Goal: Task Accomplishment & Management: Use online tool/utility

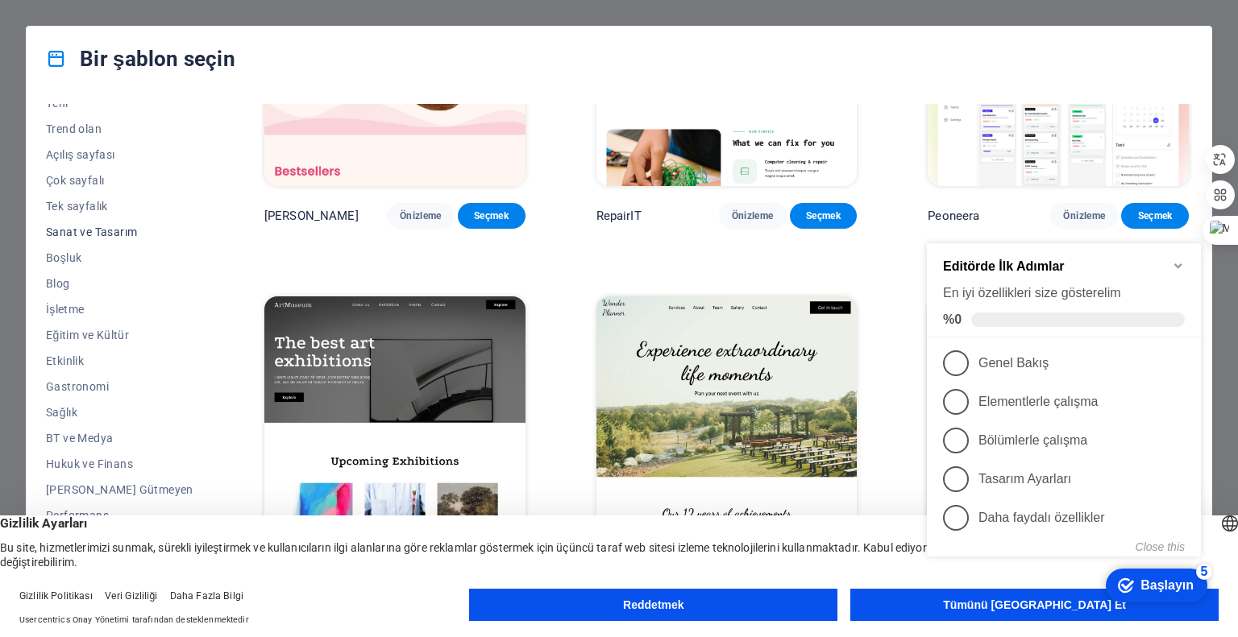
scroll to position [156, 0]
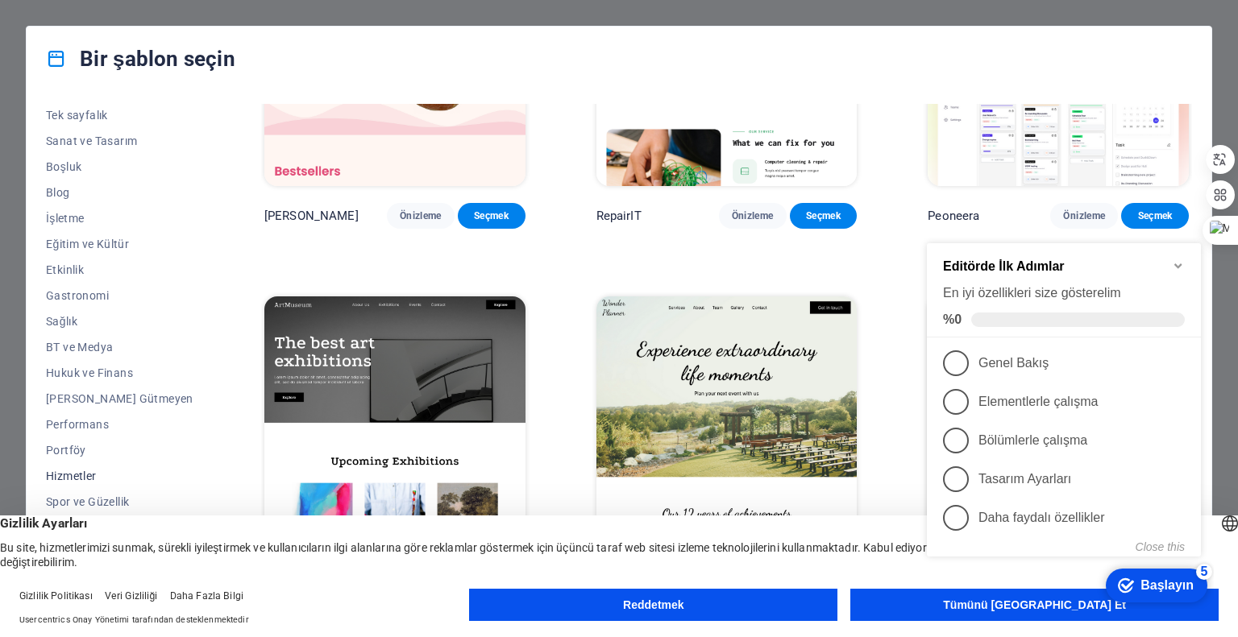
click at [92, 479] on font "Hizmetler" at bounding box center [71, 476] width 51 height 13
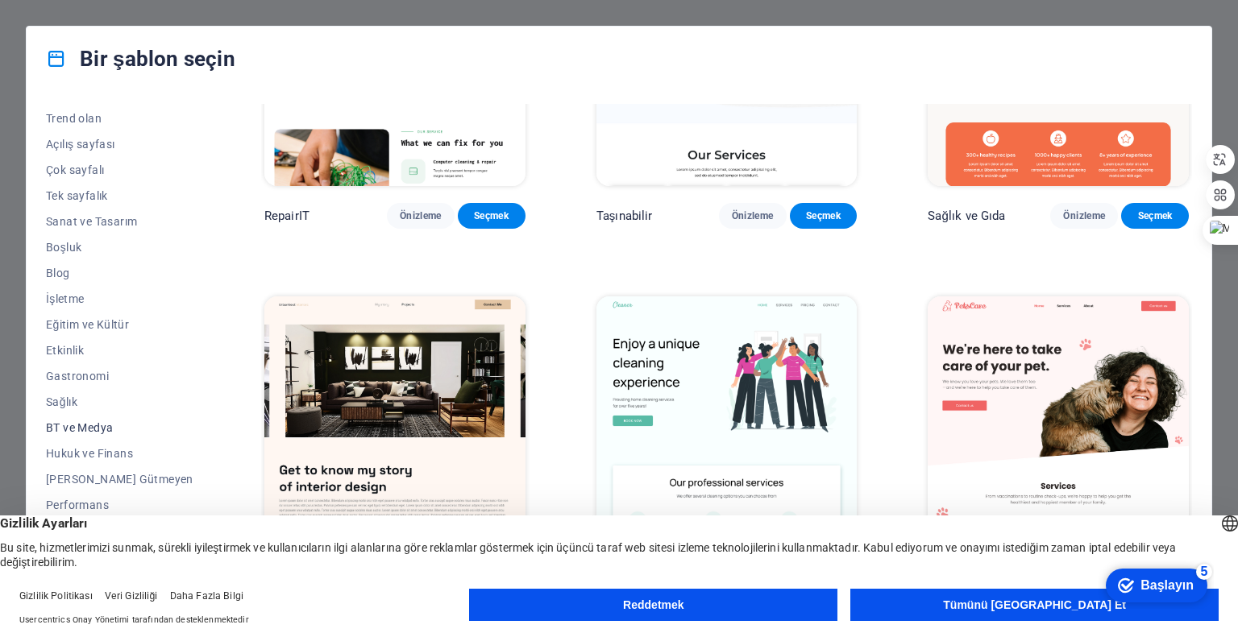
scroll to position [0, 0]
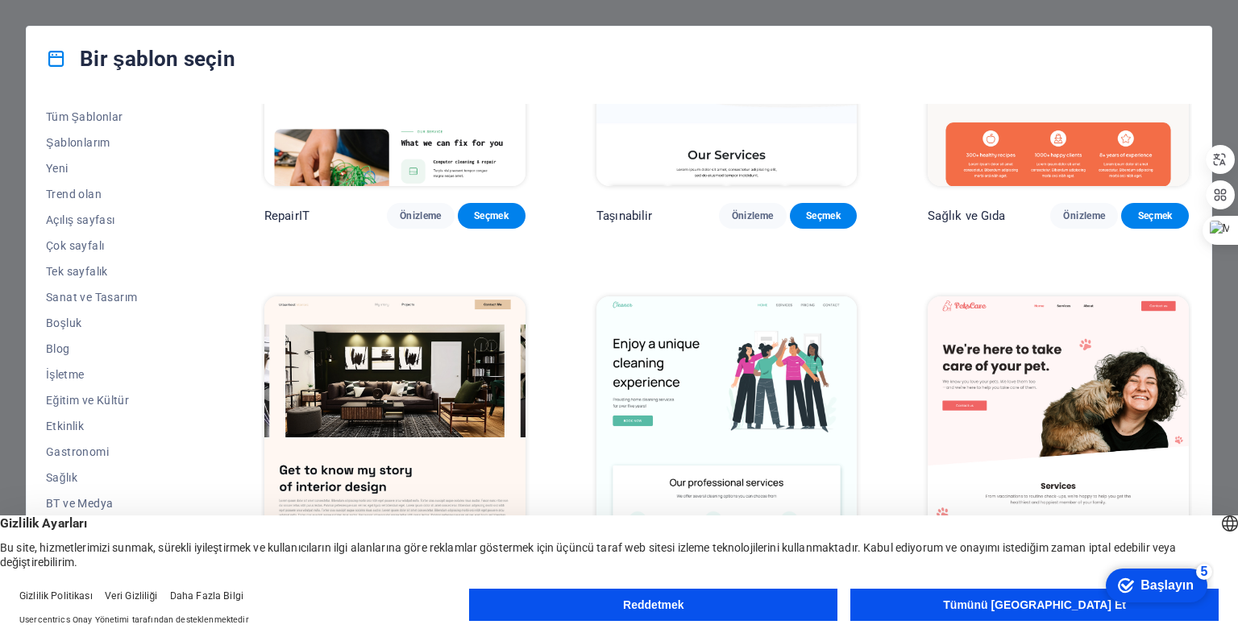
click at [974, 606] on button "Tümünü Kabul Et" at bounding box center [1034, 605] width 368 height 32
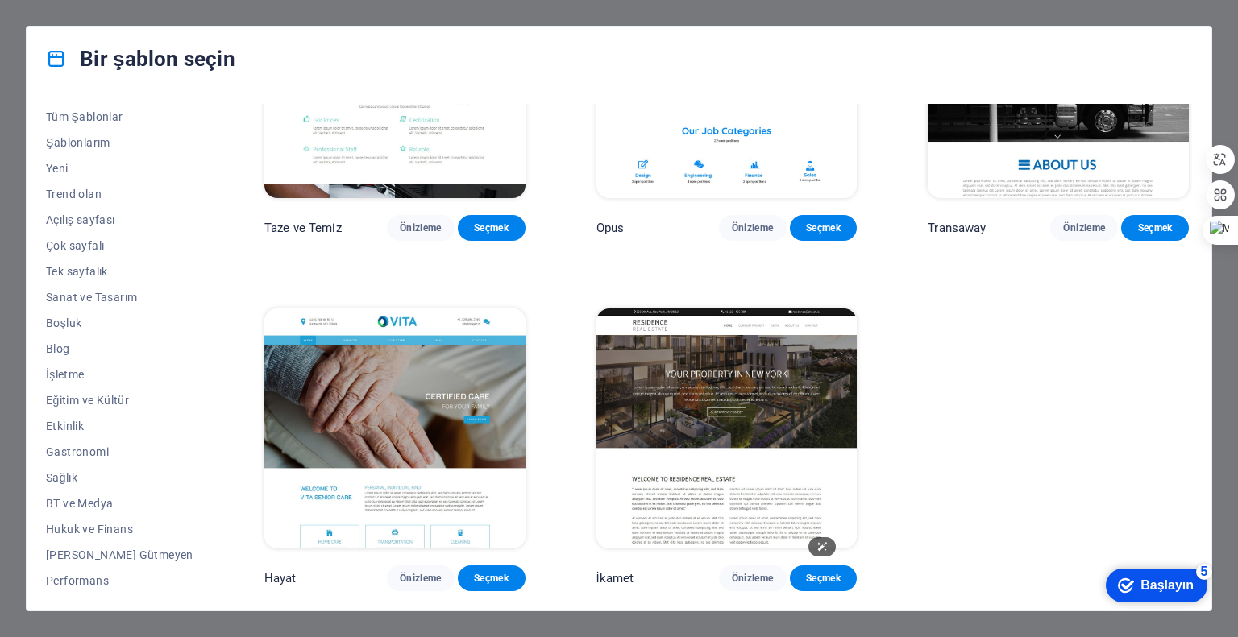
scroll to position [1968, 0]
click at [106, 115] on font "Tüm Şablonlar" at bounding box center [84, 116] width 77 height 13
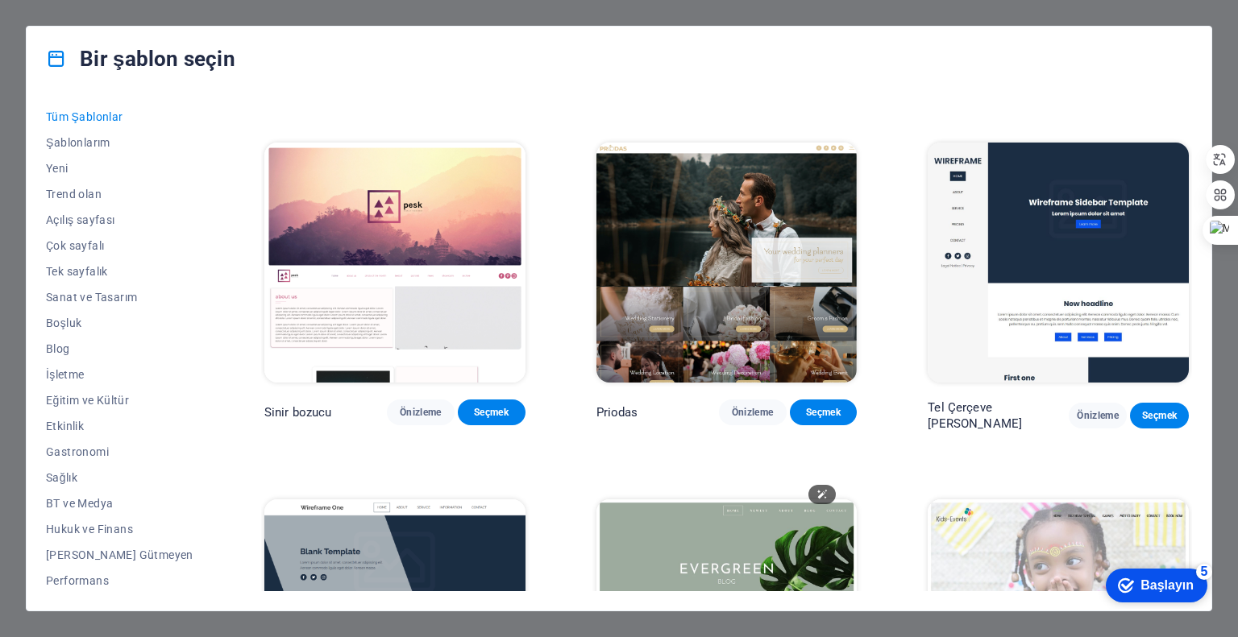
scroll to position [5722, 0]
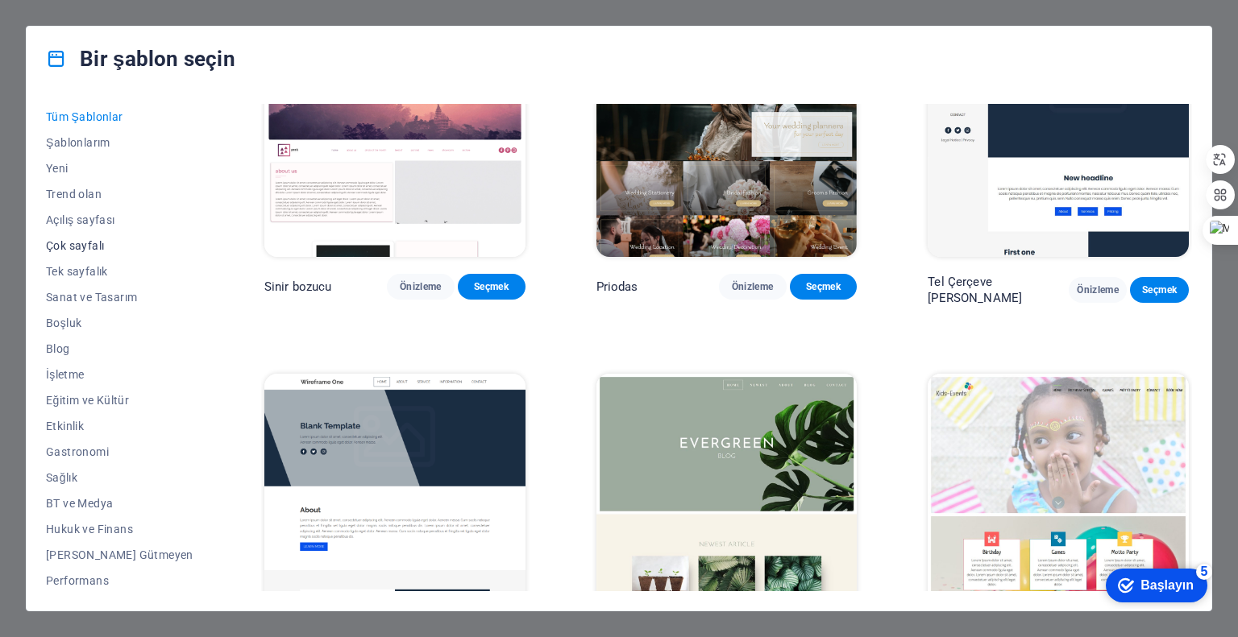
click at [72, 247] on font "Çok sayfalı" at bounding box center [75, 245] width 58 height 13
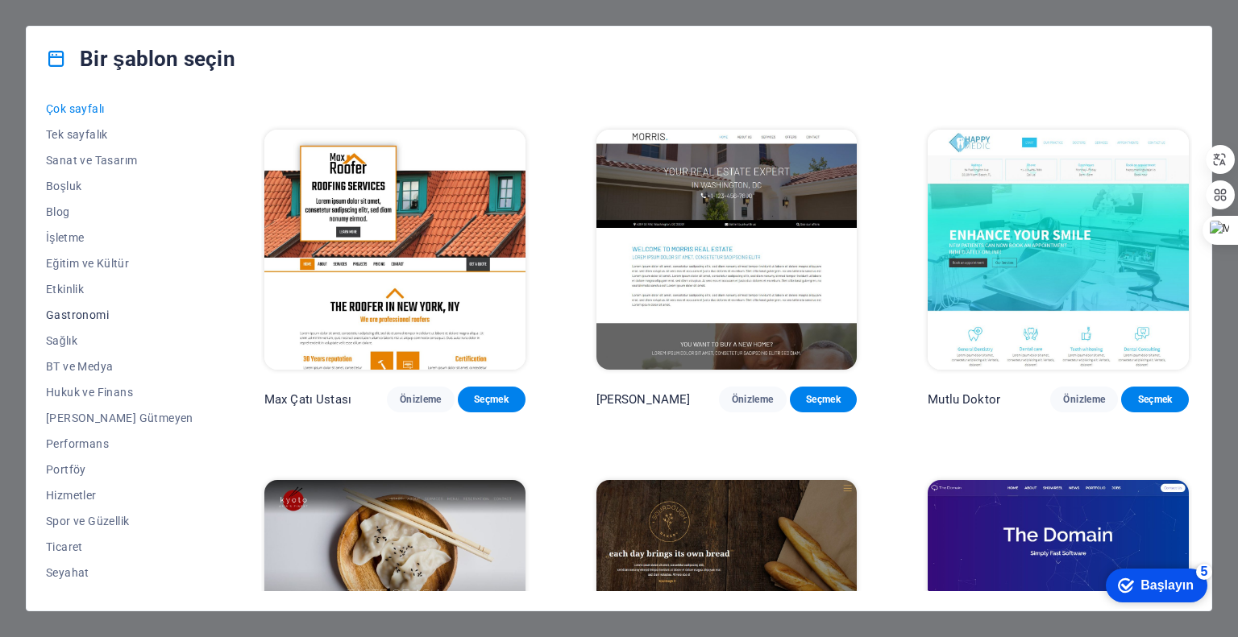
scroll to position [156, 0]
click at [78, 472] on font "Hizmetler" at bounding box center [71, 476] width 51 height 13
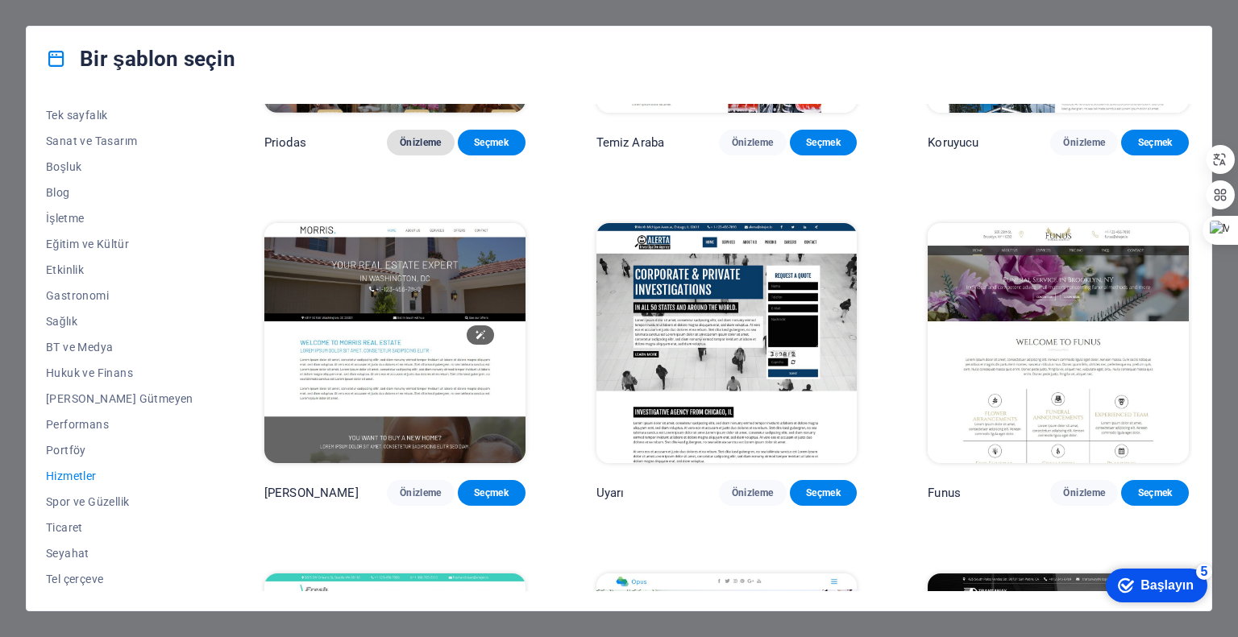
scroll to position [1312, 0]
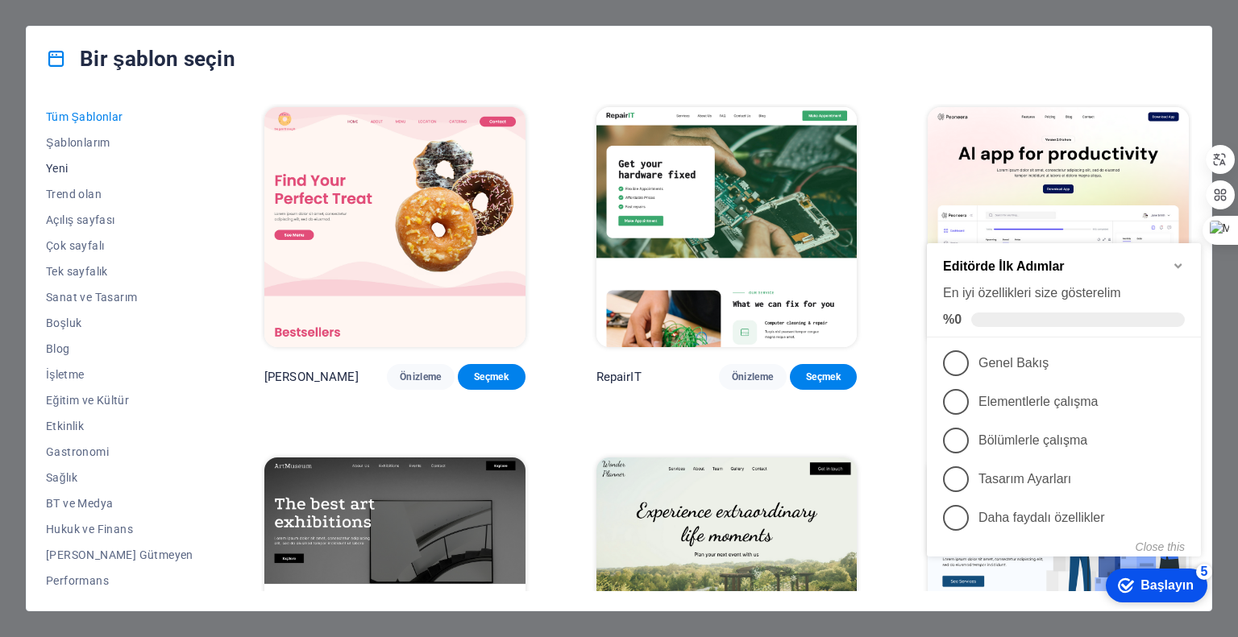
click at [67, 165] on font "Yeni" at bounding box center [57, 168] width 23 height 13
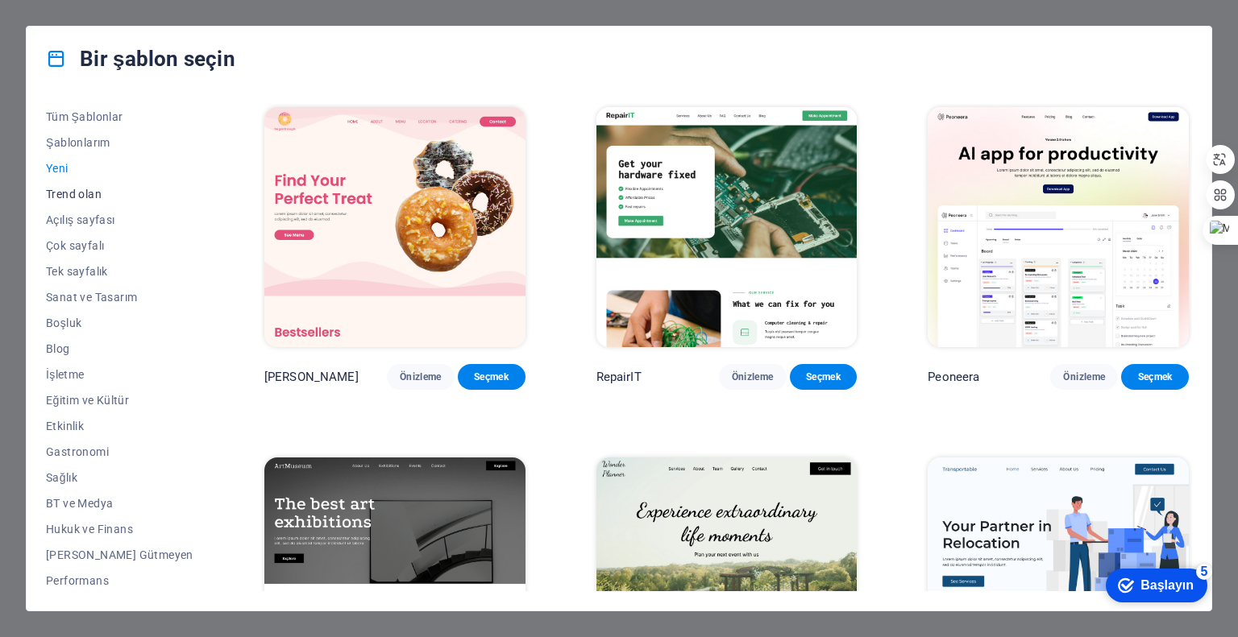
click at [84, 191] on font "Trend olan" at bounding box center [74, 194] width 56 height 13
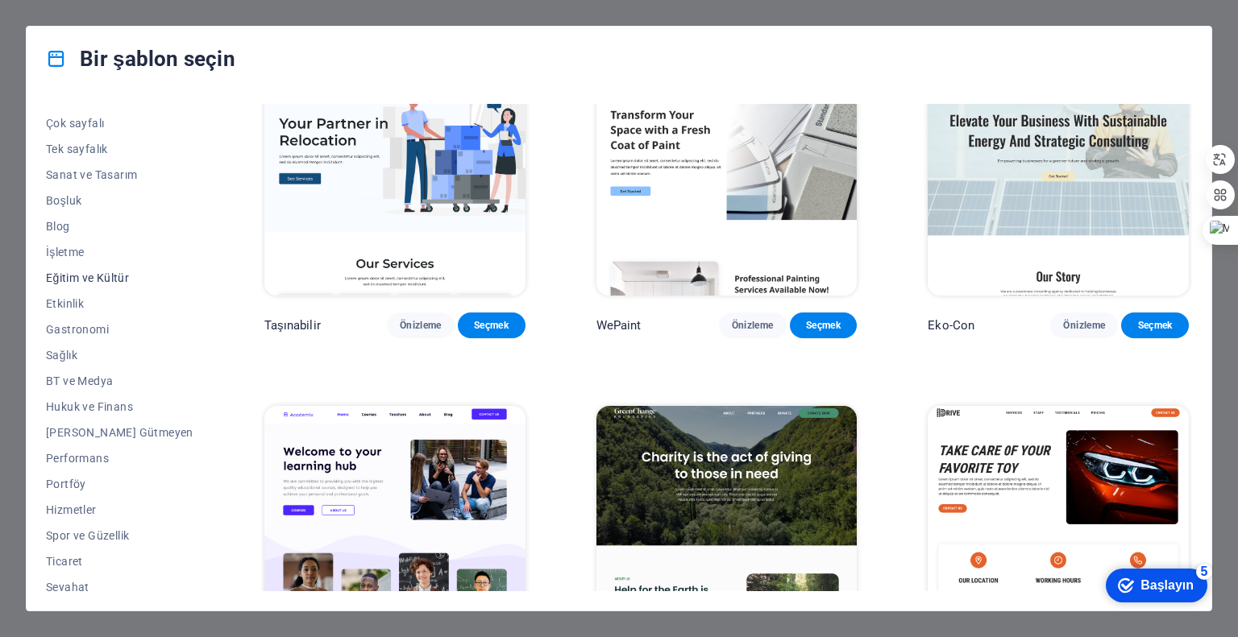
scroll to position [156, 0]
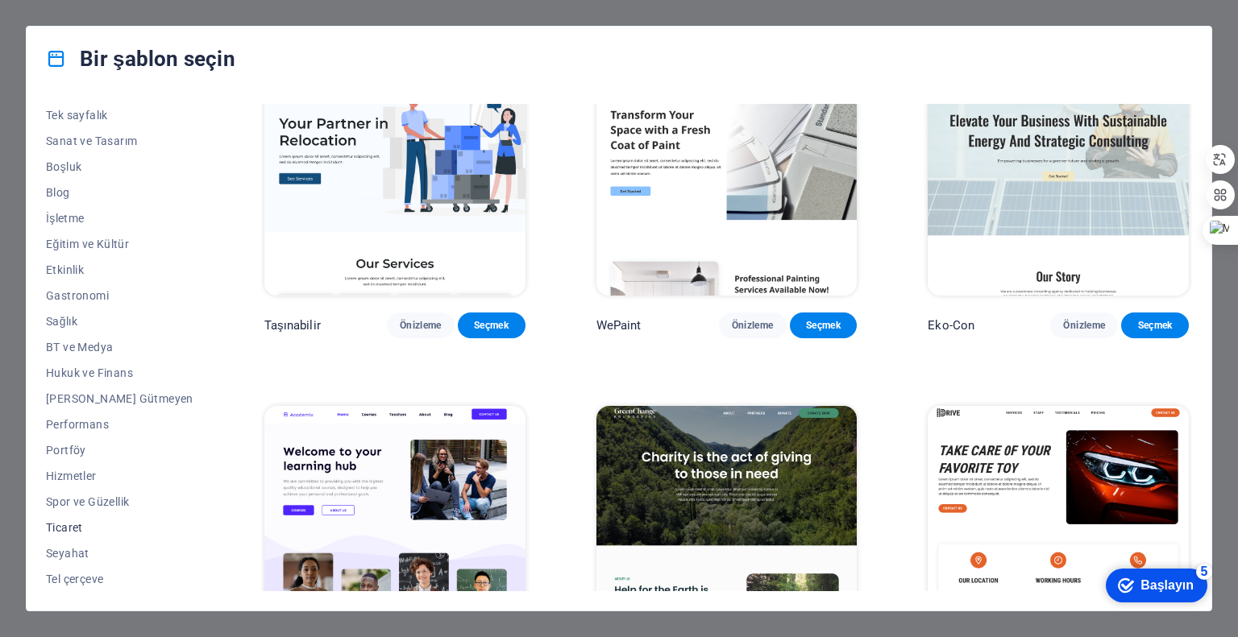
click at [49, 522] on font "Ticaret" at bounding box center [64, 527] width 37 height 13
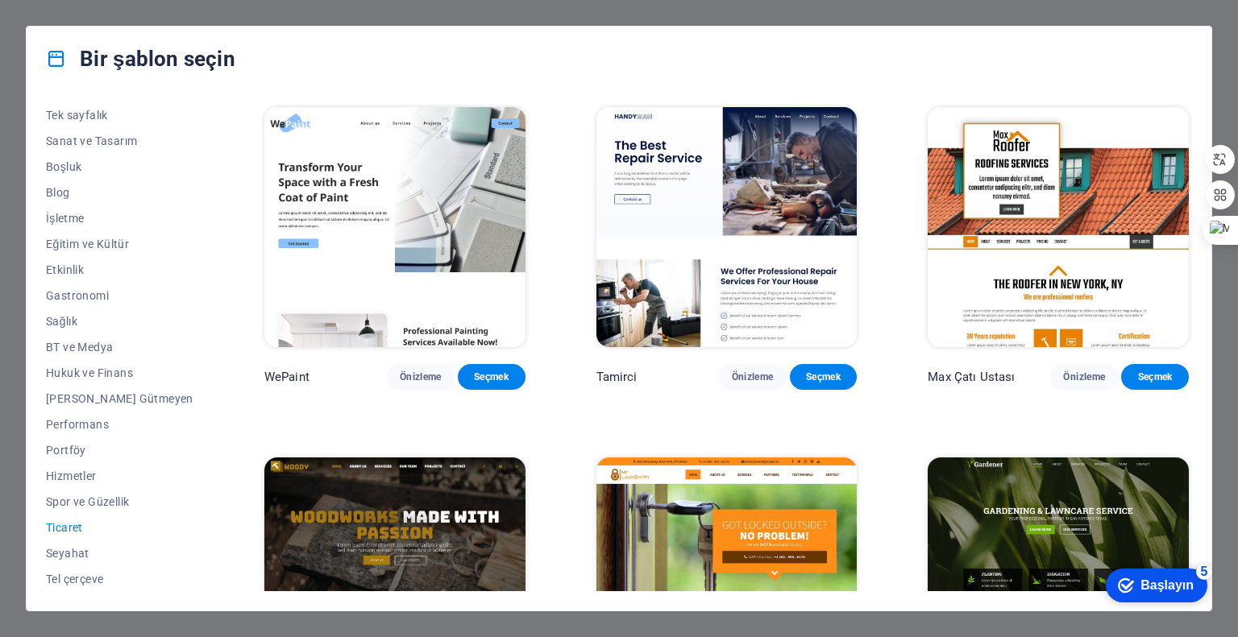
scroll to position [322, 0]
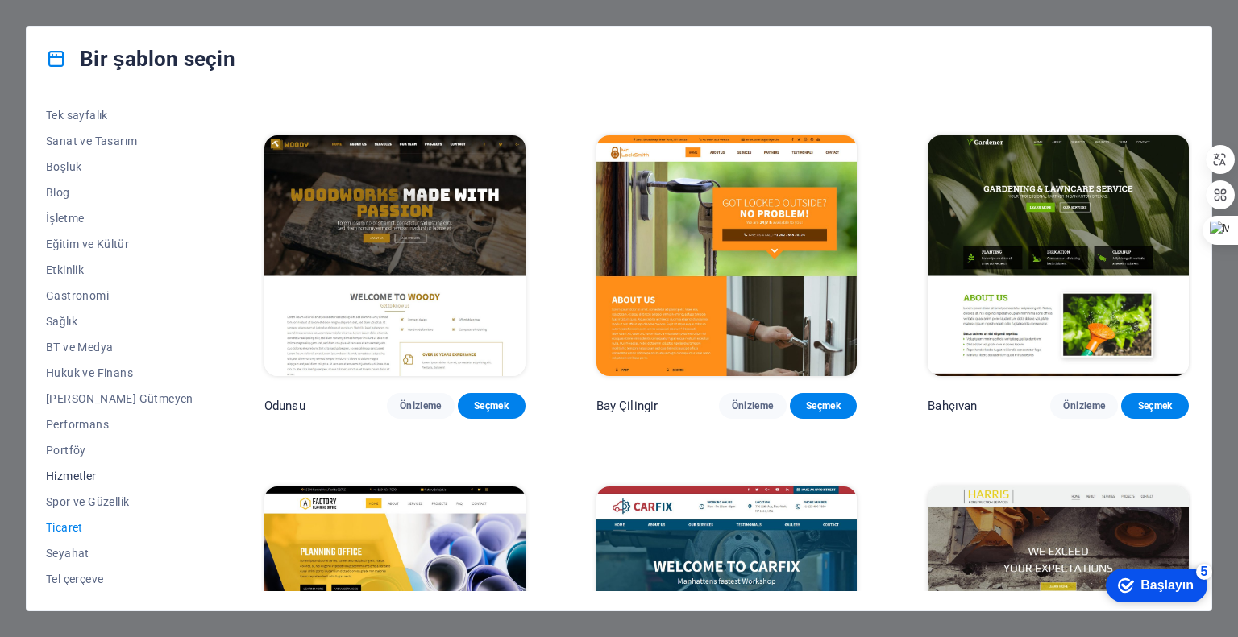
click at [78, 475] on font "Hizmetler" at bounding box center [71, 476] width 51 height 13
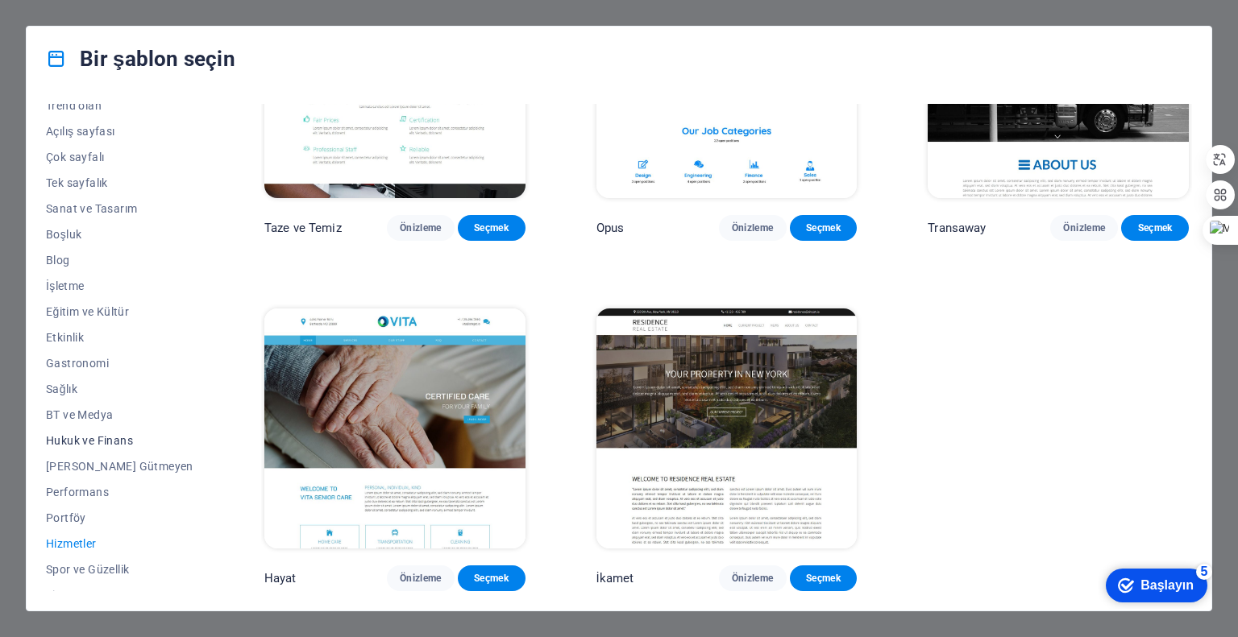
scroll to position [0, 0]
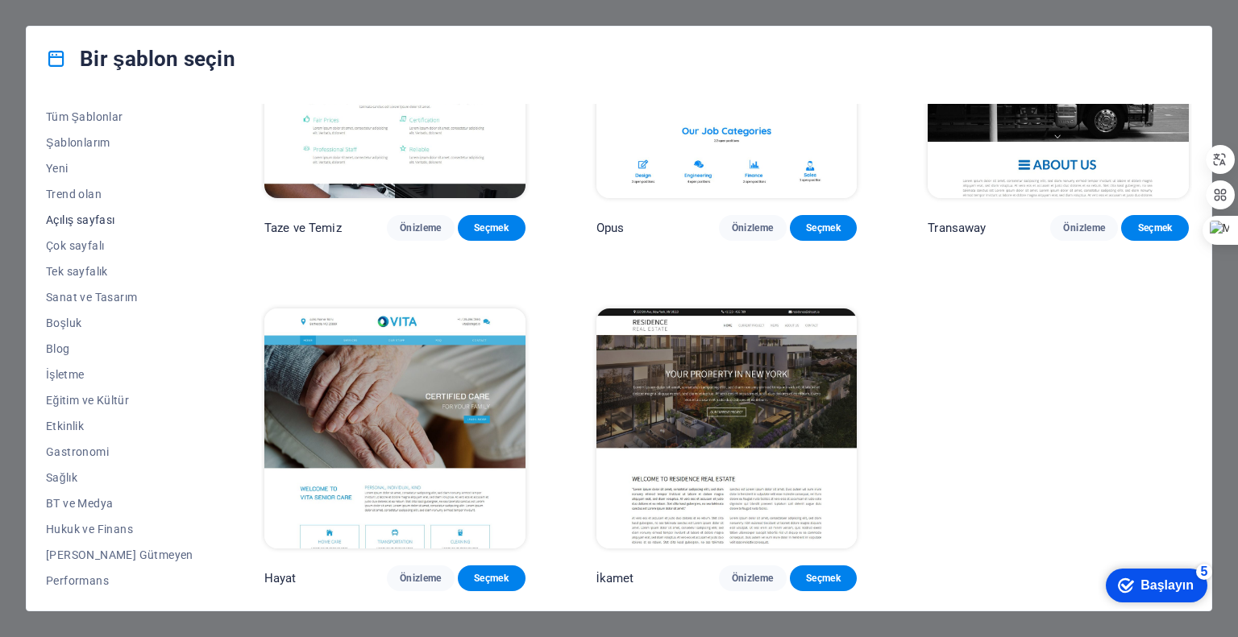
click at [79, 223] on font "Açılış sayfası" at bounding box center [80, 220] width 69 height 13
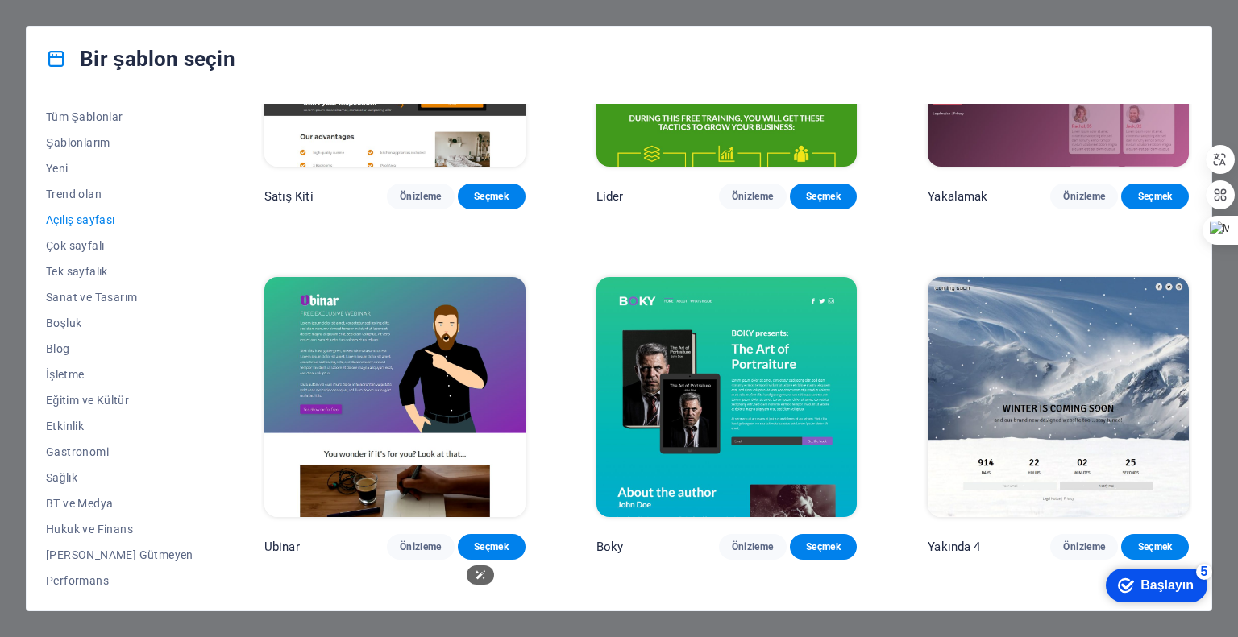
scroll to position [2205, 0]
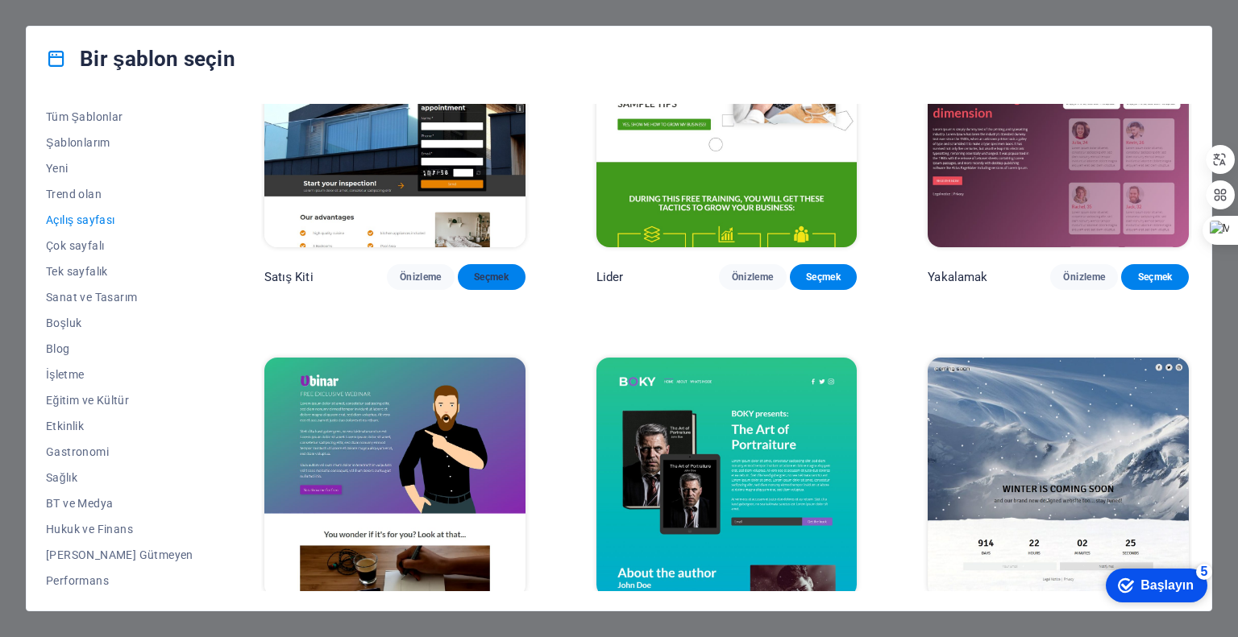
click at [474, 283] on font "Seçmek" at bounding box center [491, 277] width 35 height 11
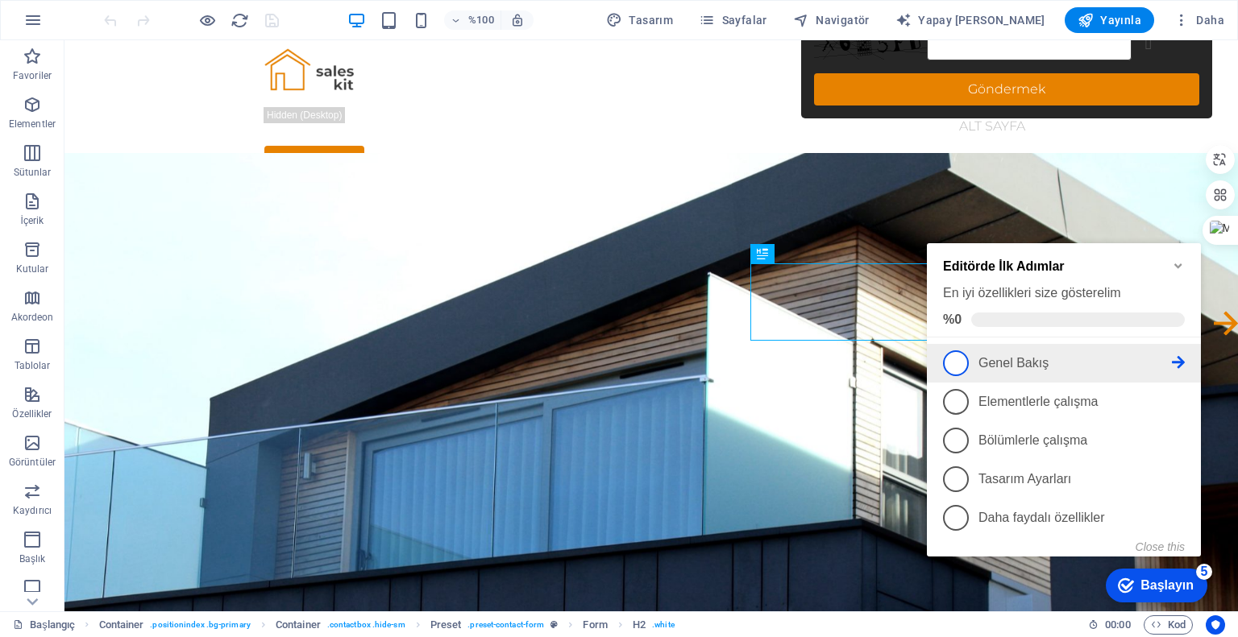
click at [989, 358] on font "Genel Bakış" at bounding box center [1013, 363] width 70 height 14
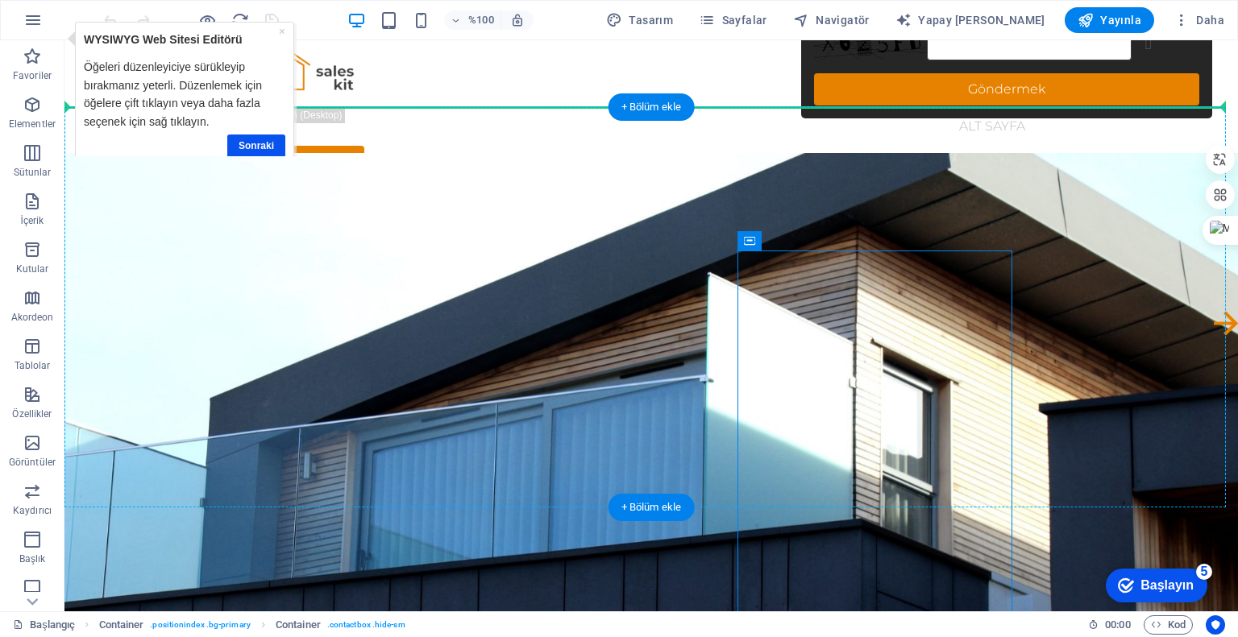
drag, startPoint x: 992, startPoint y: 255, endPoint x: 1125, endPoint y: 232, distance: 134.9
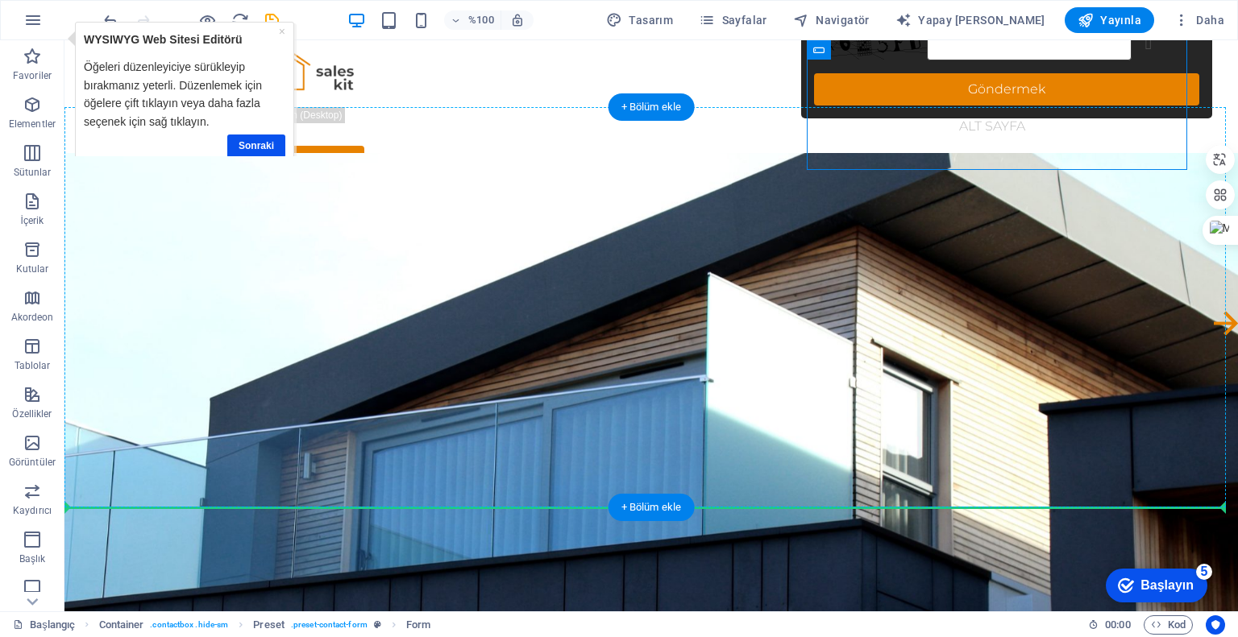
drag, startPoint x: 1135, startPoint y: 126, endPoint x: 1129, endPoint y: 375, distance: 249.1
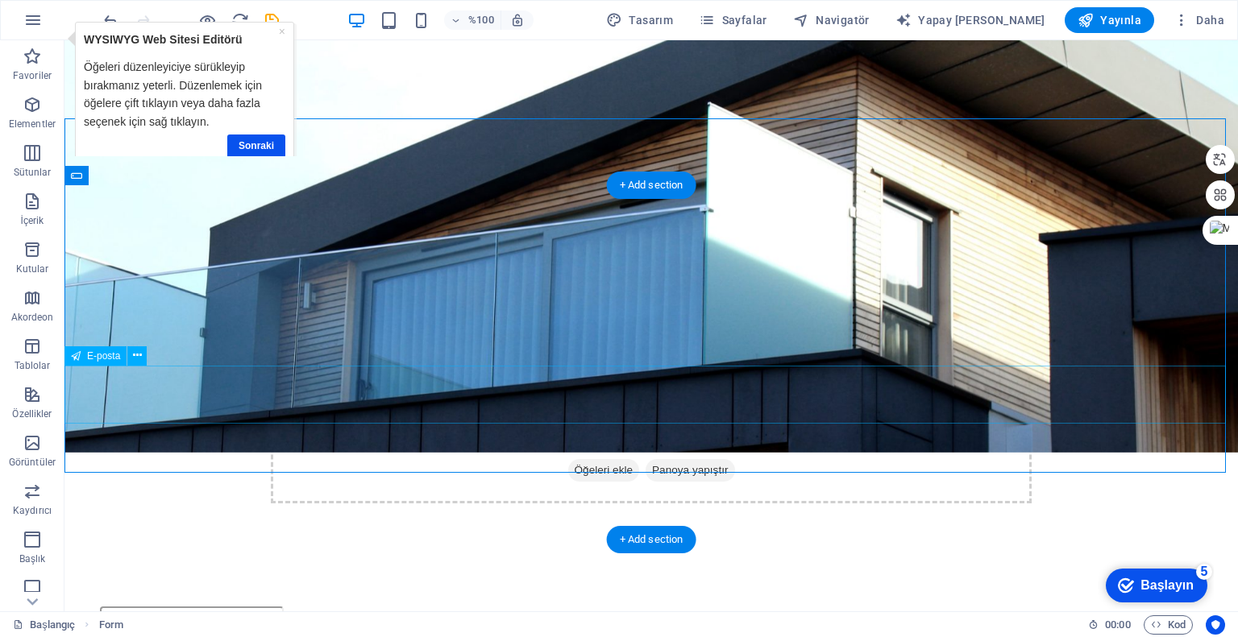
scroll to position [322, 0]
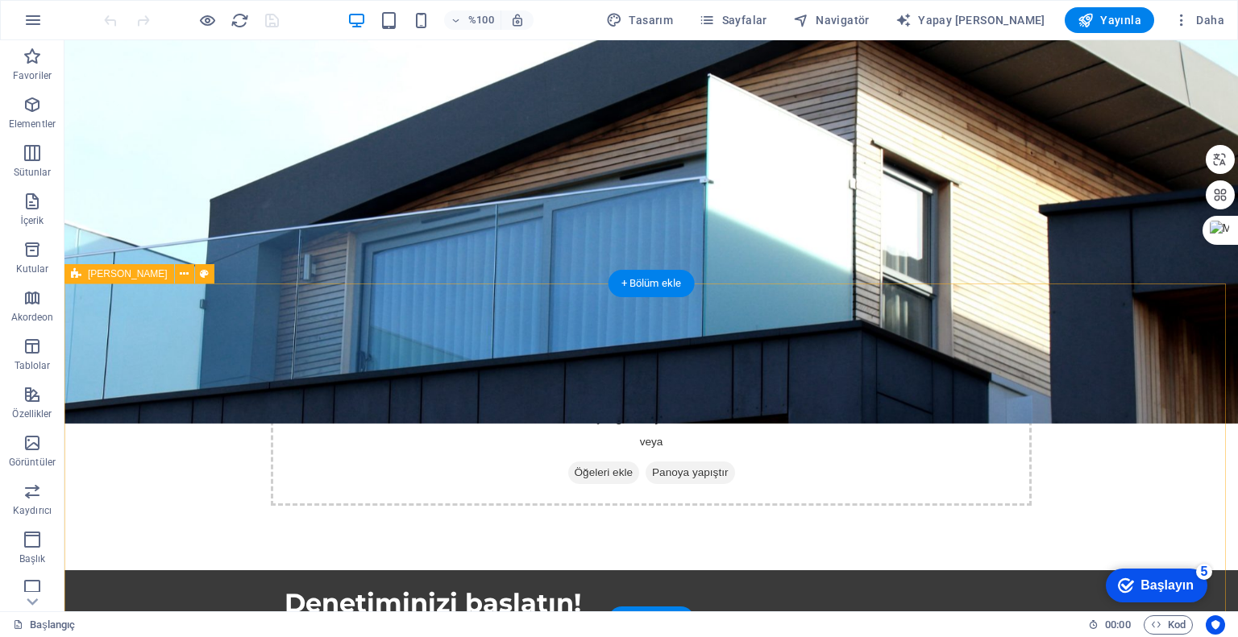
scroll to position [81, 0]
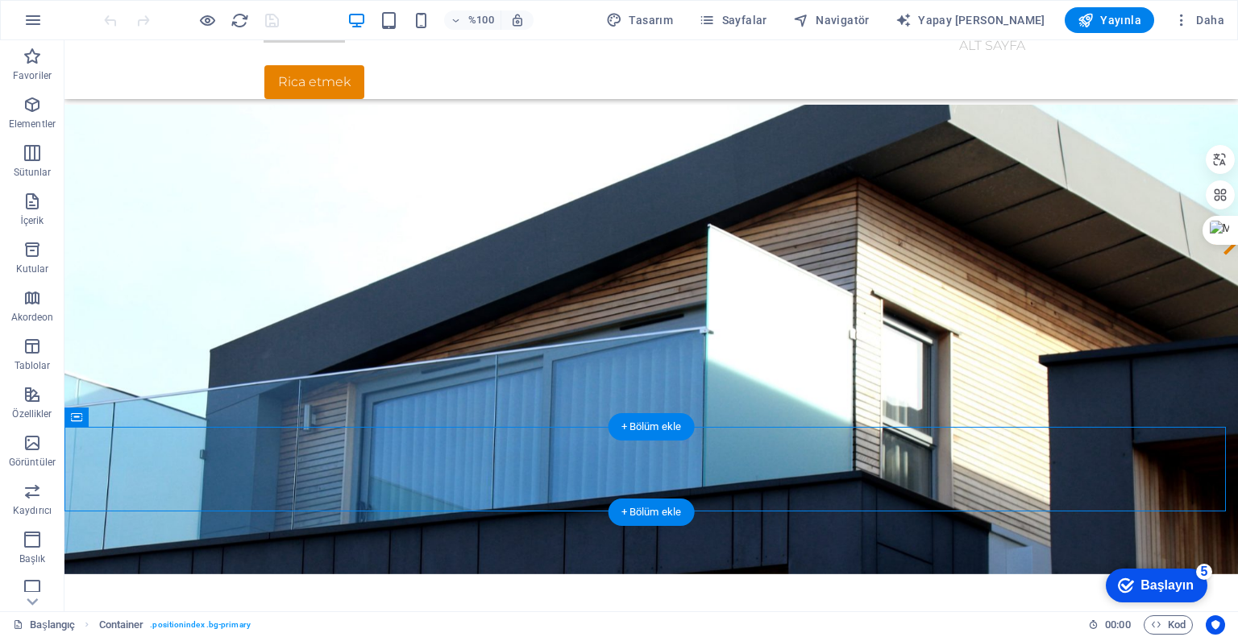
drag, startPoint x: 849, startPoint y: 209, endPoint x: 819, endPoint y: 299, distance: 95.3
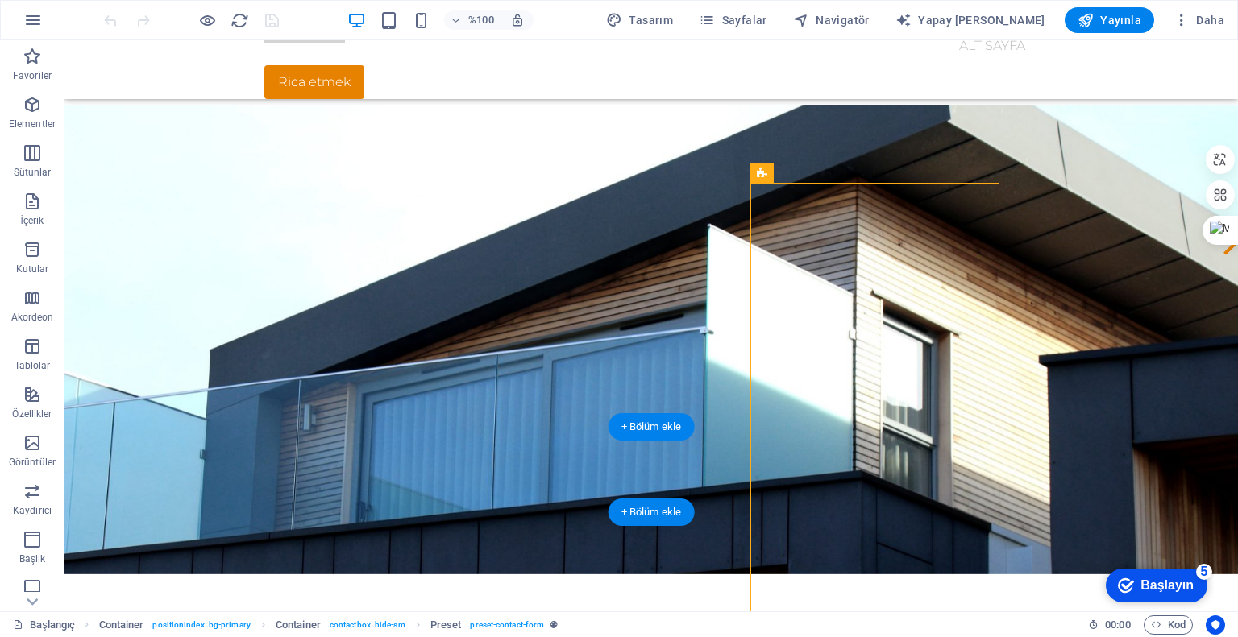
drag, startPoint x: 861, startPoint y: 215, endPoint x: 836, endPoint y: 197, distance: 31.1
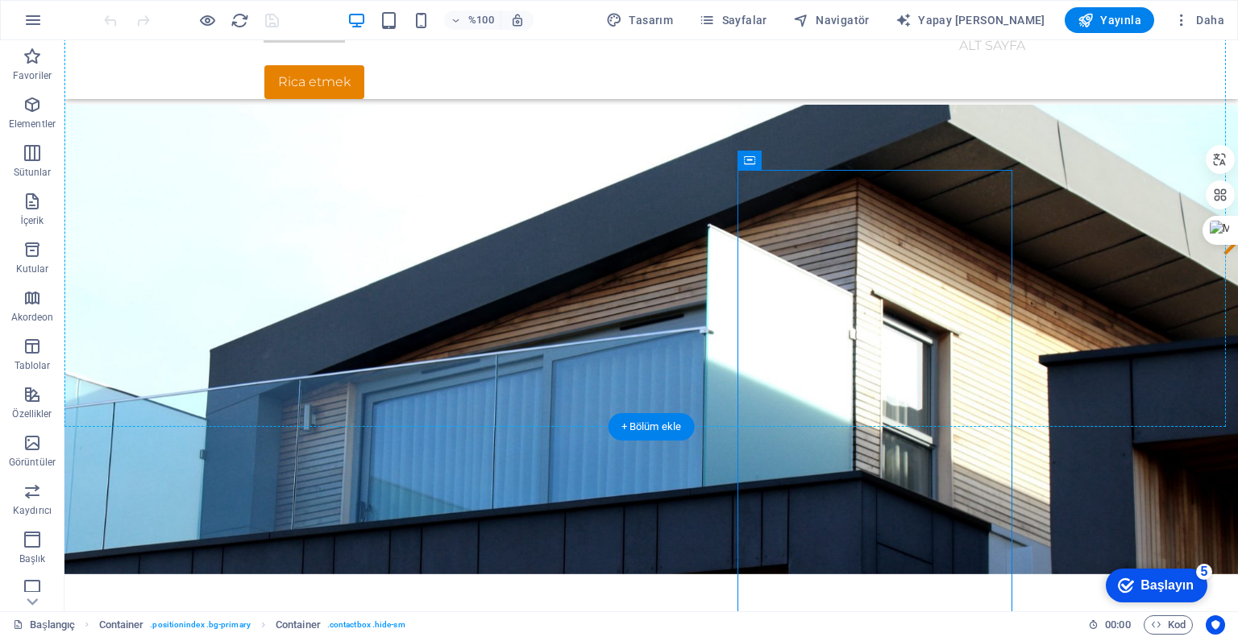
drag, startPoint x: 1004, startPoint y: 182, endPoint x: 1052, endPoint y: 214, distance: 57.0
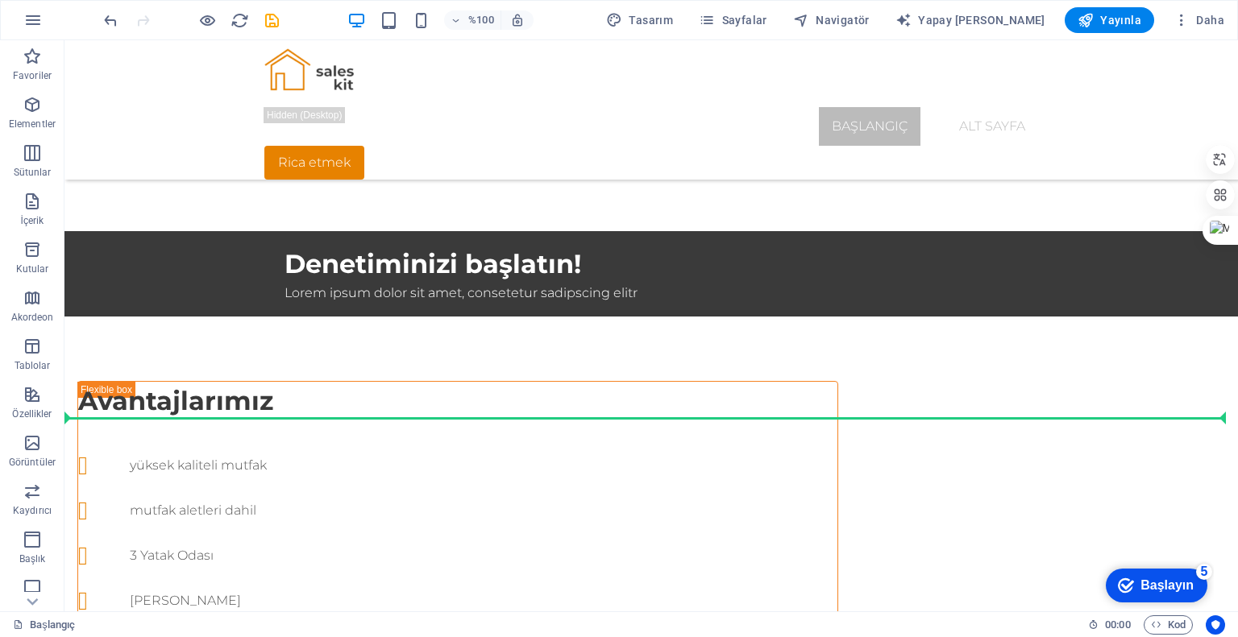
scroll to position [542, 0]
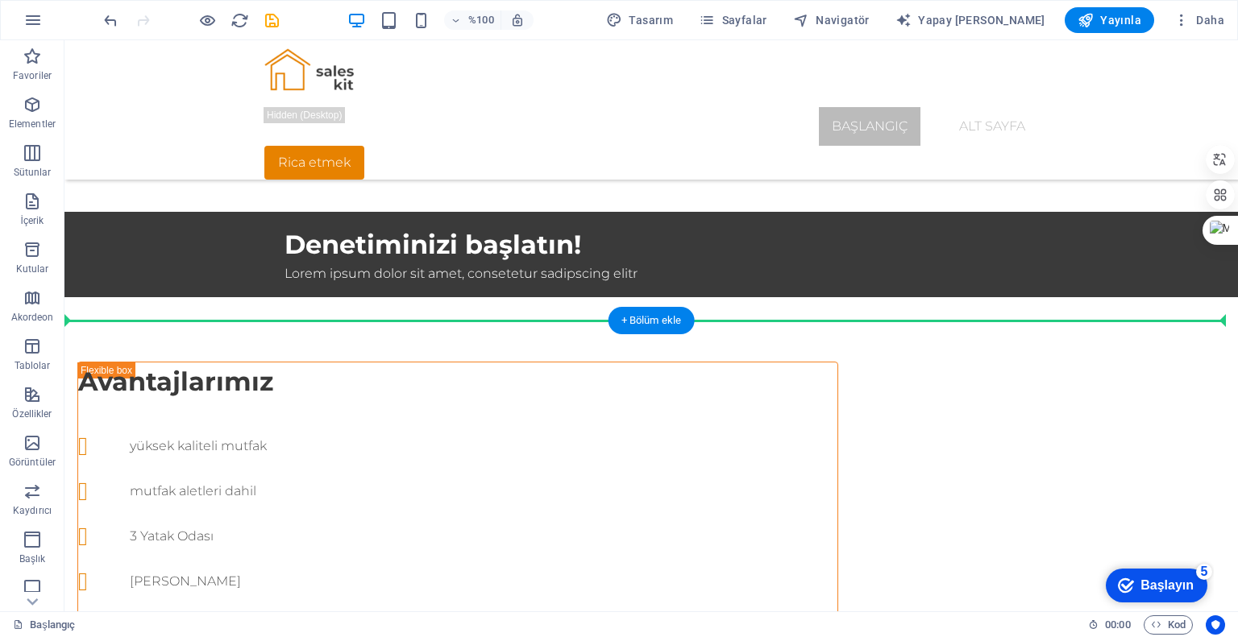
drag, startPoint x: 799, startPoint y: 113, endPoint x: 765, endPoint y: 302, distance: 192.4
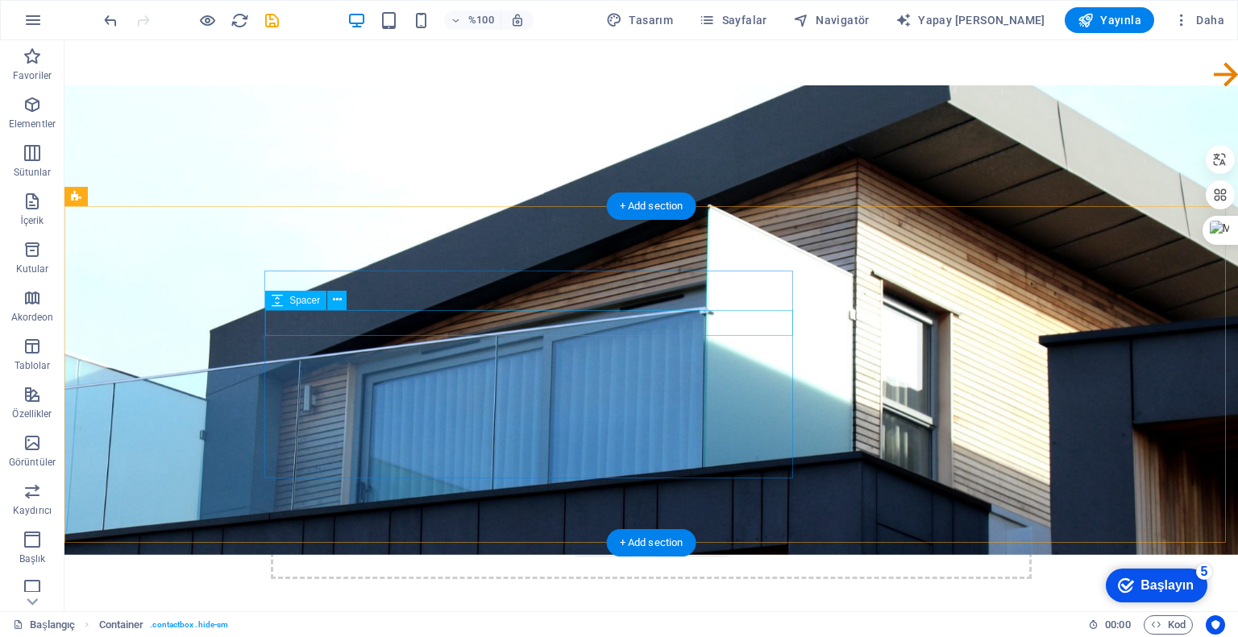
scroll to position [403, 0]
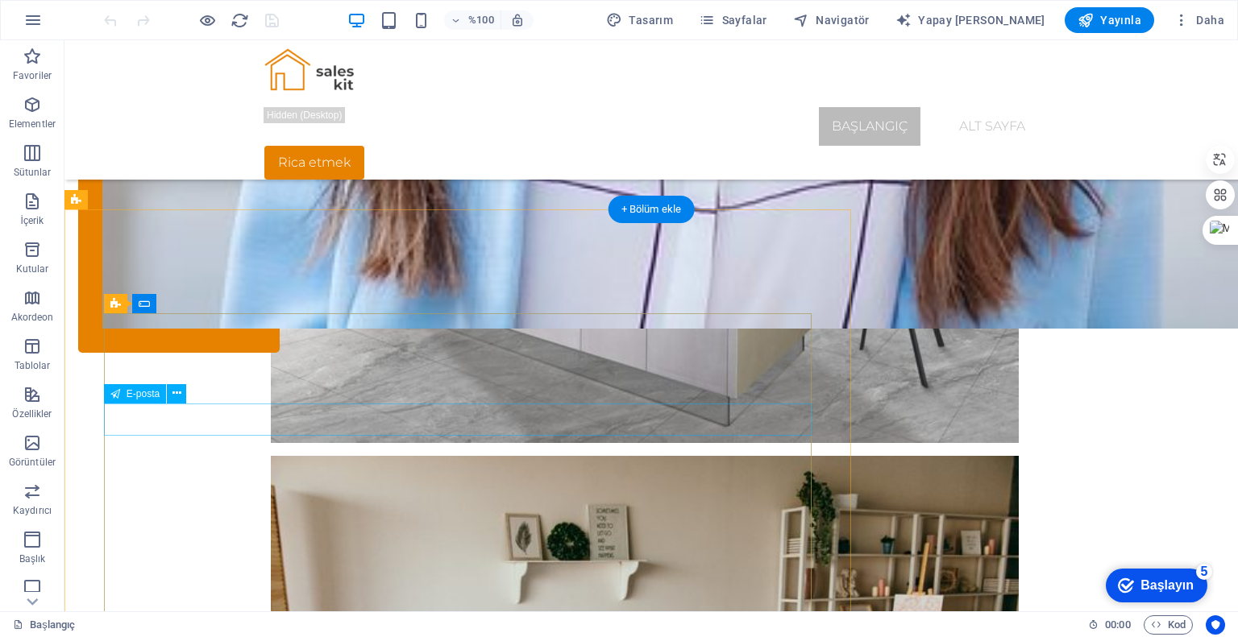
scroll to position [3788, 0]
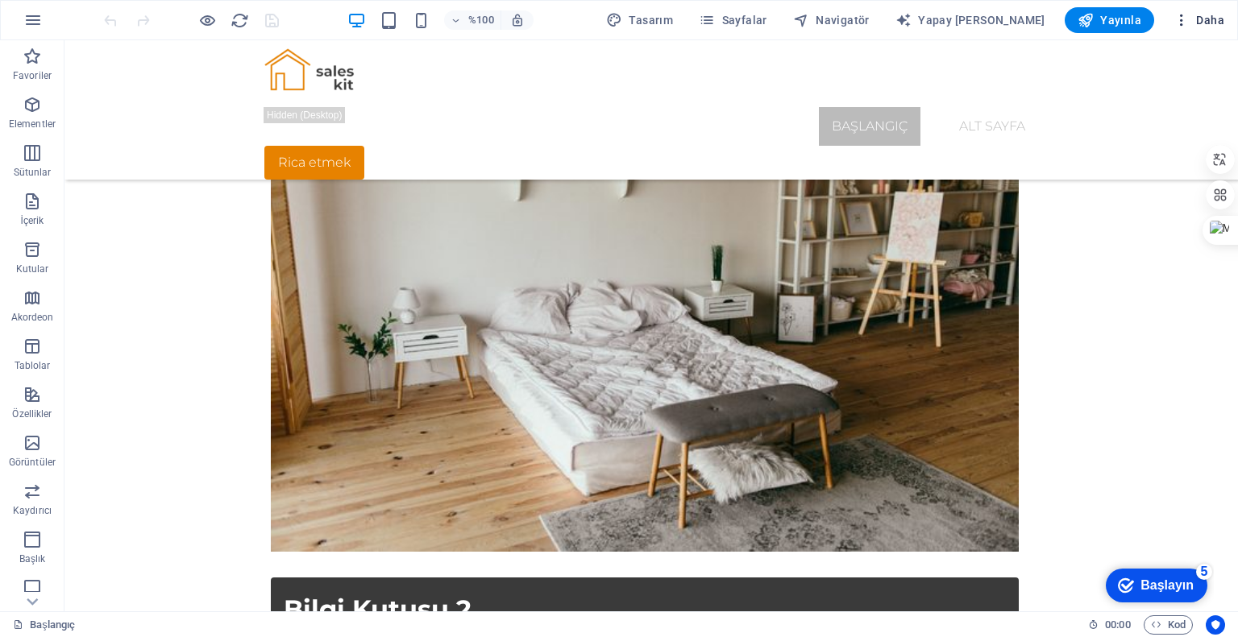
click at [1188, 21] on icon "button" at bounding box center [1181, 20] width 16 height 16
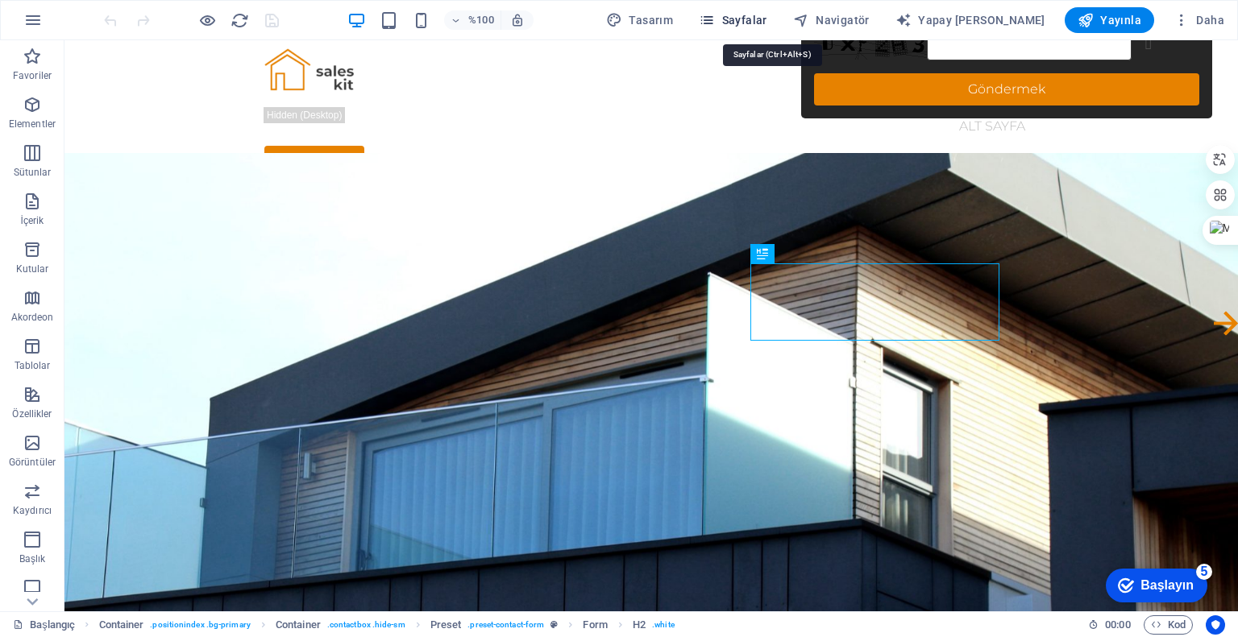
click at [715, 18] on icon "button" at bounding box center [707, 20] width 16 height 16
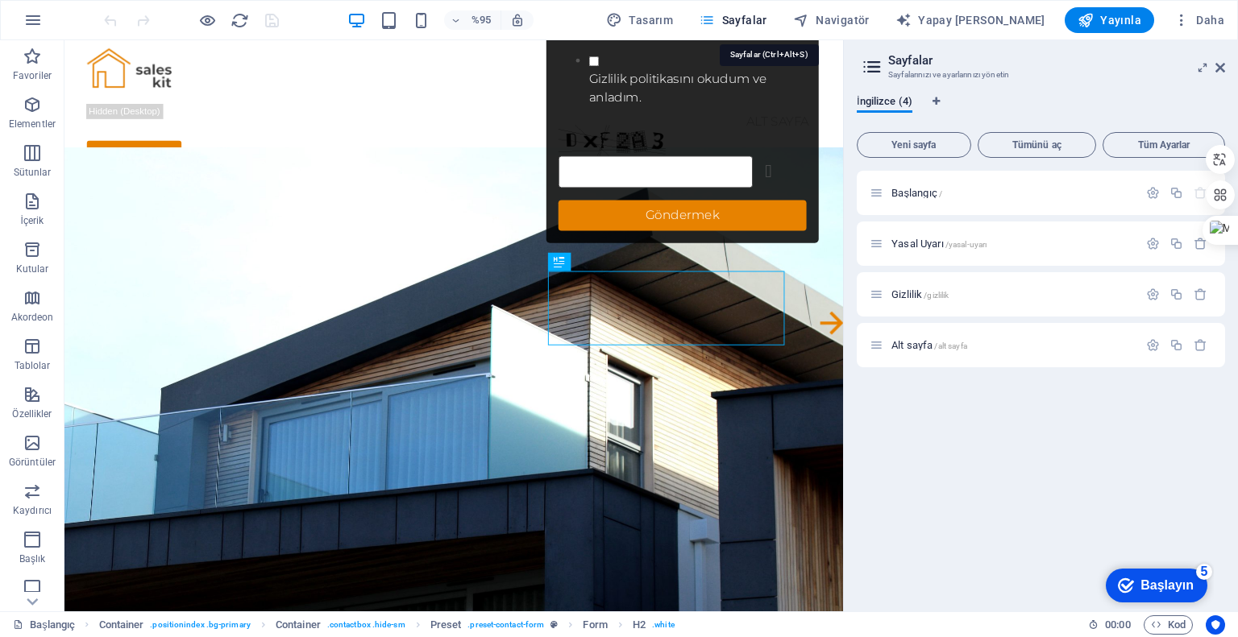
click at [715, 18] on icon "button" at bounding box center [707, 20] width 16 height 16
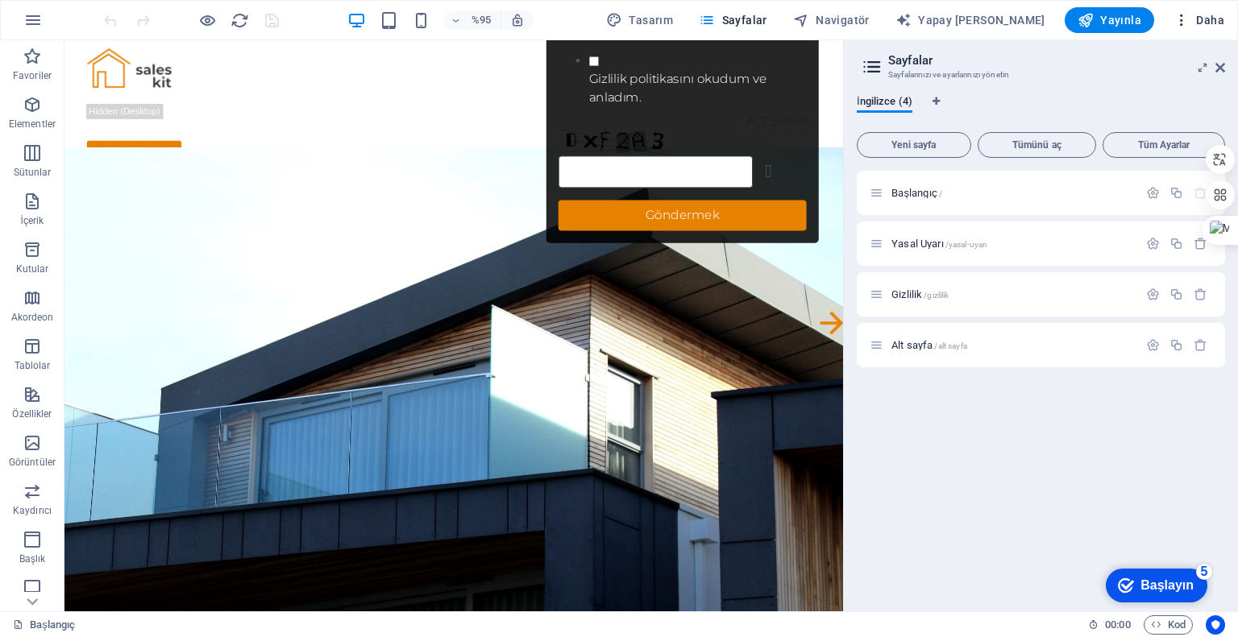
click at [1207, 15] on font "Daha" at bounding box center [1210, 20] width 28 height 13
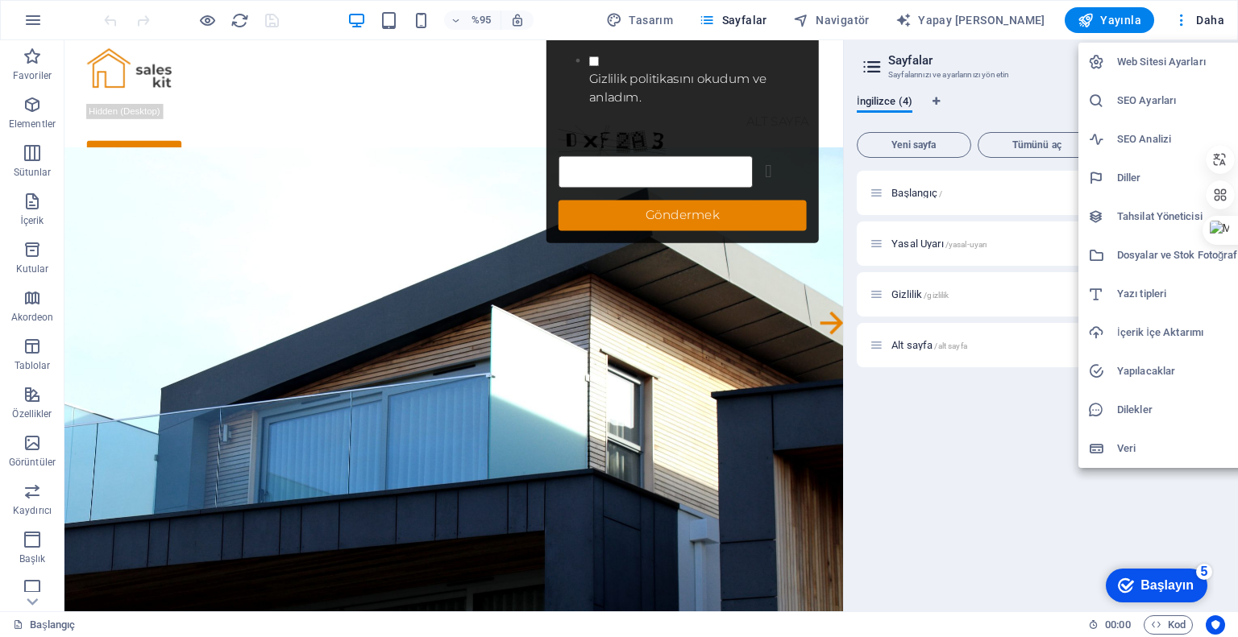
click at [26, 621] on div at bounding box center [619, 318] width 1238 height 637
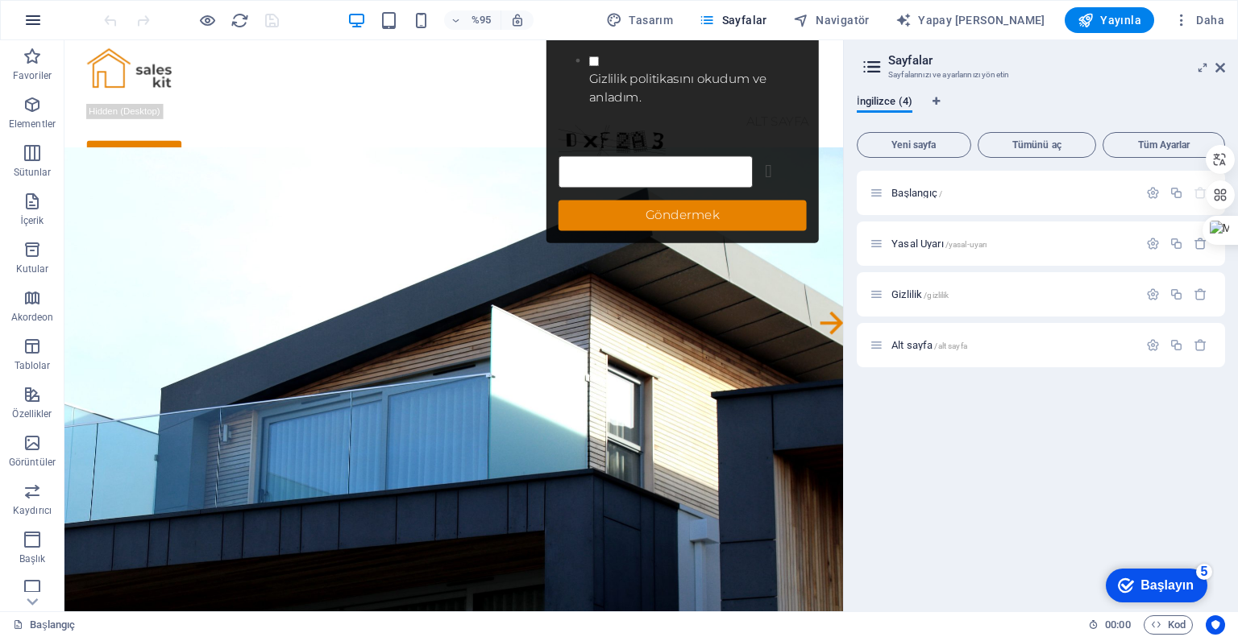
click at [22, 17] on button "button" at bounding box center [33, 20] width 39 height 39
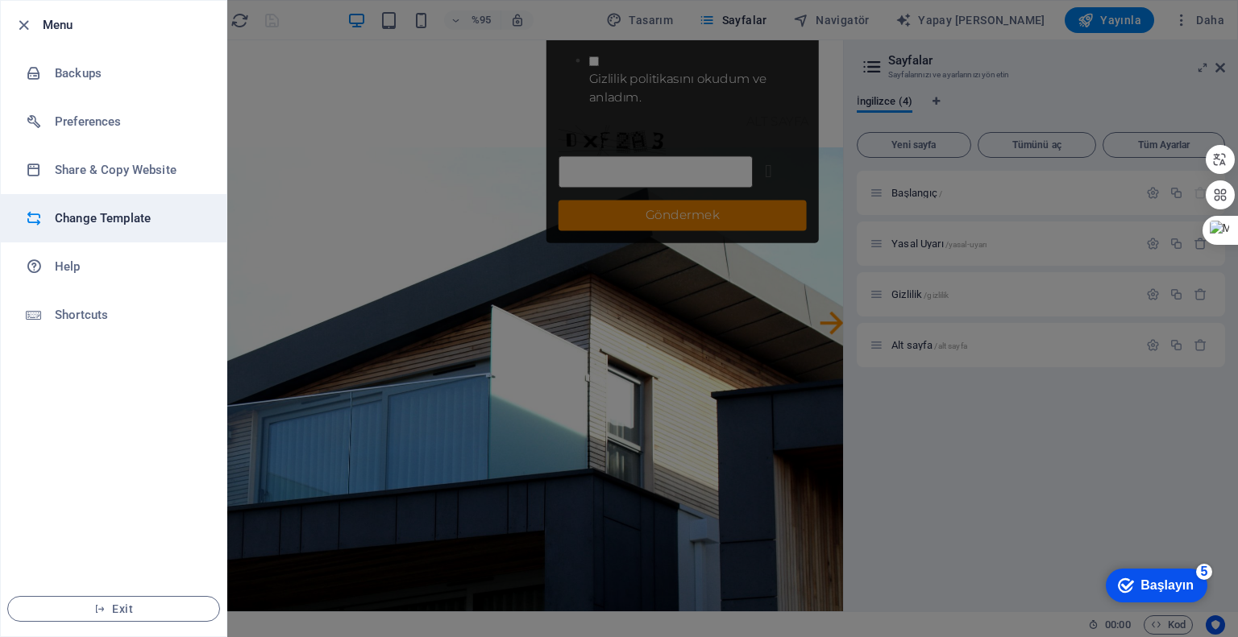
click at [89, 225] on h6 "Change Template" at bounding box center [129, 218] width 149 height 19
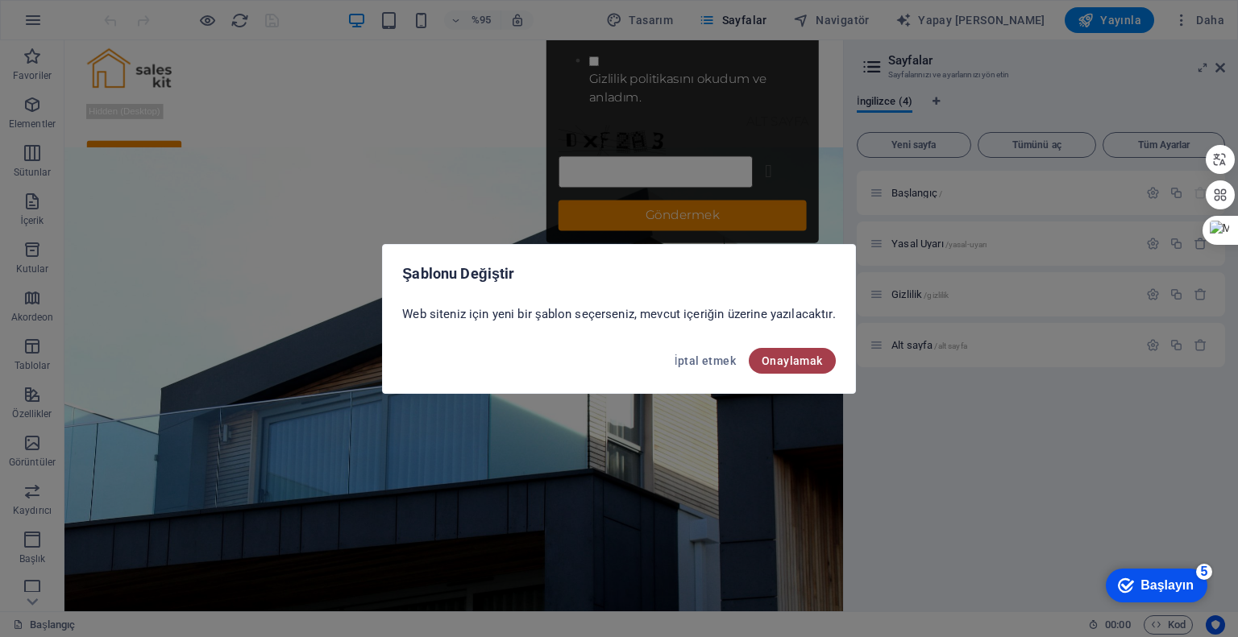
click at [795, 367] on button "Onaylamak" at bounding box center [792, 361] width 87 height 26
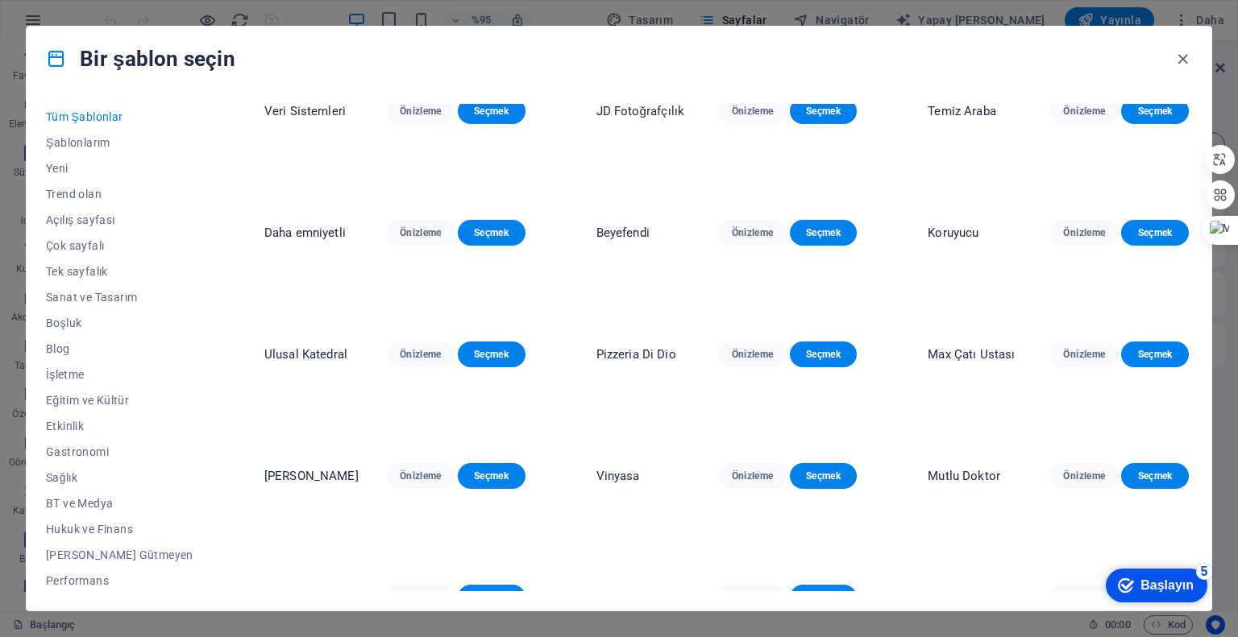
scroll to position [2256, 0]
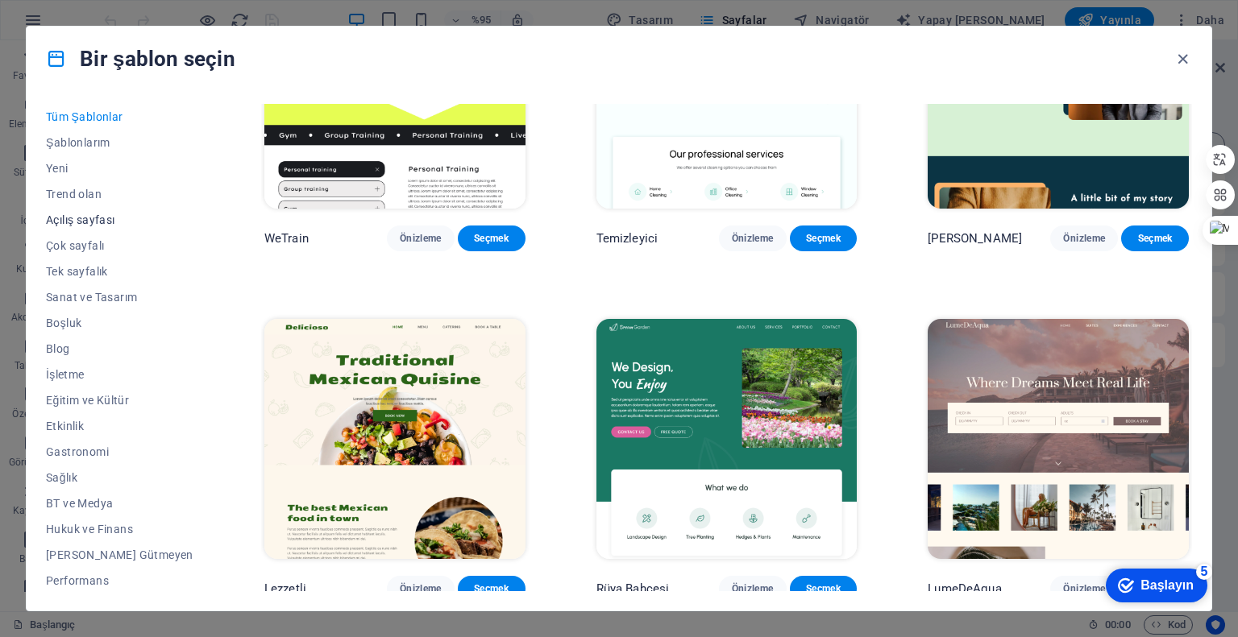
click at [85, 222] on font "Açılış sayfası" at bounding box center [80, 220] width 69 height 13
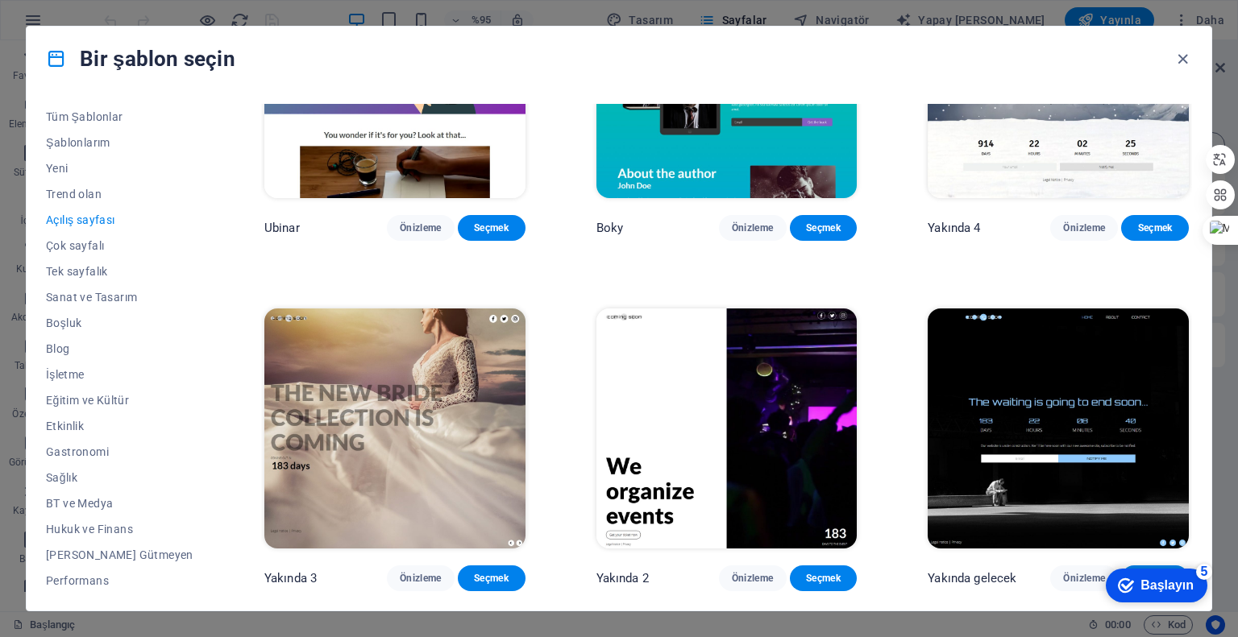
scroll to position [2688, 0]
click at [1024, 412] on img at bounding box center [1058, 429] width 261 height 240
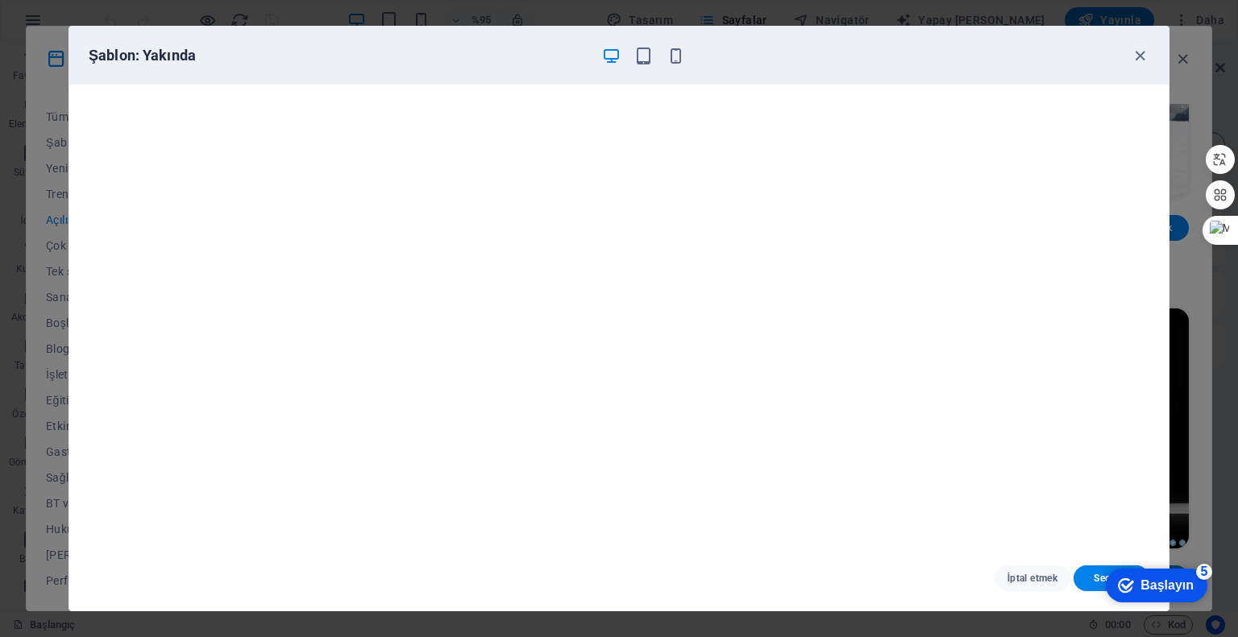
scroll to position [4, 0]
drag, startPoint x: 1140, startPoint y: 54, endPoint x: 1124, endPoint y: 68, distance: 20.5
click at [1140, 54] on icon "button" at bounding box center [1140, 56] width 19 height 19
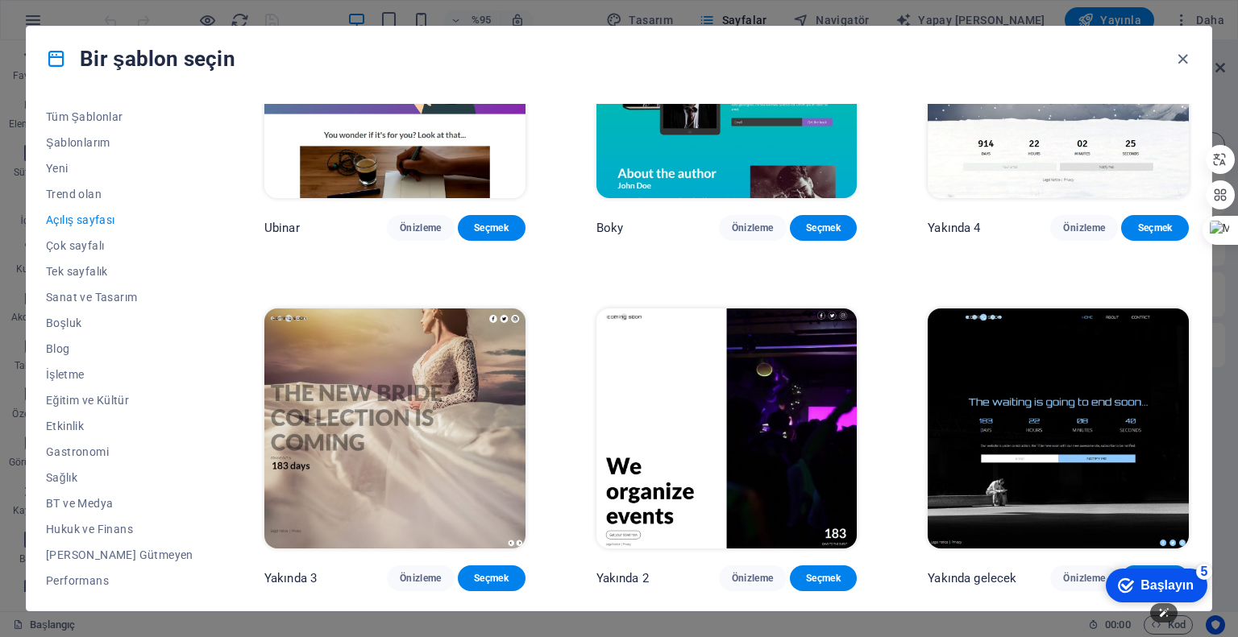
scroll to position [2688, 0]
click at [1156, 570] on div "checkmark Başlayın 5" at bounding box center [1157, 586] width 102 height 34
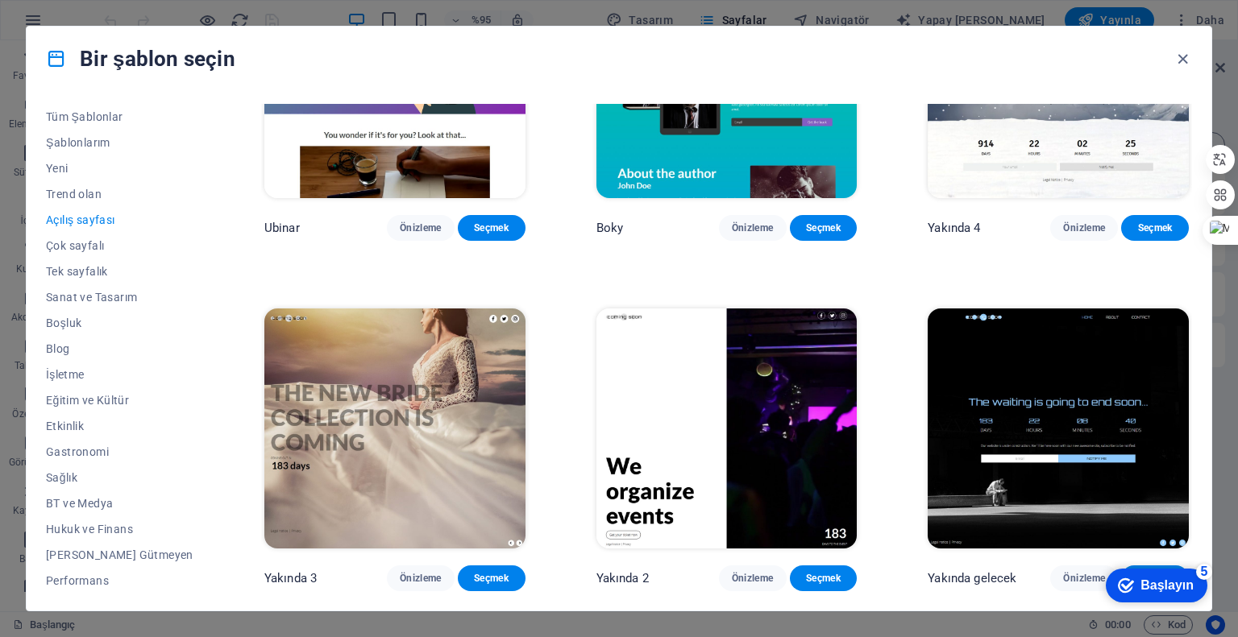
drag, startPoint x: 917, startPoint y: 33, endPoint x: 882, endPoint y: 15, distance: 38.9
click at [882, 15] on div "Bir şablon seçin Tüm Şablonlar Şablonlarım Yeni Trend olan Açılış sayfası Çok s…" at bounding box center [619, 318] width 1238 height 637
click at [1143, 569] on div "checkmark Başlayın 5" at bounding box center [1157, 586] width 102 height 34
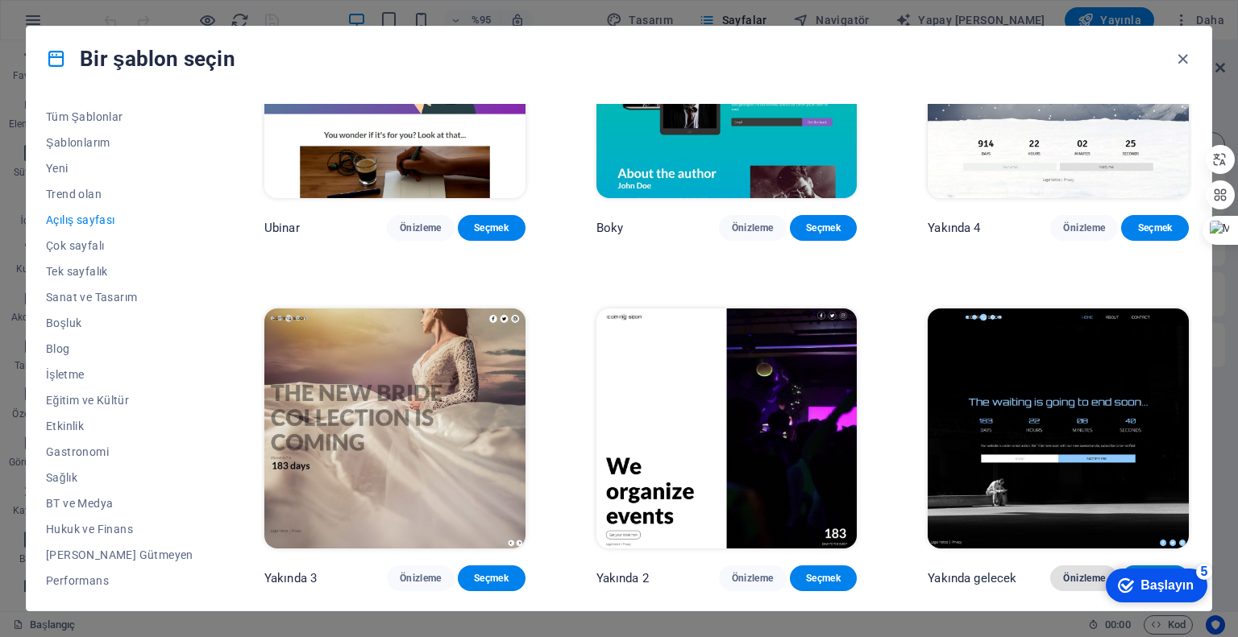
click at [1085, 579] on font "Önizleme" at bounding box center [1084, 578] width 42 height 11
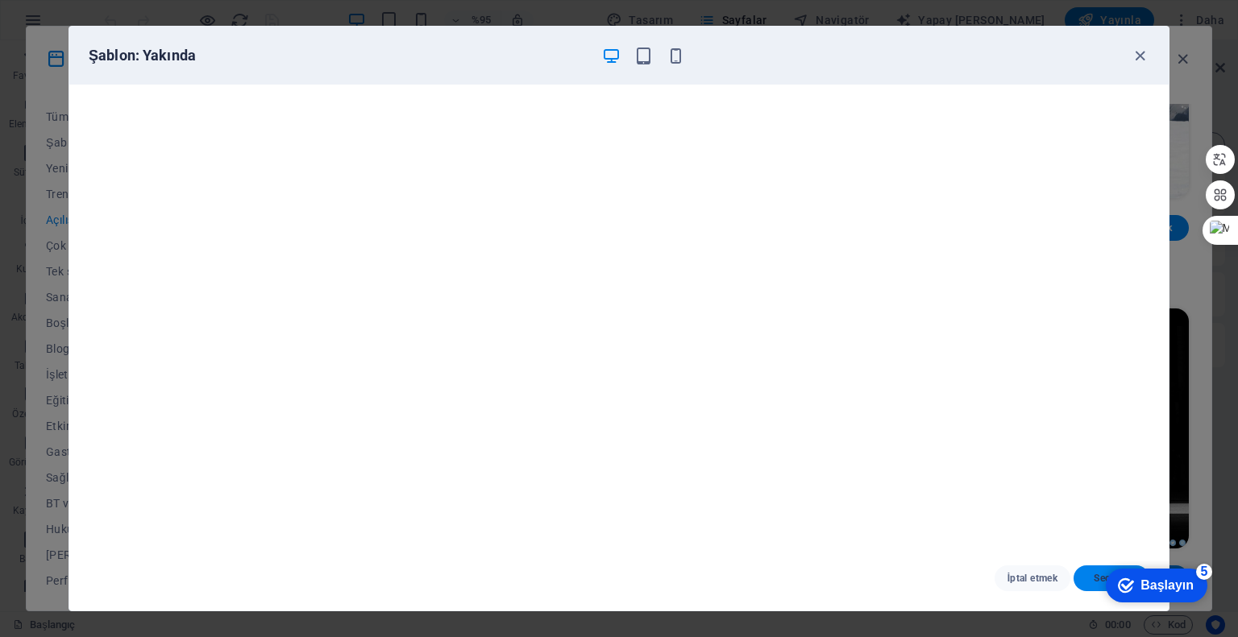
click at [1090, 577] on span "Seçmek" at bounding box center [1111, 578] width 50 height 13
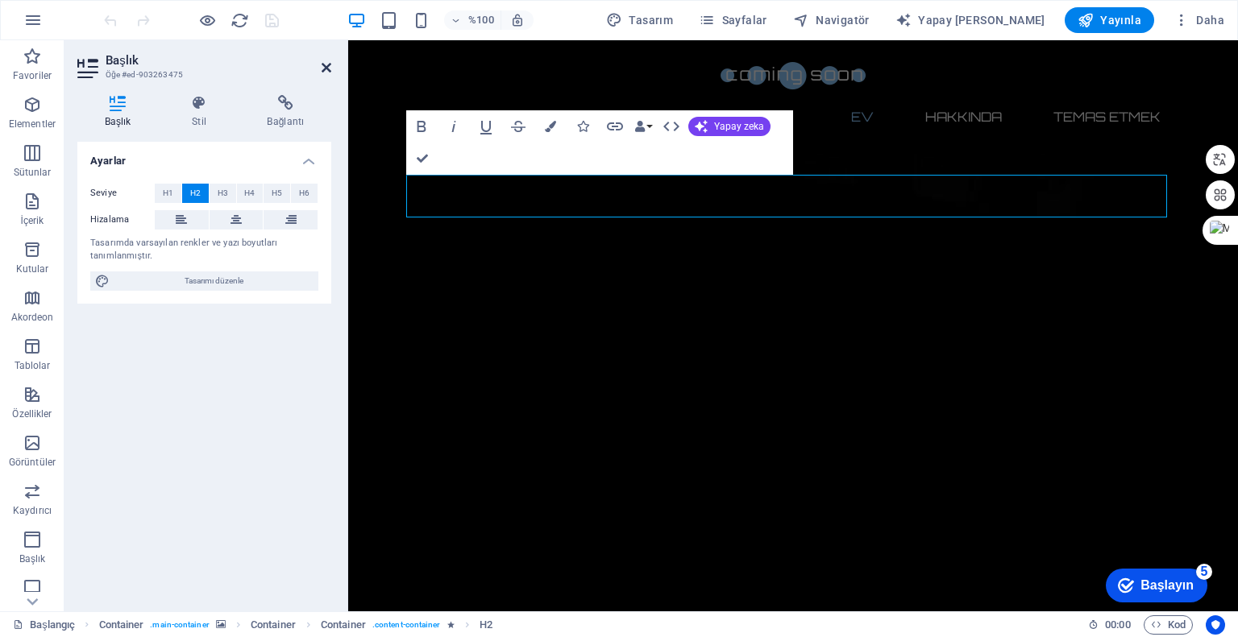
click at [330, 67] on icon at bounding box center [327, 67] width 10 height 13
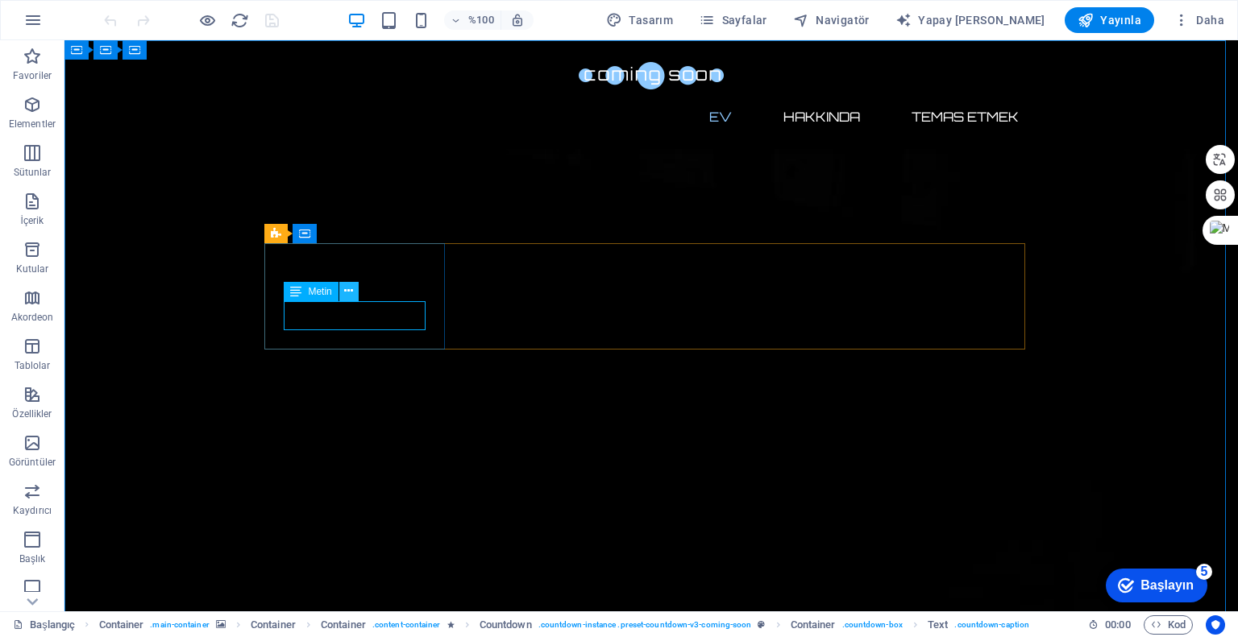
click at [358, 282] on button at bounding box center [348, 291] width 19 height 19
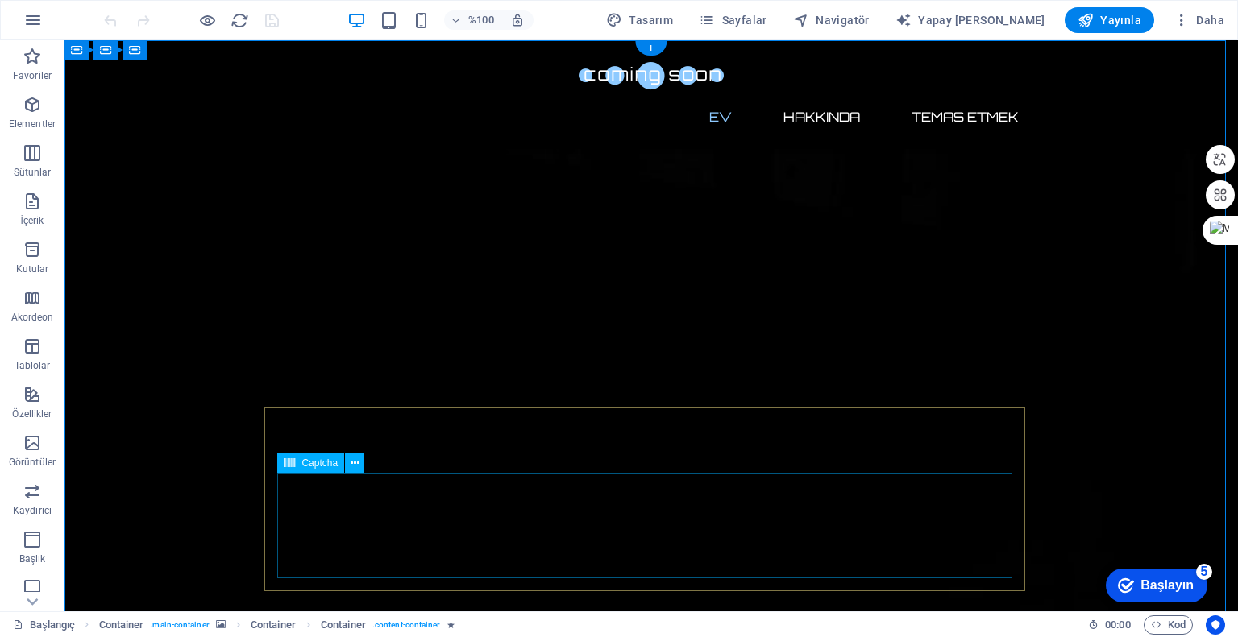
scroll to position [81, 0]
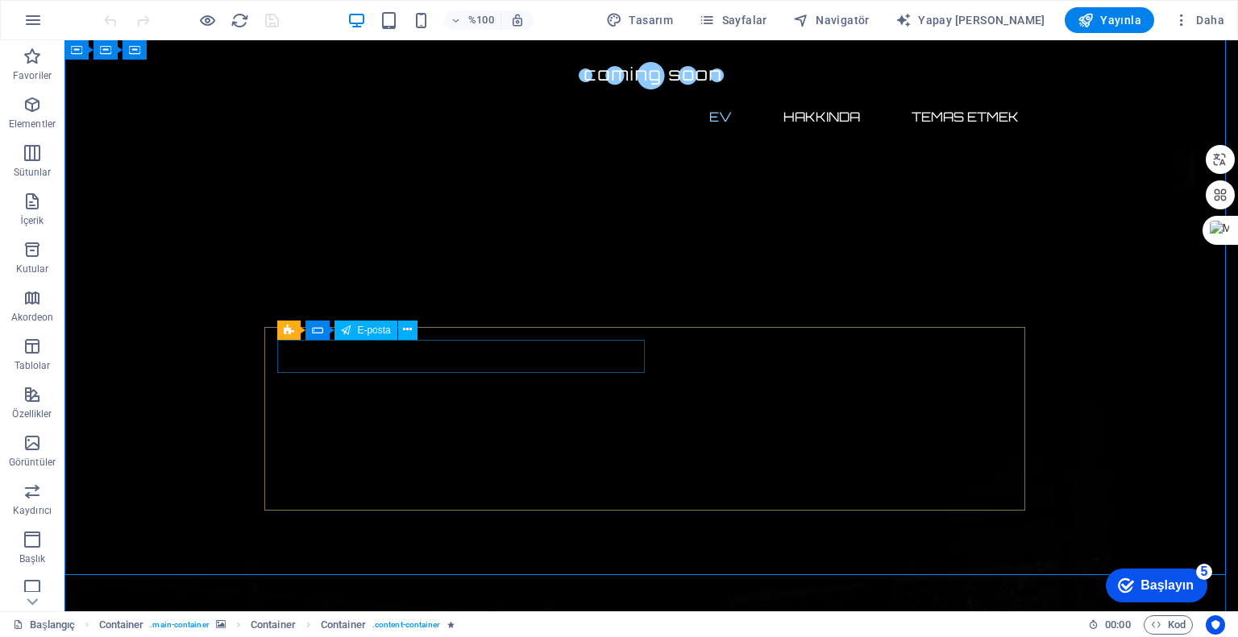
click div
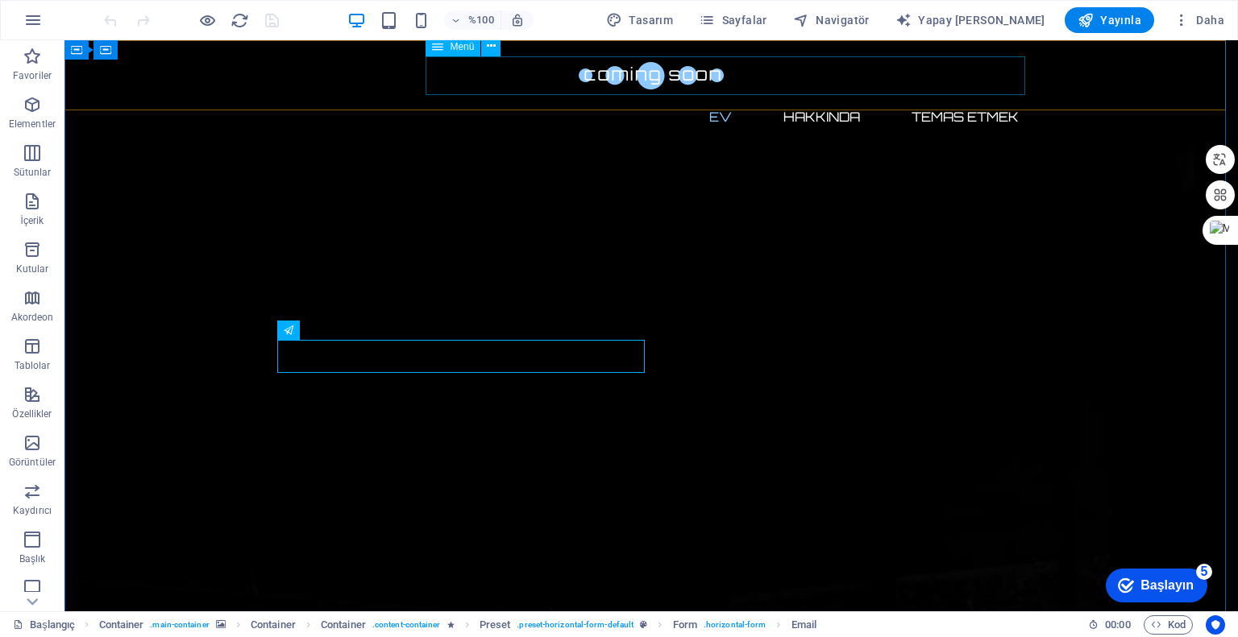
click at [807, 98] on nav "Ev Hakkında Temas etmek" at bounding box center [651, 117] width 761 height 39
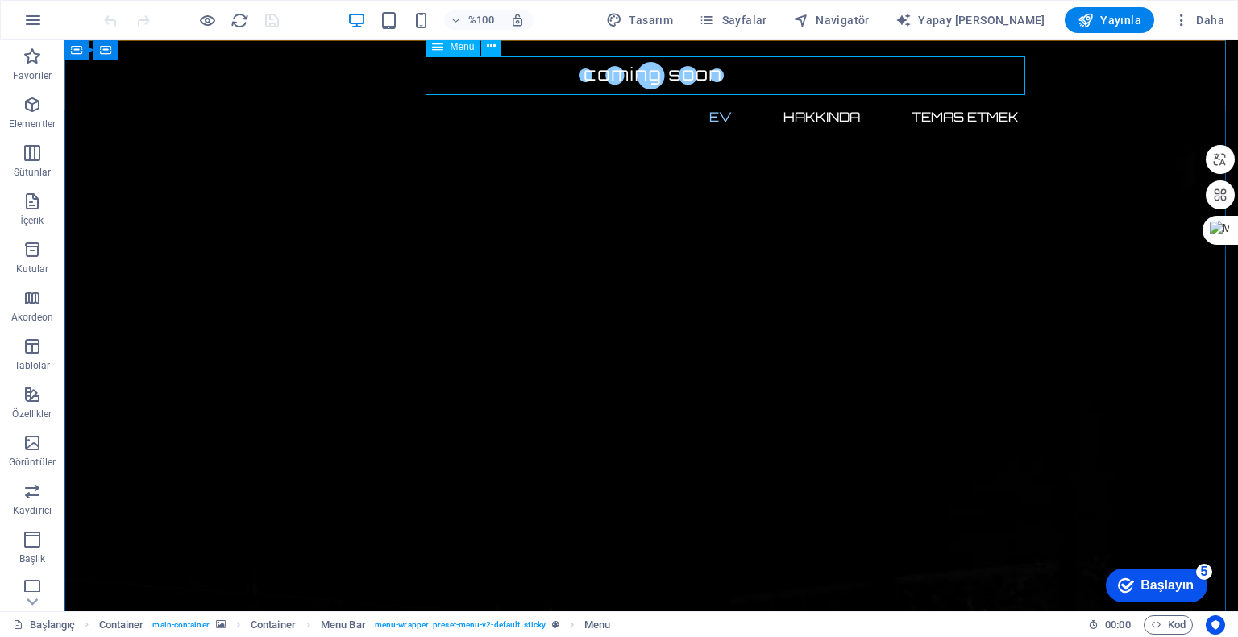
click at [715, 98] on nav "Ev Hakkında Temas etmek" at bounding box center [651, 117] width 761 height 39
click at [494, 51] on icon at bounding box center [491, 46] width 9 height 17
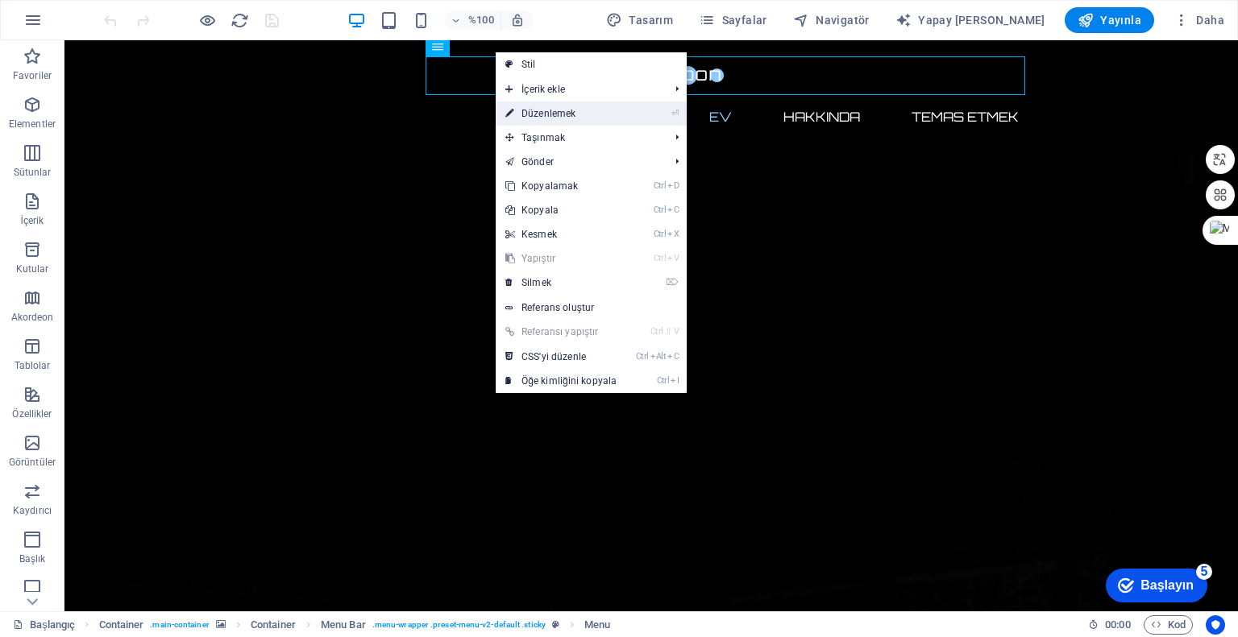
click at [550, 115] on font "Düzenlemek" at bounding box center [548, 113] width 54 height 11
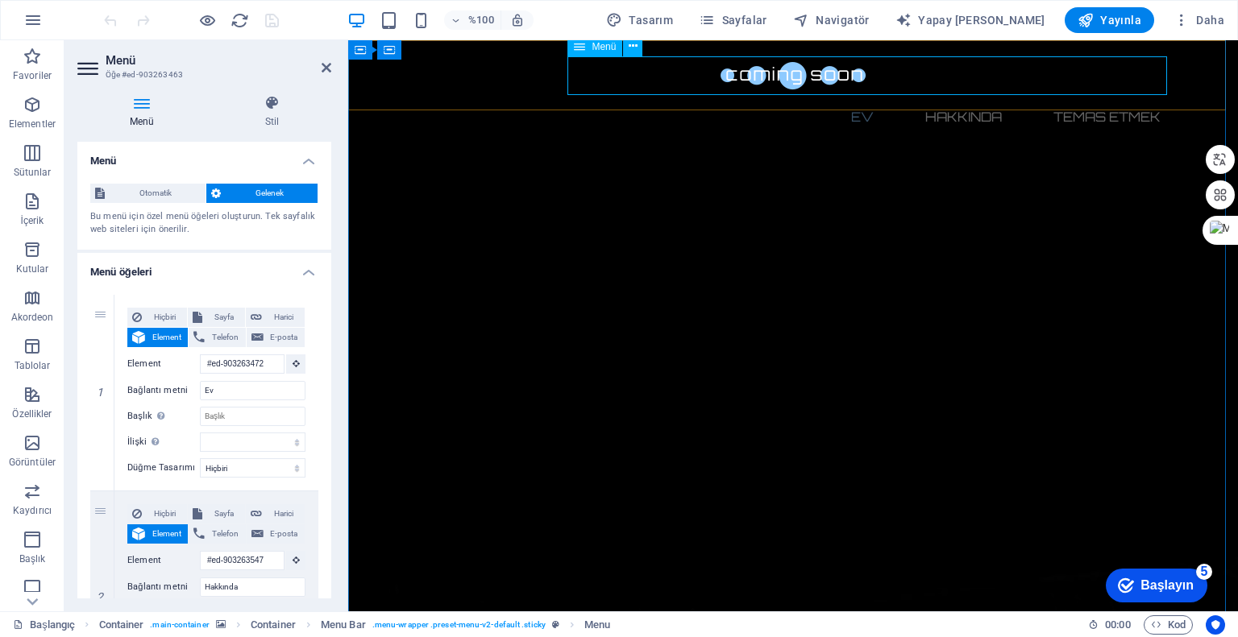
click at [855, 98] on nav "Ev Hakkında Temas etmek" at bounding box center [793, 117] width 761 height 39
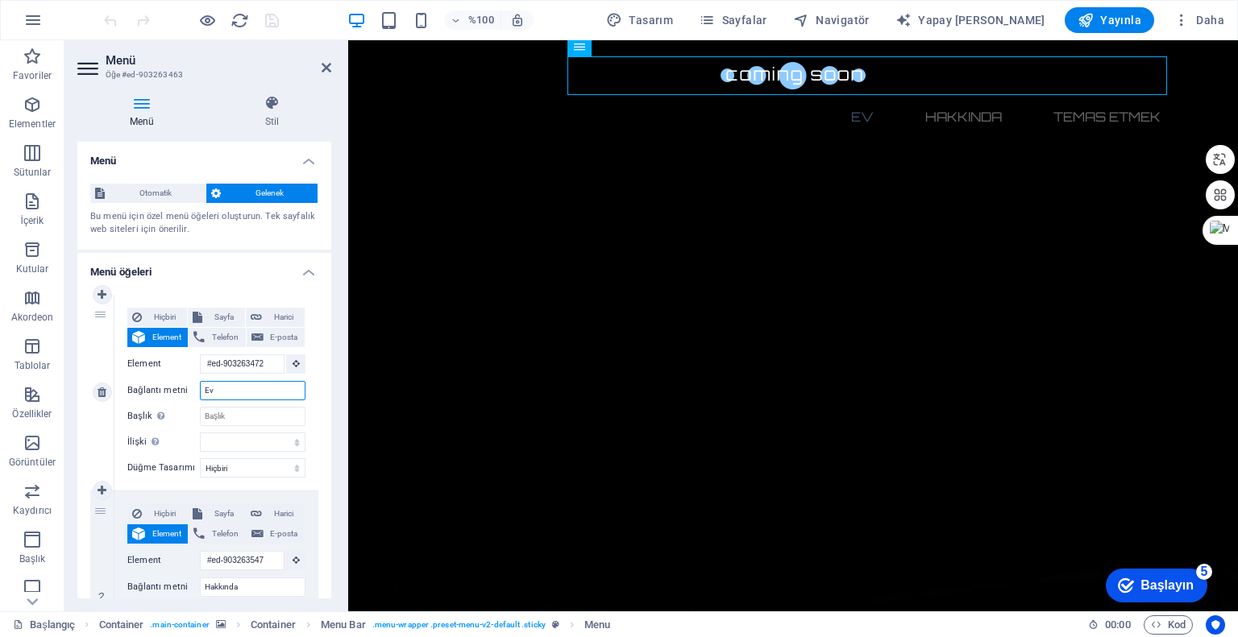
drag, startPoint x: 223, startPoint y: 392, endPoint x: 196, endPoint y: 388, distance: 27.7
click at [196, 388] on div "Bağlantı metni Ev" at bounding box center [216, 390] width 178 height 19
type input "a"
select select
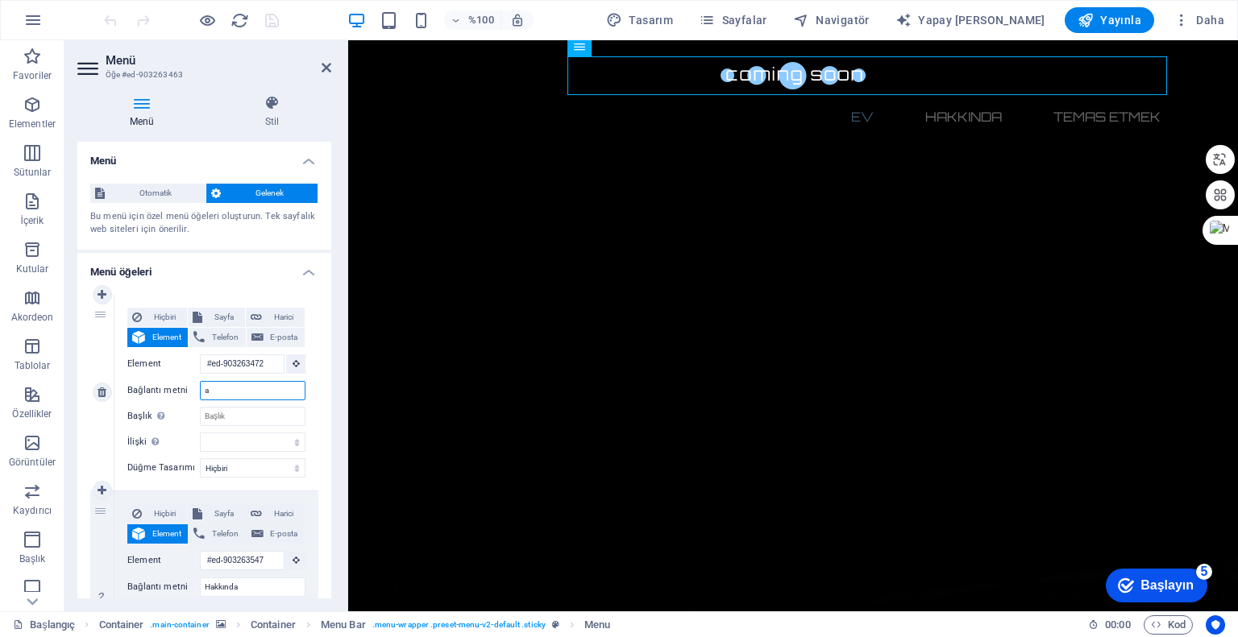
select select
type input "A"
select select
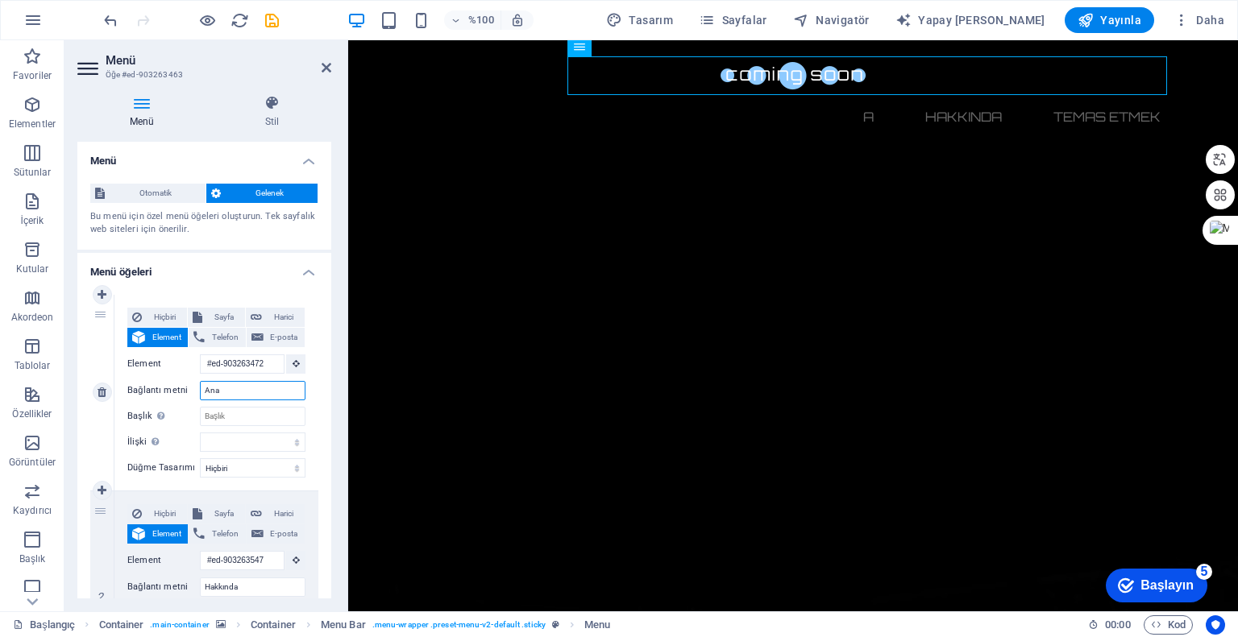
type input "Ana"
select select
type input "[PERSON_NAME]"
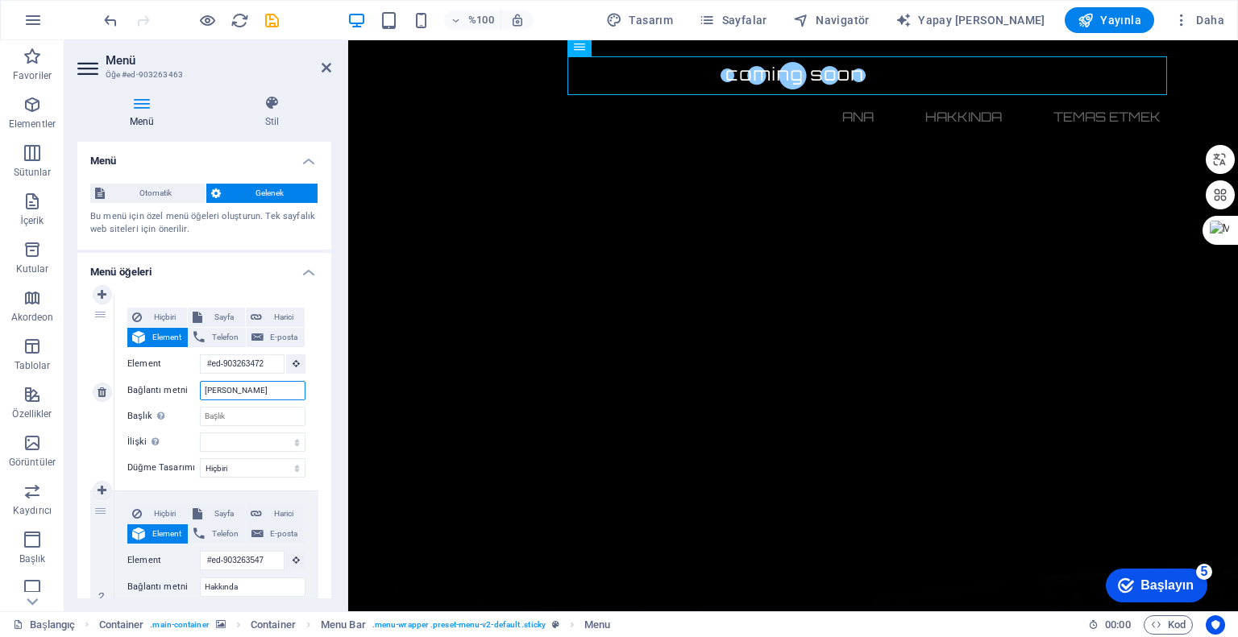
select select
type input "[PERSON_NAME]"
select select
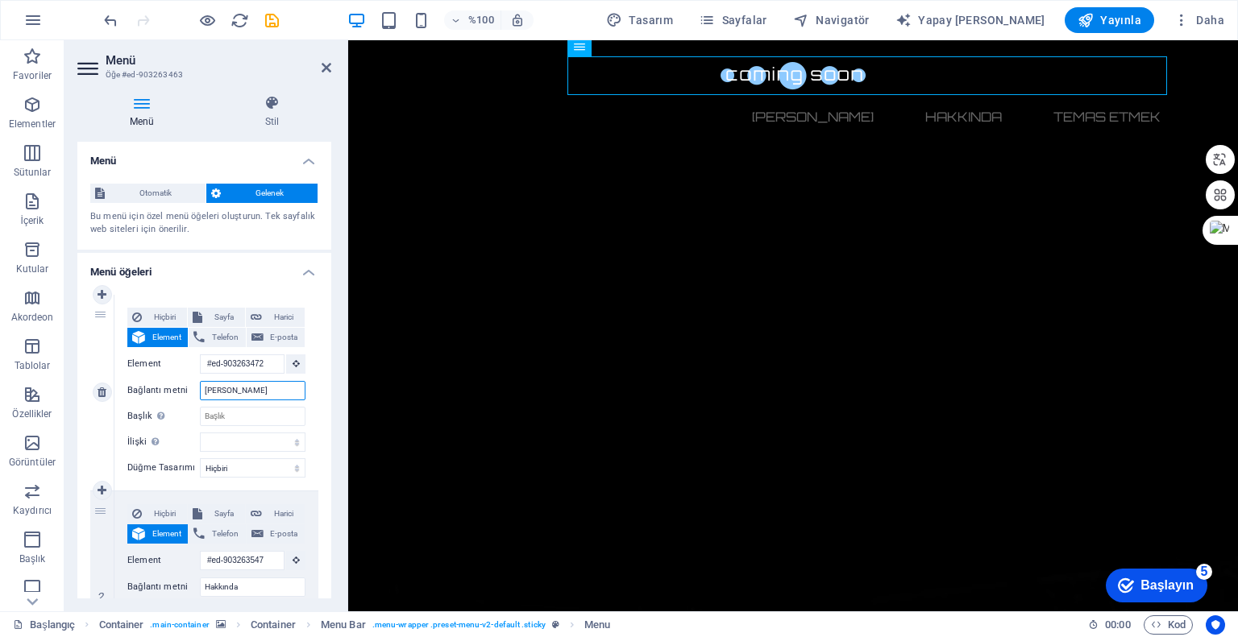
select select
type input "[PERSON_NAME]"
select select
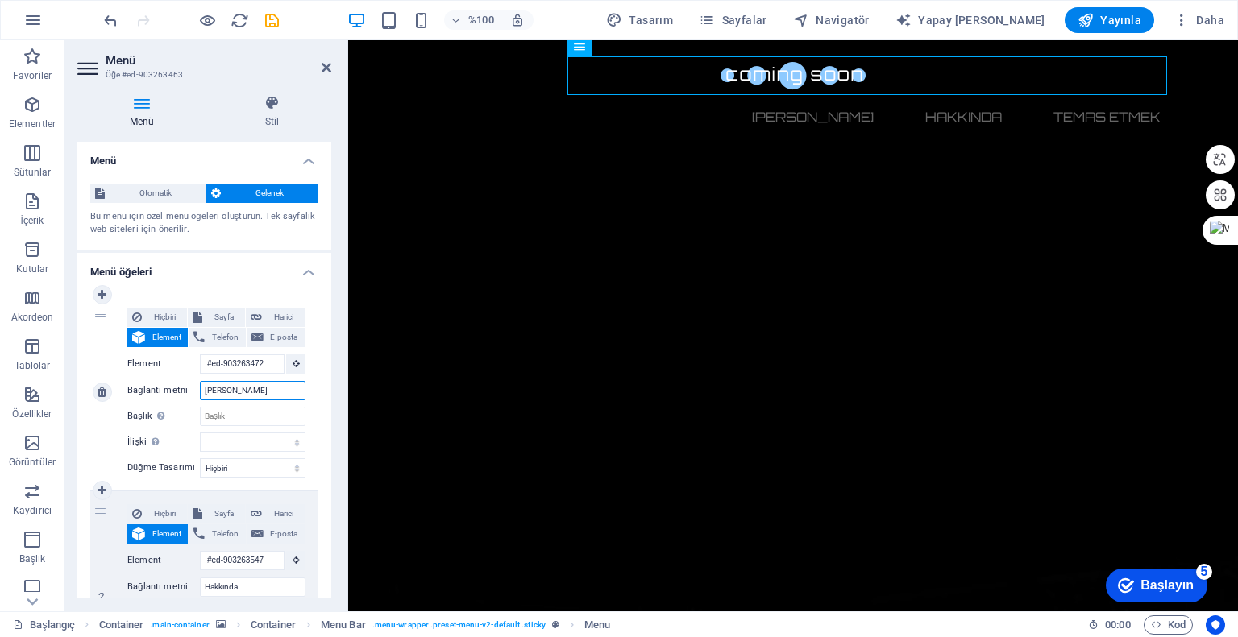
select select
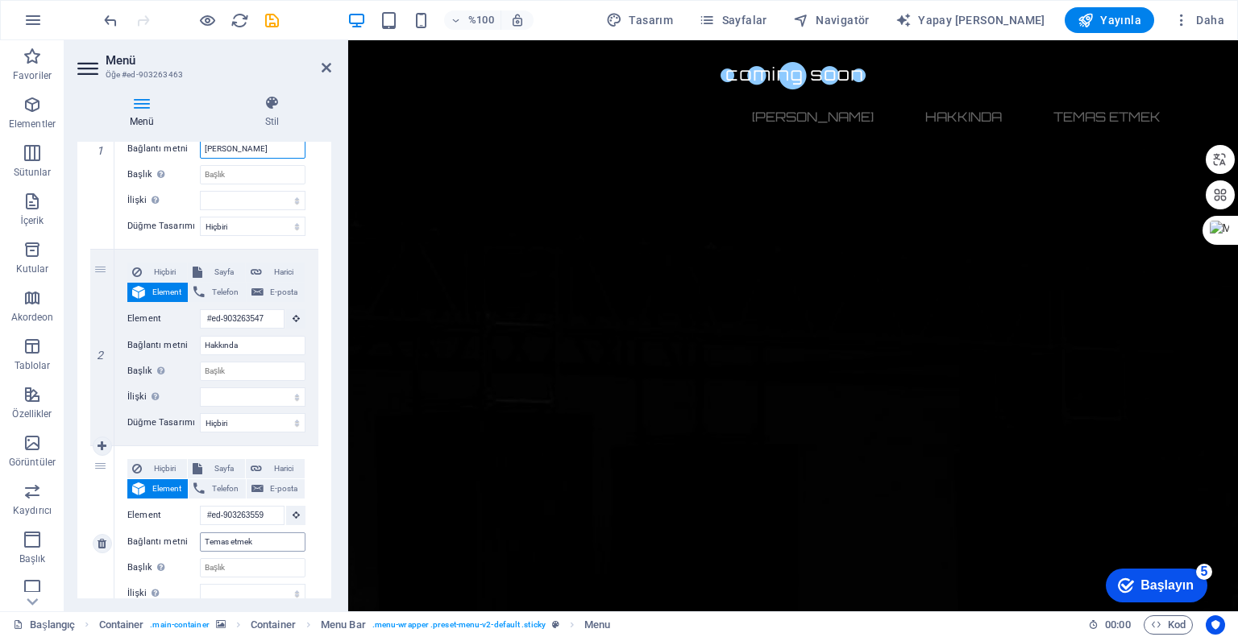
scroll to position [0, 0]
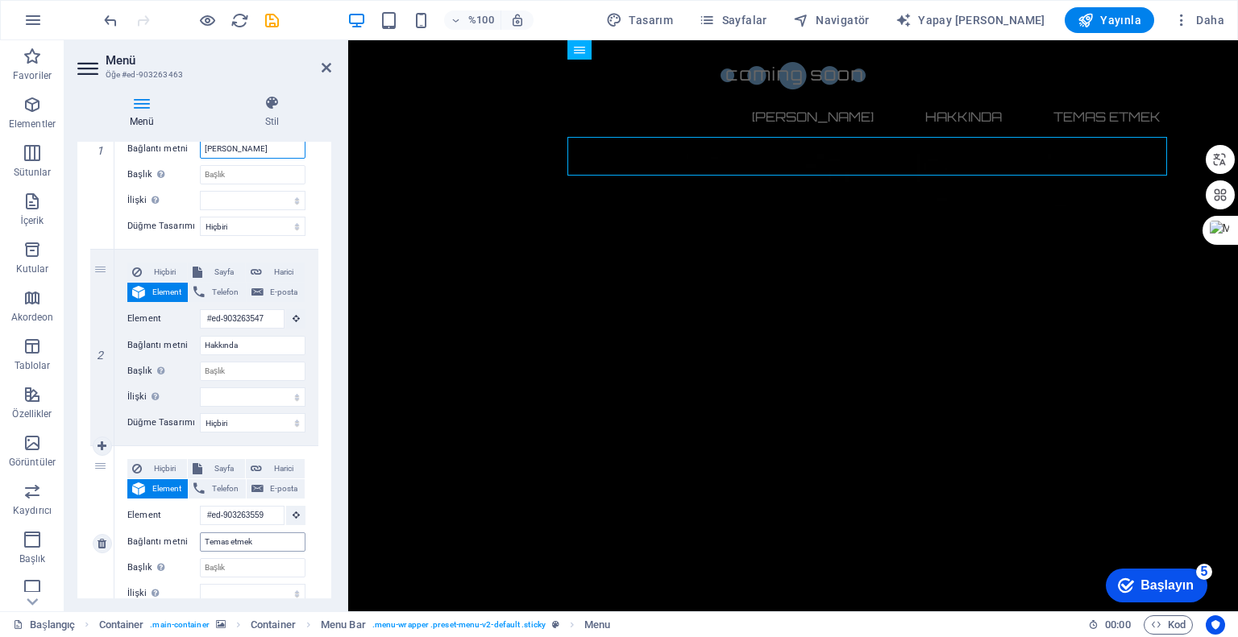
type input "[PERSON_NAME]"
drag, startPoint x: 260, startPoint y: 544, endPoint x: 167, endPoint y: 530, distance: 94.5
click at [167, 530] on div "Hiçbiri Sayfa Harici Element Telefon E-posta Sayfa Başlangıç Yasal Uyarı Mahrem…" at bounding box center [216, 531] width 178 height 144
type input "ileti"
select select
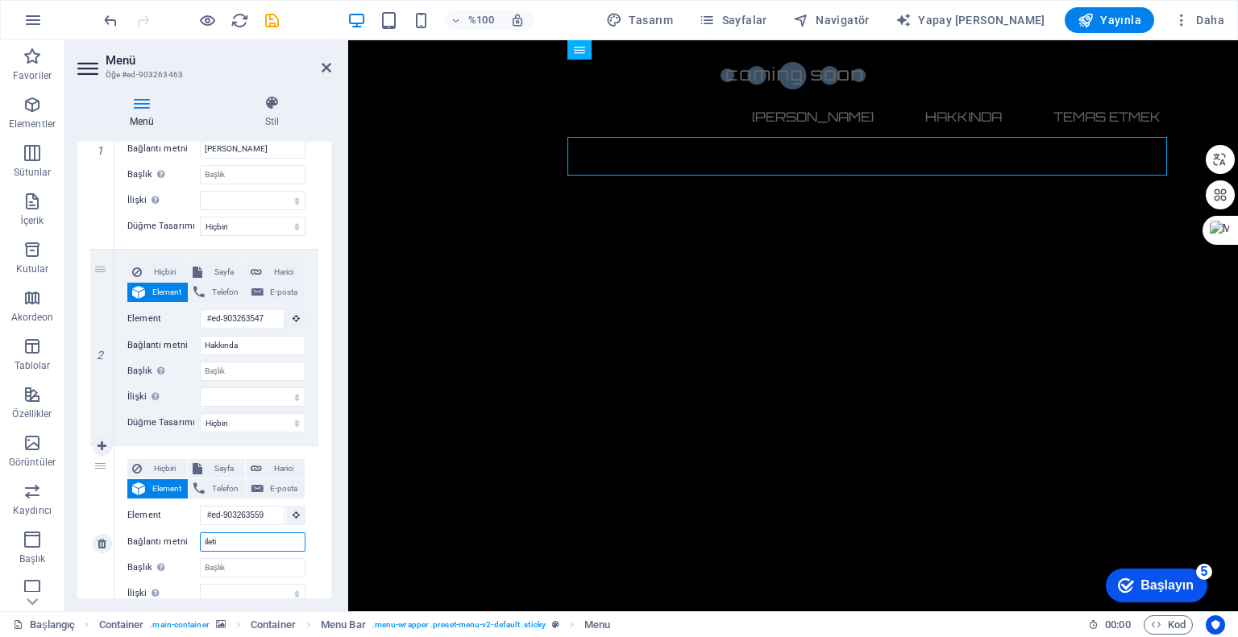
select select
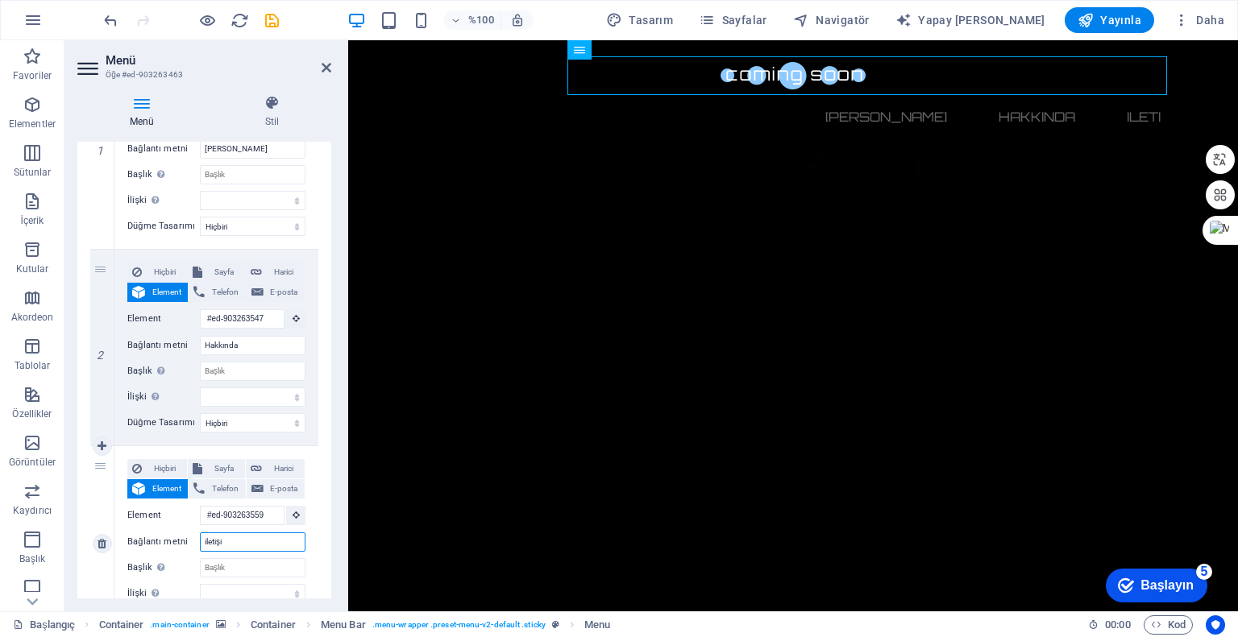
type input "iletişiö"
select select
type input "iletişi"
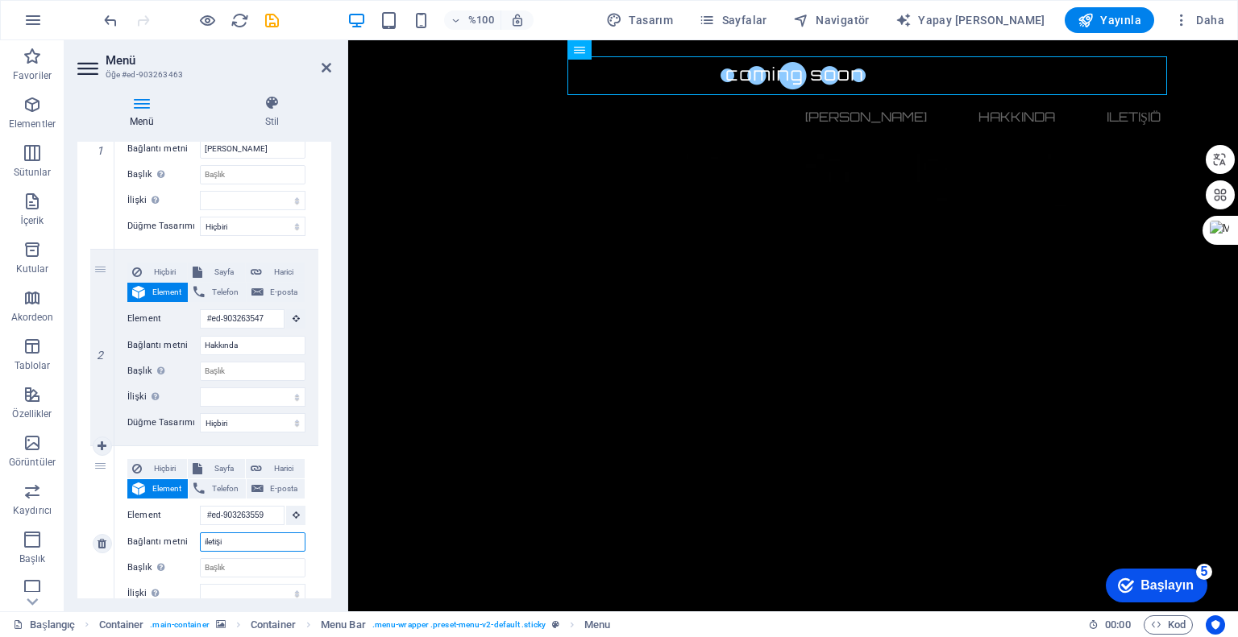
select select
type input "iletişim"
select select
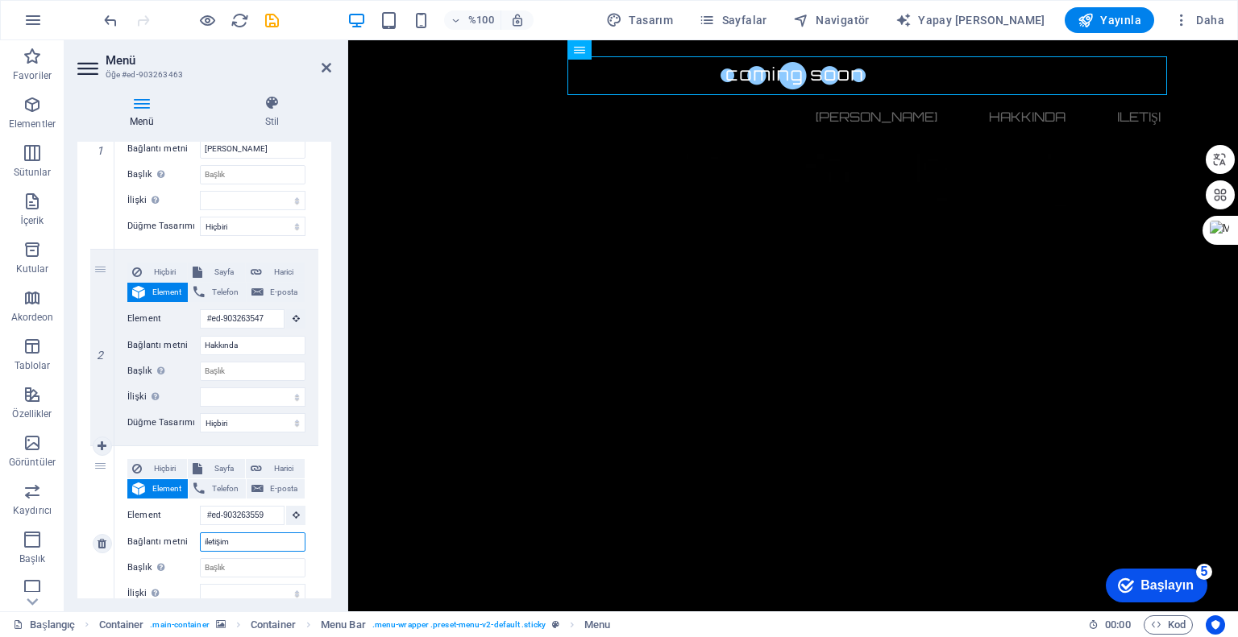
select select
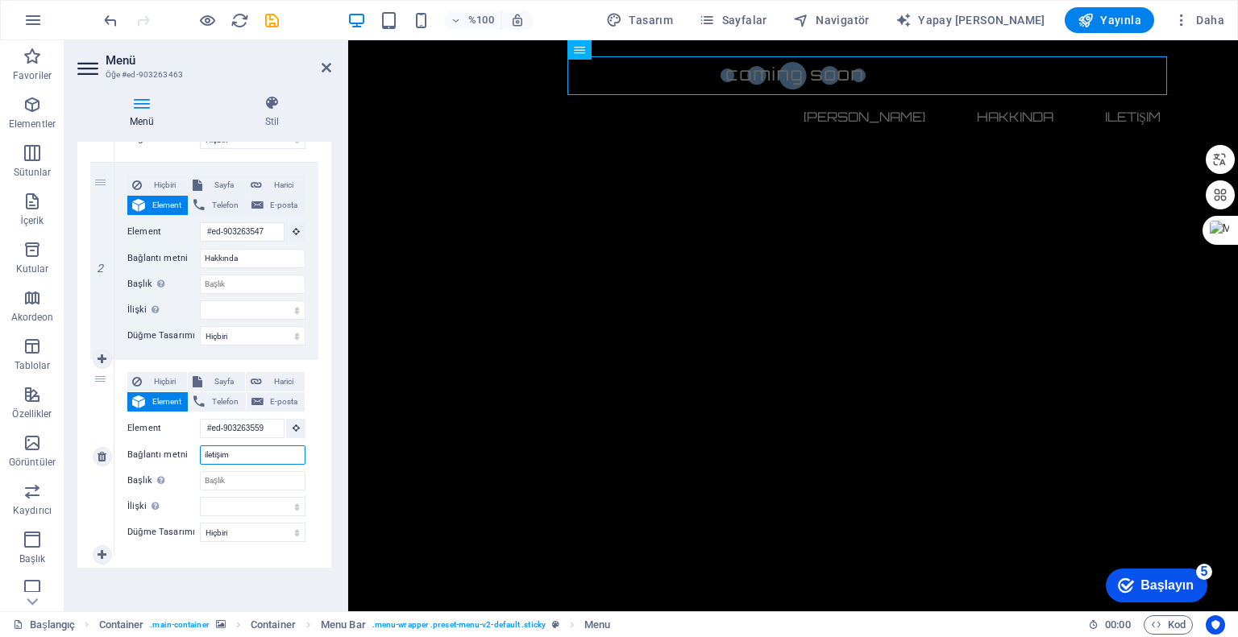
scroll to position [329, 0]
type input "iletişim"
click at [248, 502] on select "alternatif yazar yer imi harici yardım lisans Sonraki takip etme referans yok n…" at bounding box center [253, 506] width 106 height 19
click at [176, 473] on label "Başlık Ek bağlantı açıklaması, bağlantı metniyle aynı olmamalıdır. Başlık, gene…" at bounding box center [163, 480] width 73 height 19
click at [200, 473] on input "Başlık Ek bağlantı açıklaması, bağlantı metniyle aynı olmamalıdır. Başlık, gene…" at bounding box center [253, 480] width 106 height 19
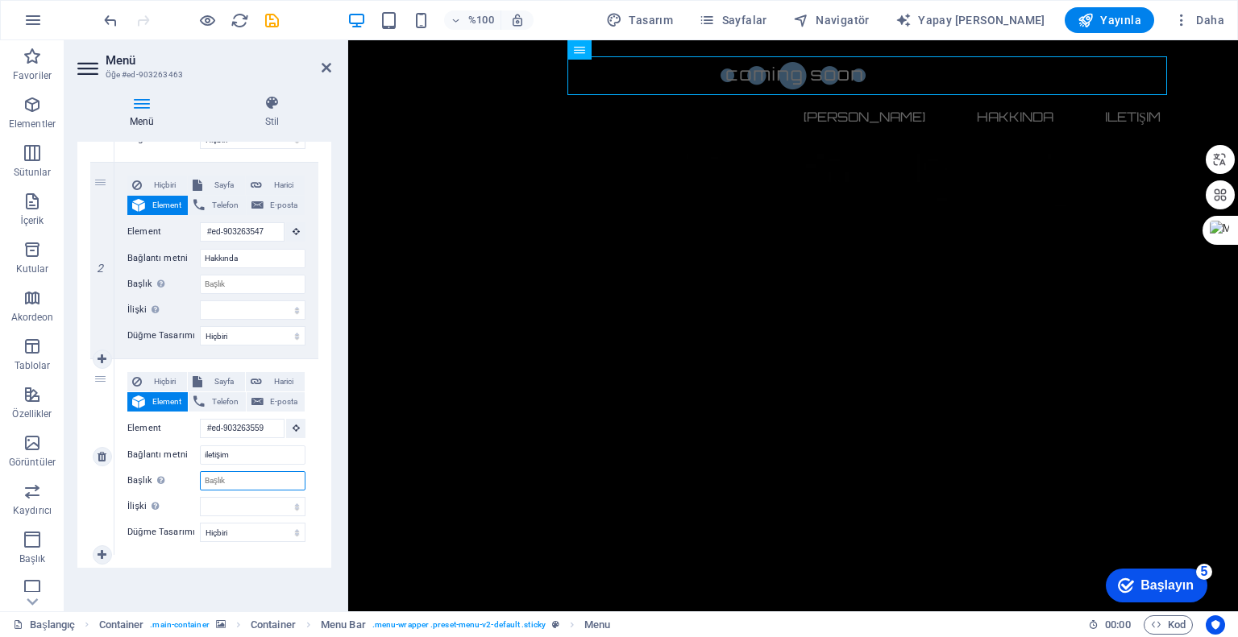
click at [230, 480] on input "Başlık Ek bağlantı açıklaması, bağlantı metniyle aynı olmamalıdır. Başlık, gene…" at bounding box center [253, 480] width 106 height 19
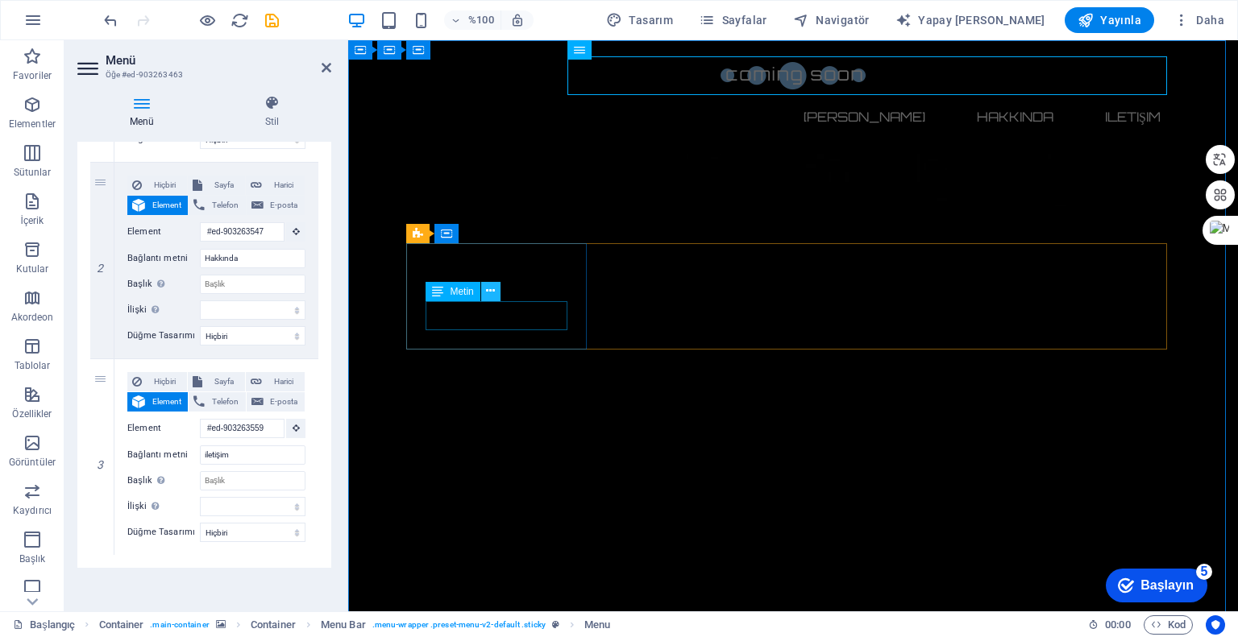
click at [489, 290] on icon at bounding box center [490, 291] width 9 height 17
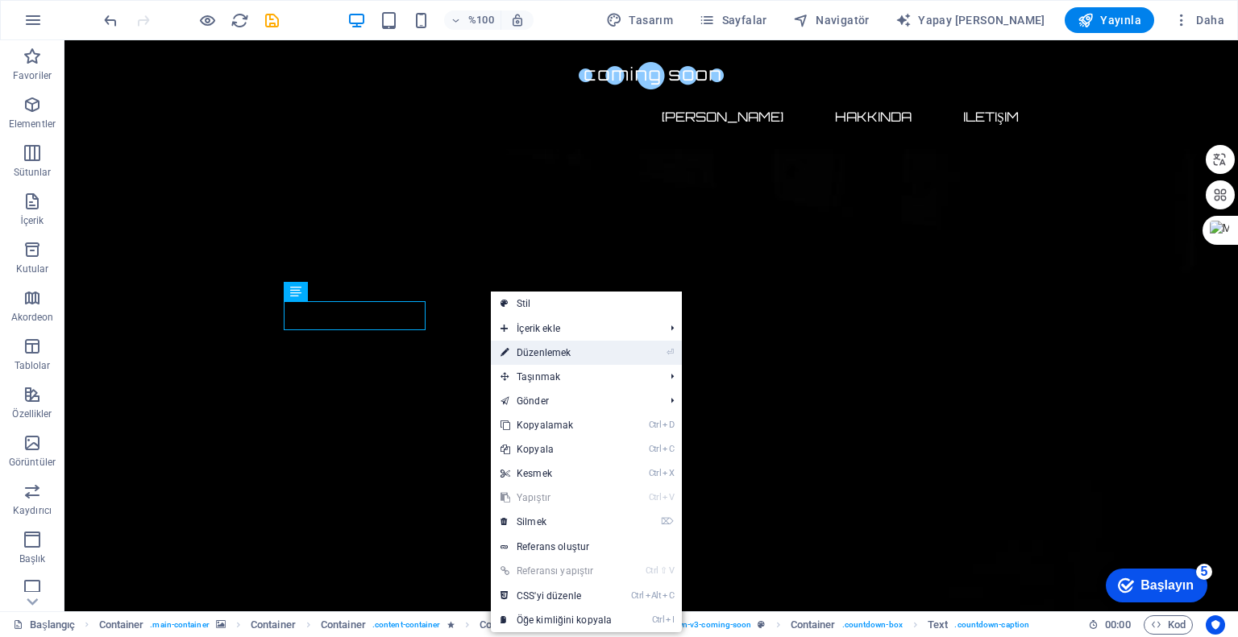
click at [540, 351] on font "Düzenlemek" at bounding box center [544, 352] width 54 height 11
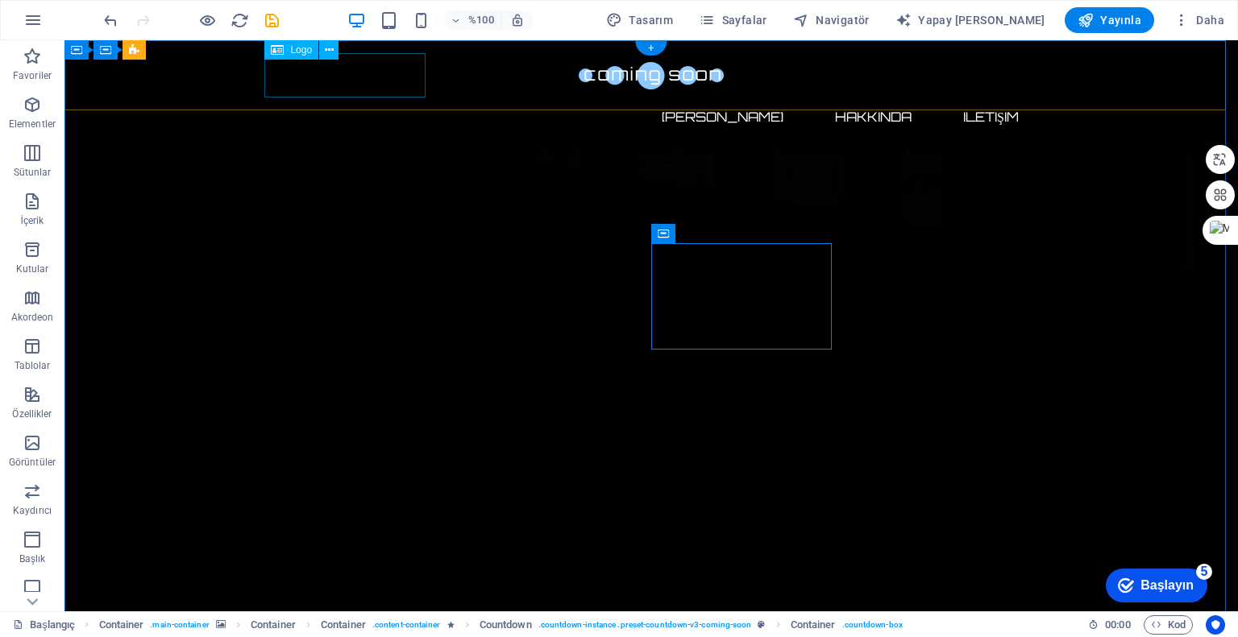
click at [376, 76] on div at bounding box center [651, 75] width 761 height 44
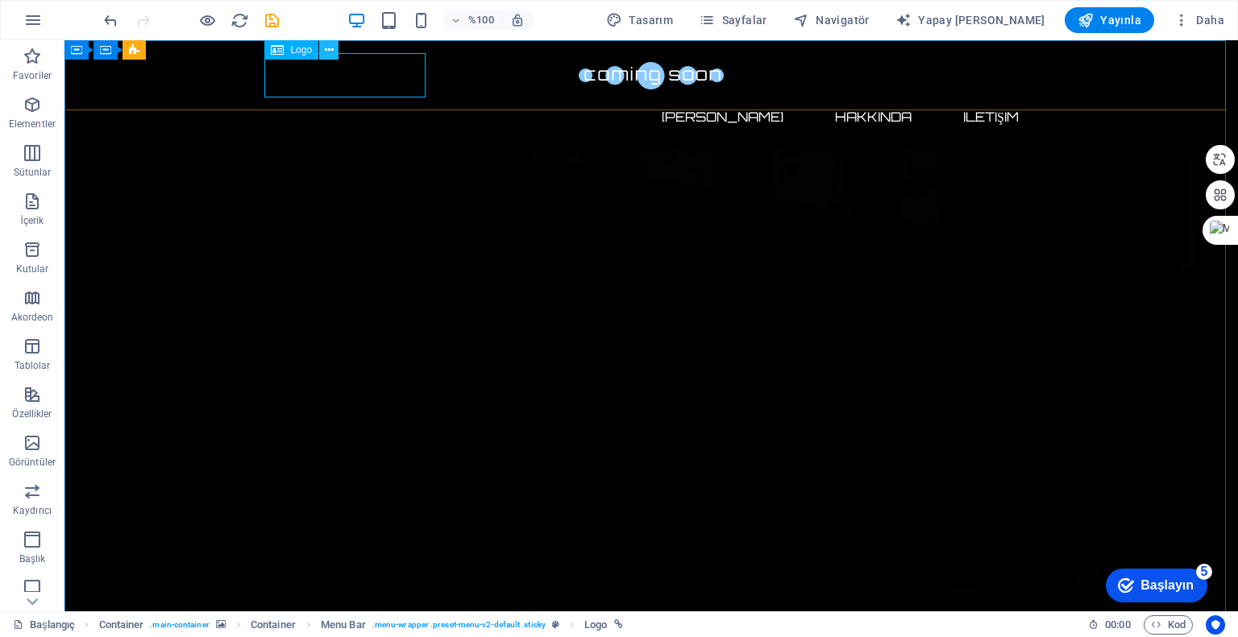
click at [322, 48] on button at bounding box center [328, 49] width 19 height 19
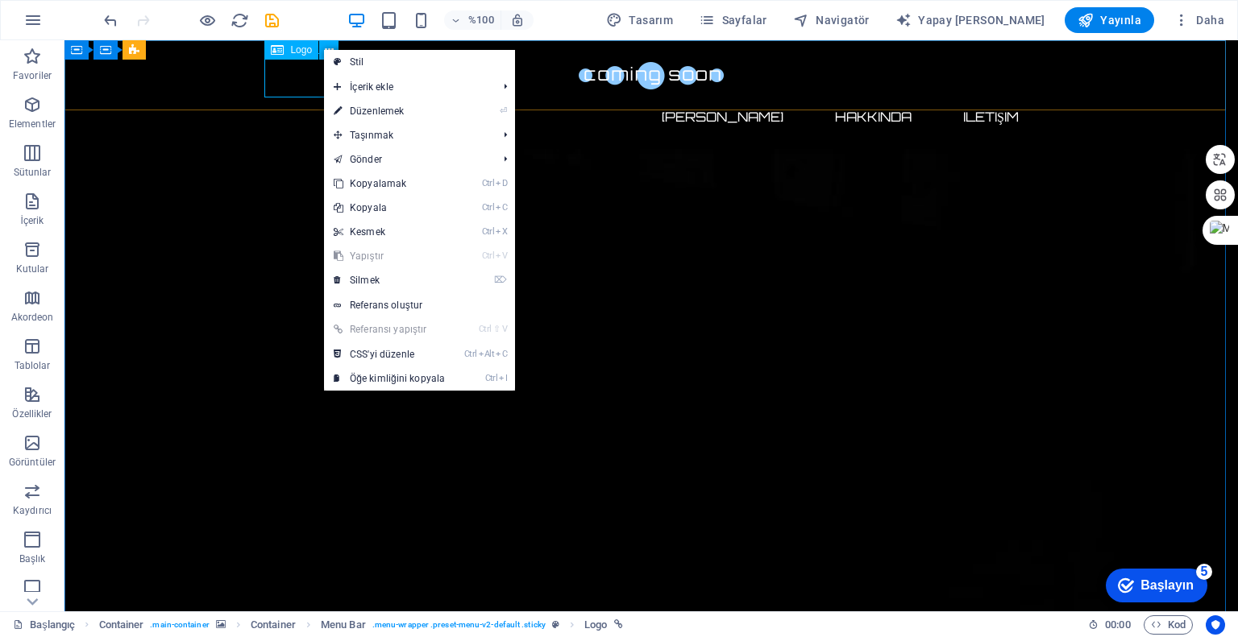
click at [301, 54] on font "Logo" at bounding box center [301, 49] width 22 height 11
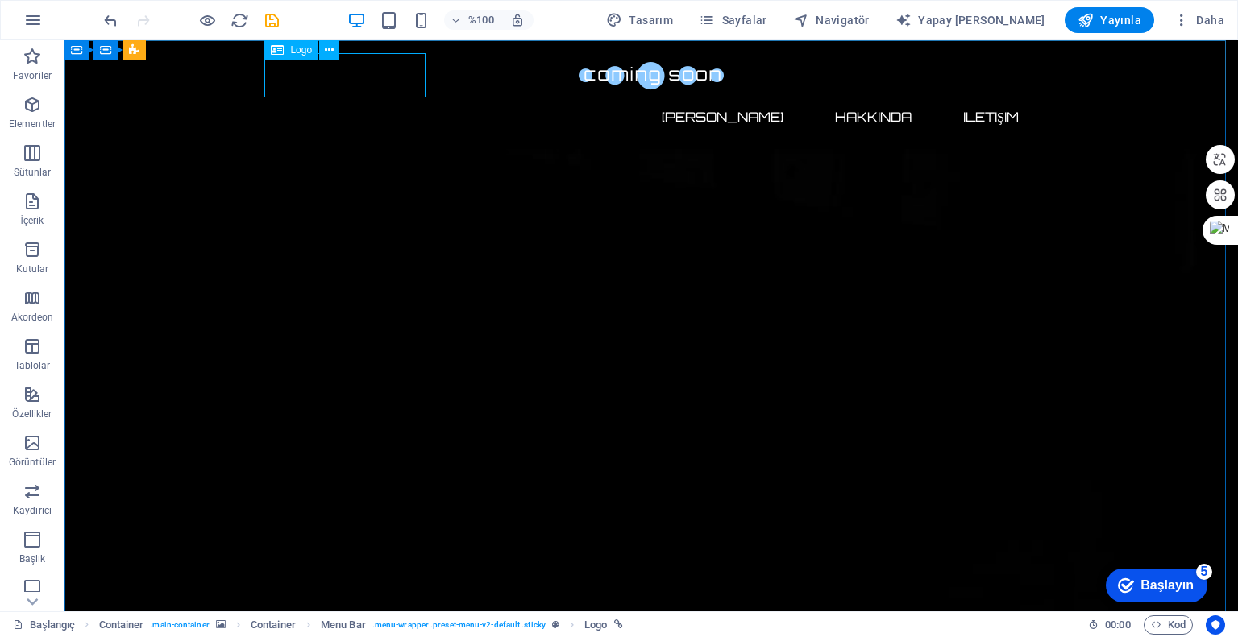
click at [277, 52] on icon at bounding box center [277, 49] width 13 height 19
click at [326, 56] on icon at bounding box center [329, 50] width 9 height 17
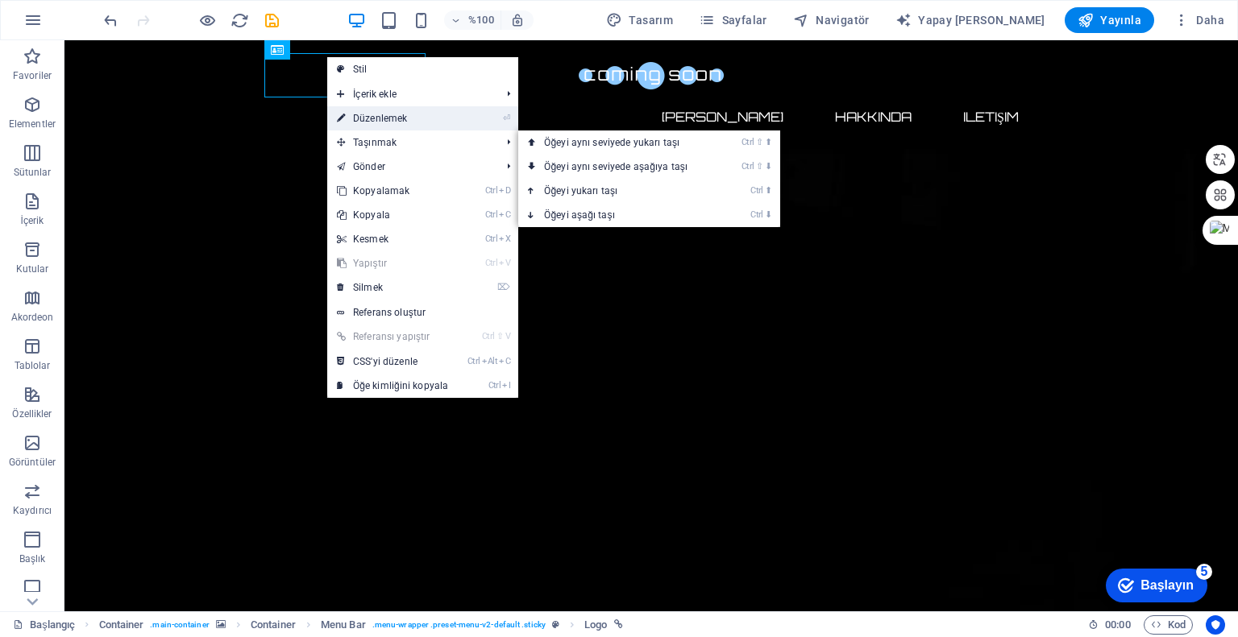
click at [396, 122] on font "Düzenlemek" at bounding box center [380, 118] width 54 height 11
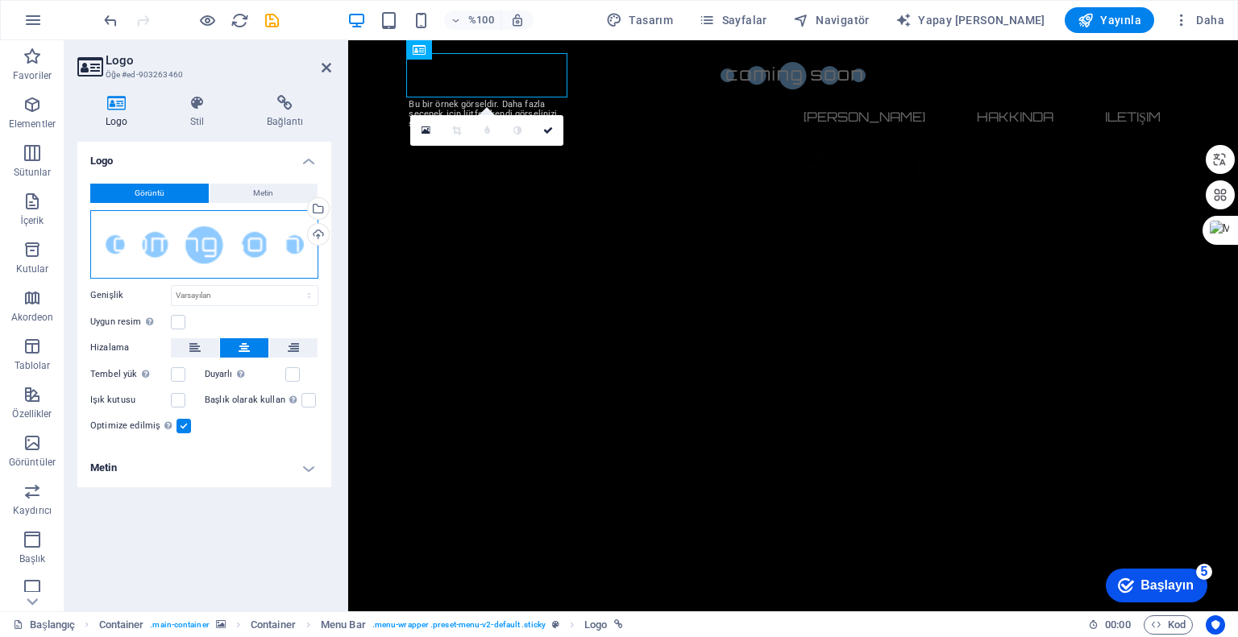
click at [243, 245] on div "Dosyaları buraya sürükleyin, dosyaları seçmek için tıklayın veya Dosyalar'dan v…" at bounding box center [204, 244] width 228 height 69
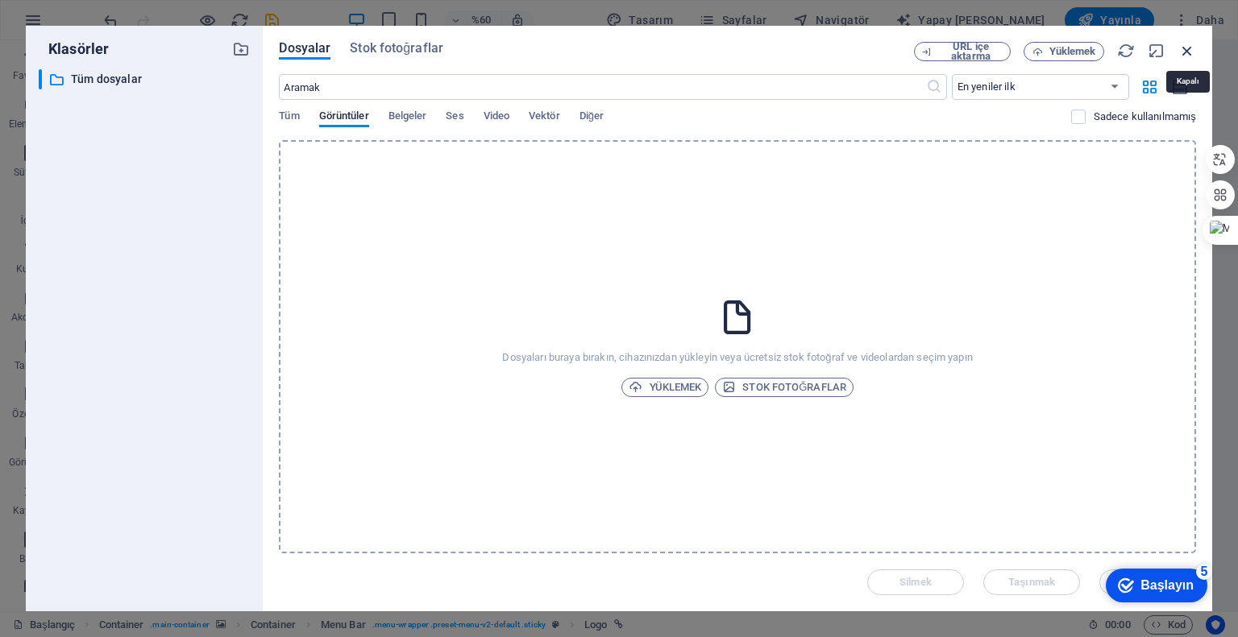
click at [1184, 51] on icon "button" at bounding box center [1187, 51] width 18 height 18
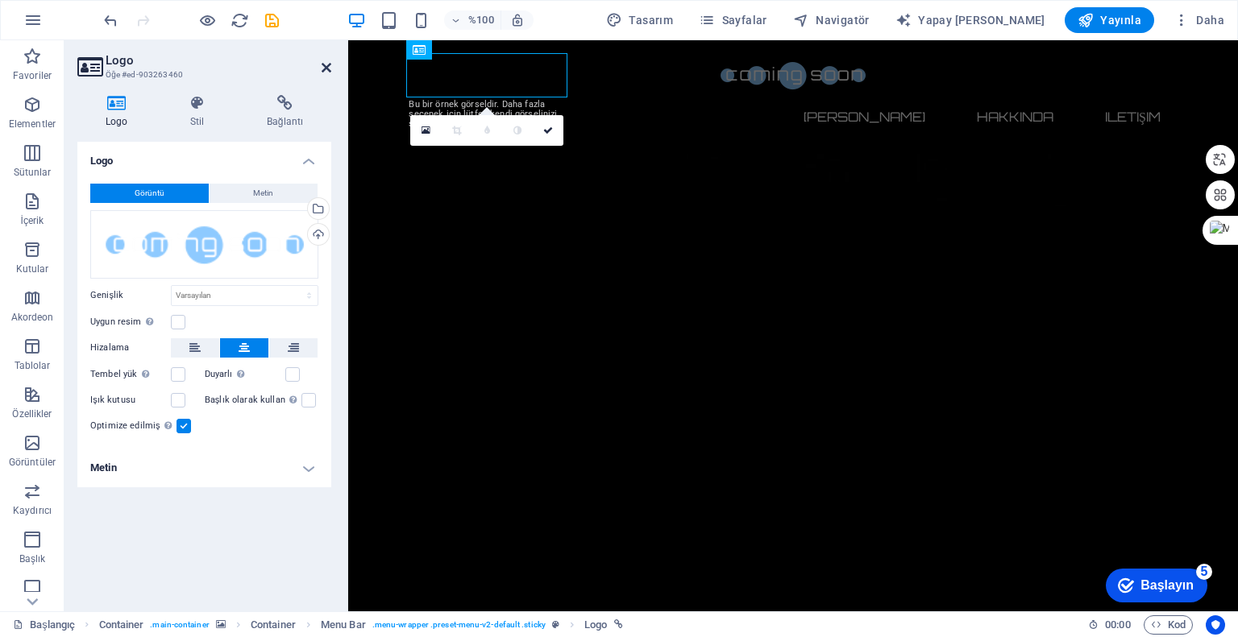
click at [327, 67] on icon at bounding box center [327, 67] width 10 height 13
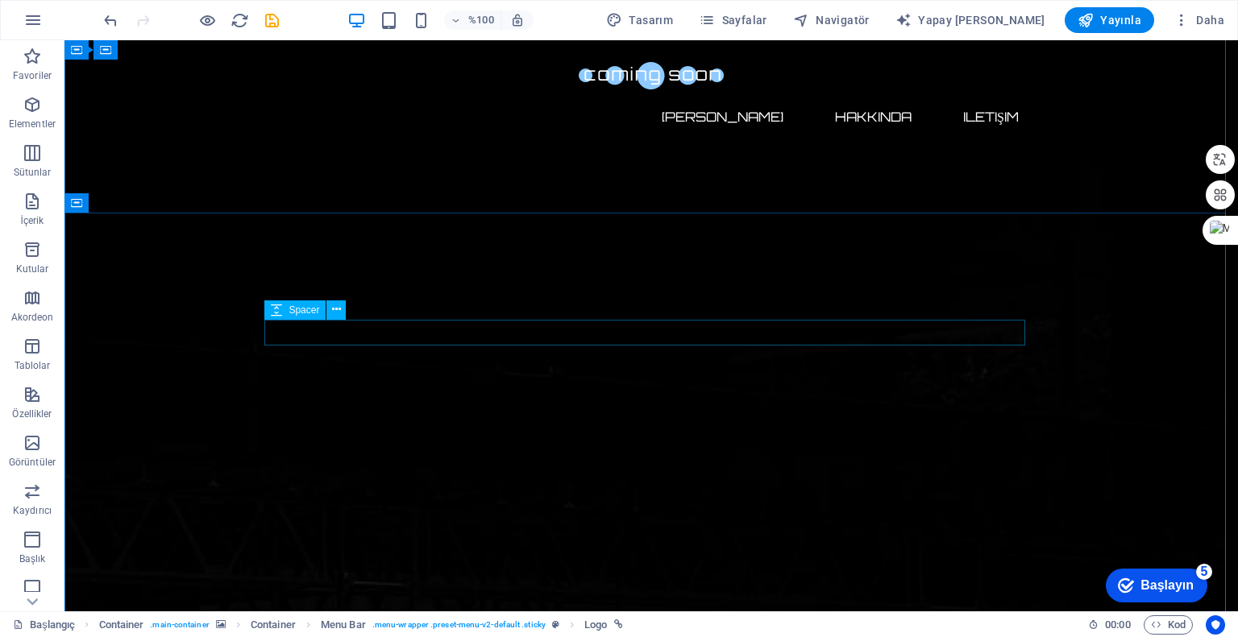
scroll to position [564, 0]
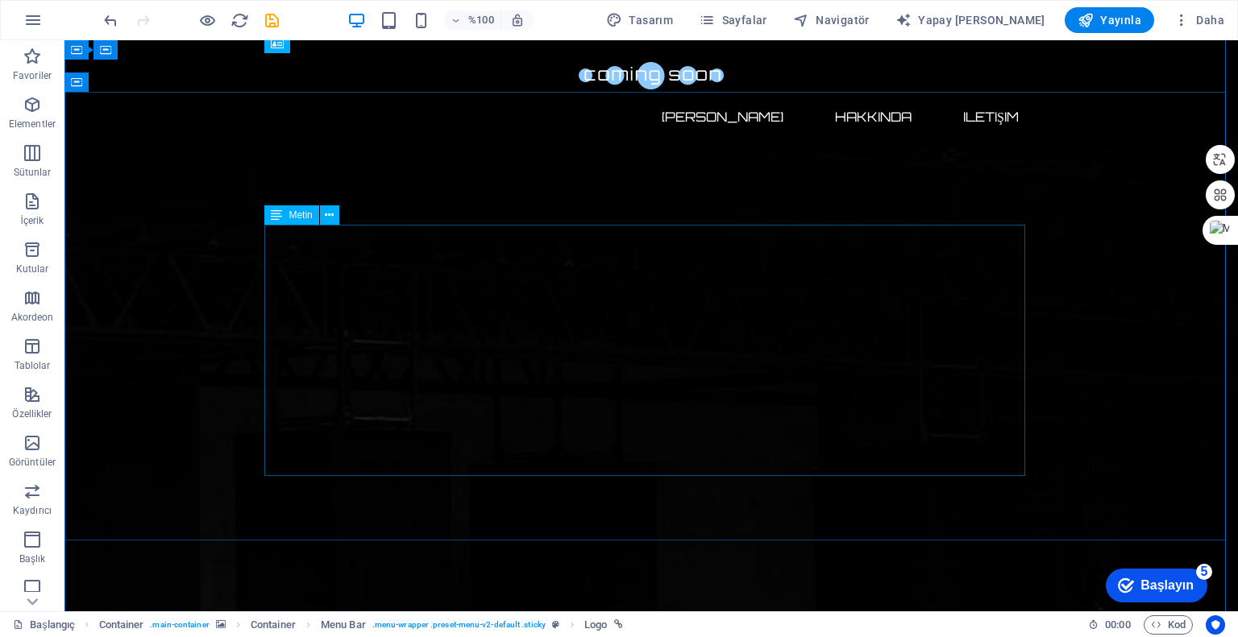
click at [330, 212] on icon at bounding box center [329, 215] width 9 height 17
click at [330, 217] on icon at bounding box center [329, 215] width 9 height 17
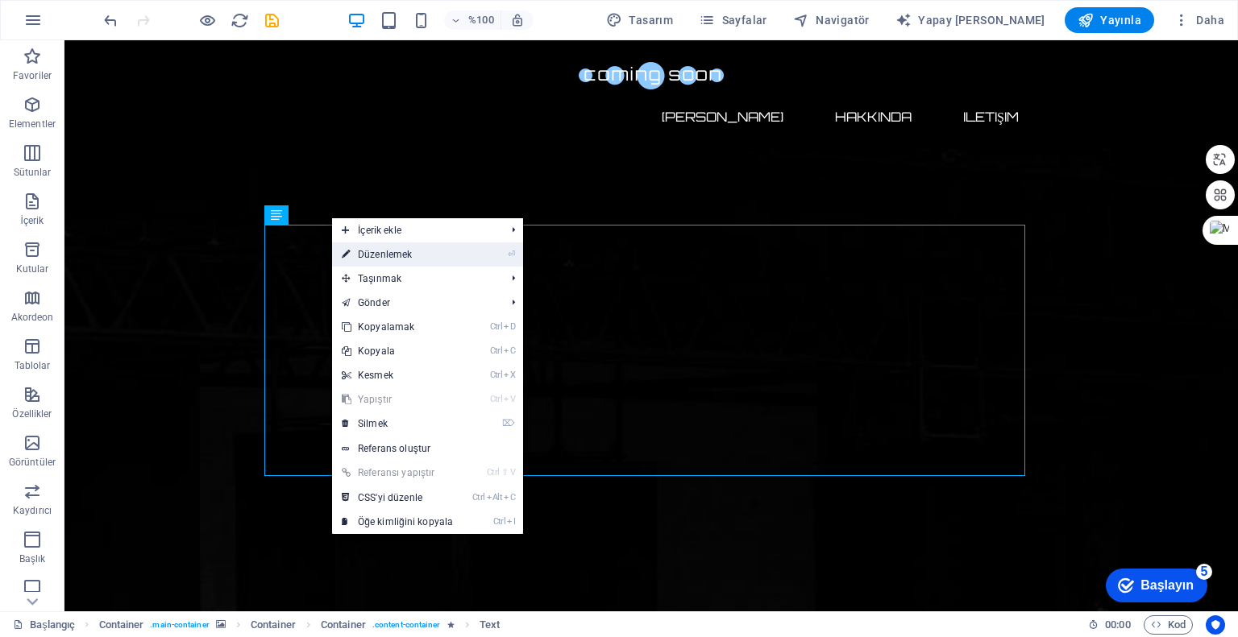
click at [394, 254] on font "Düzenlemek" at bounding box center [385, 254] width 54 height 11
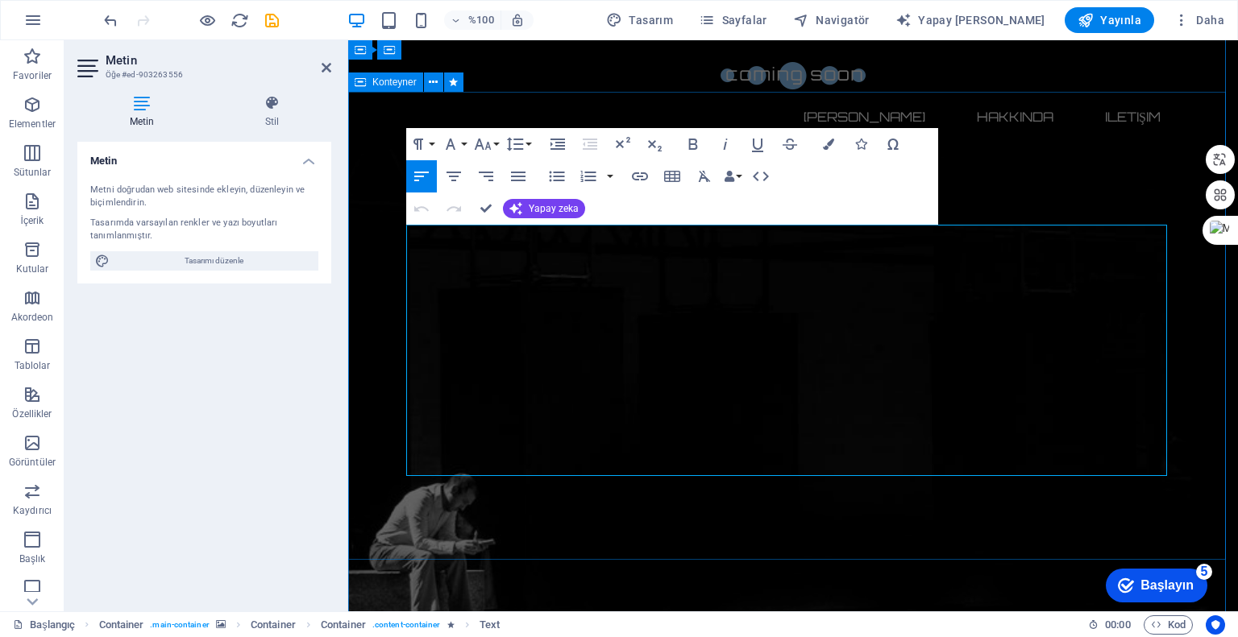
drag, startPoint x: 471, startPoint y: 471, endPoint x: 398, endPoint y: 230, distance: 252.4
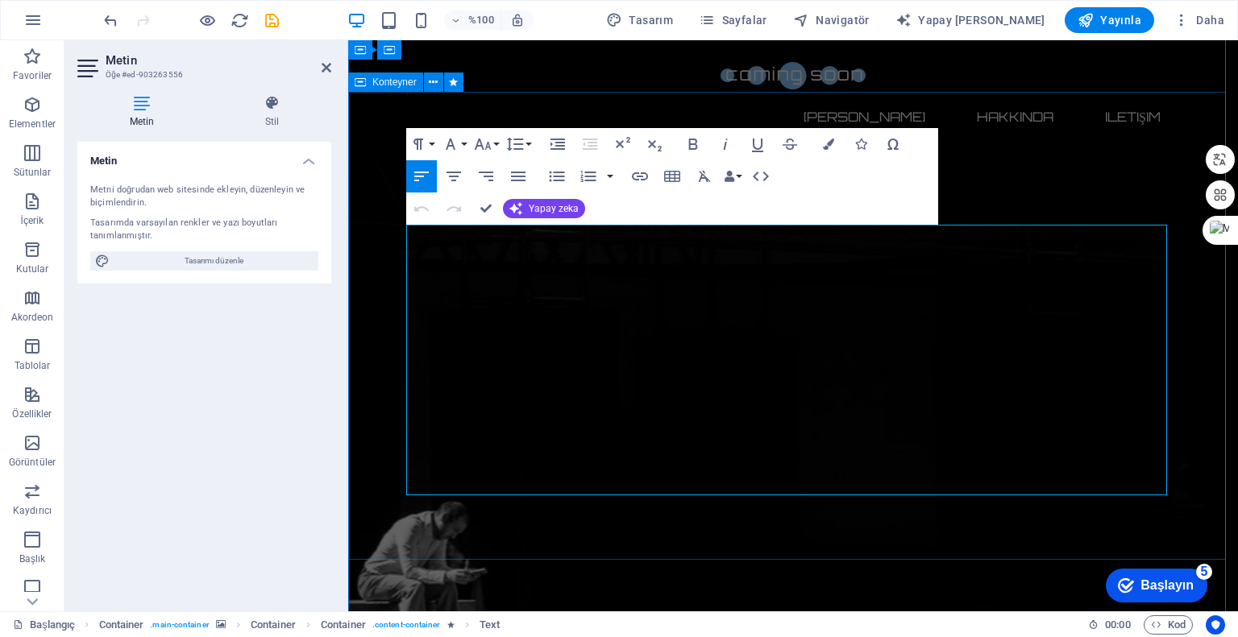
scroll to position [0, 2]
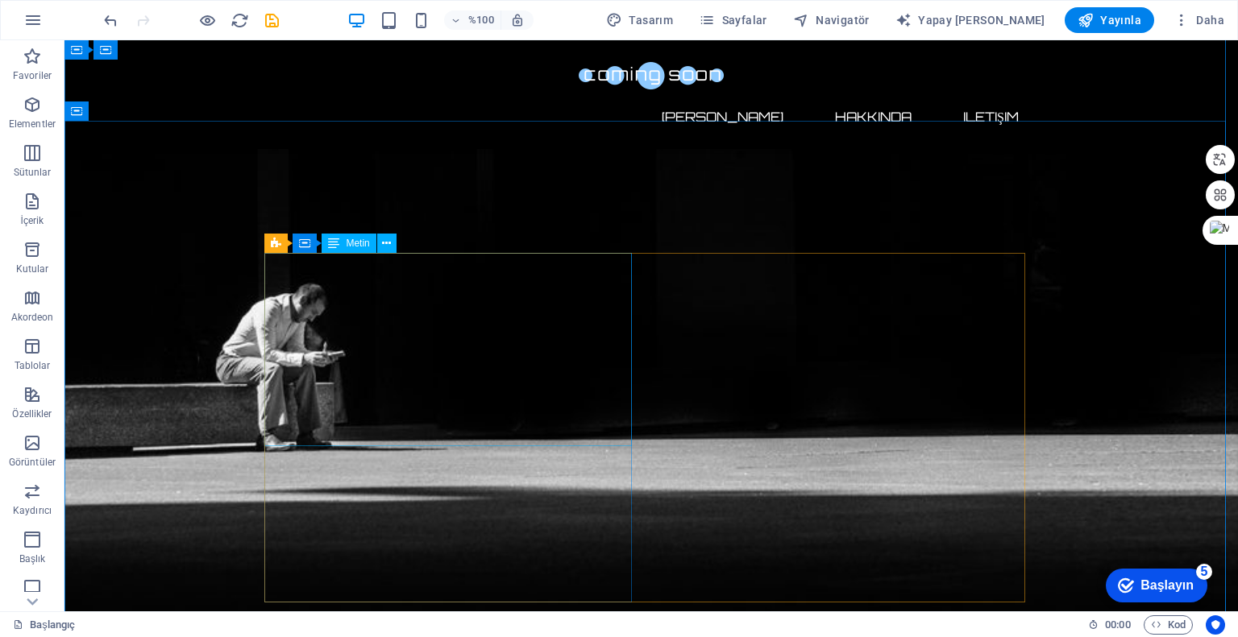
scroll to position [798, 0]
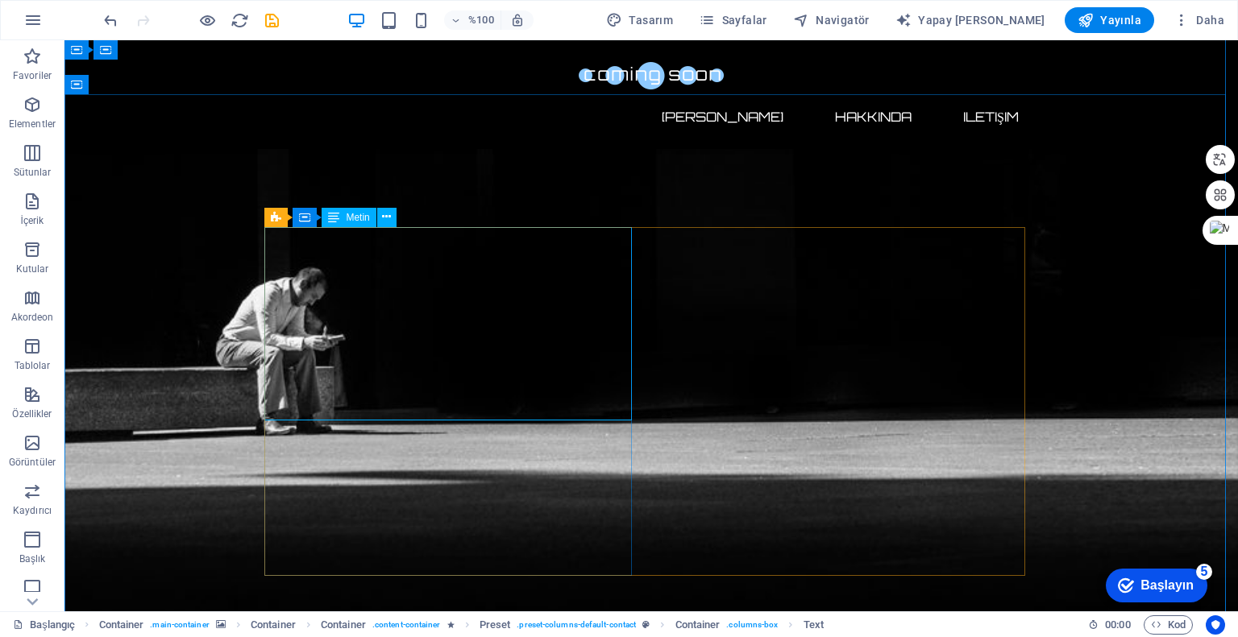
click at [392, 215] on button at bounding box center [386, 217] width 19 height 19
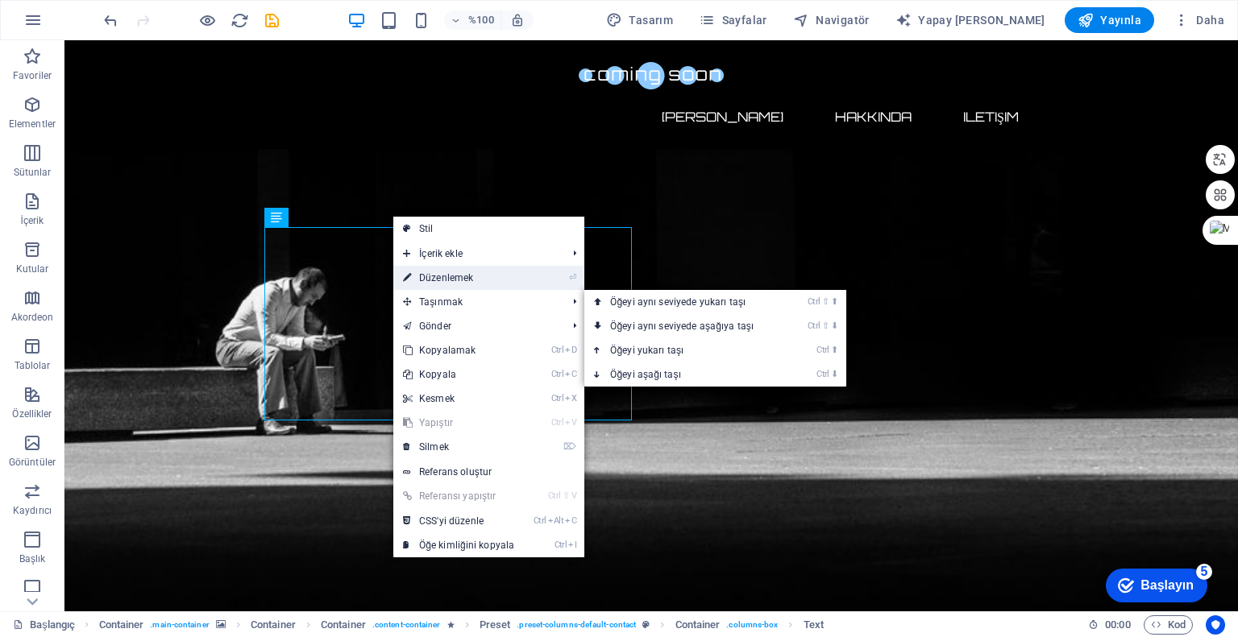
click at [442, 278] on font "Düzenlemek" at bounding box center [446, 277] width 54 height 11
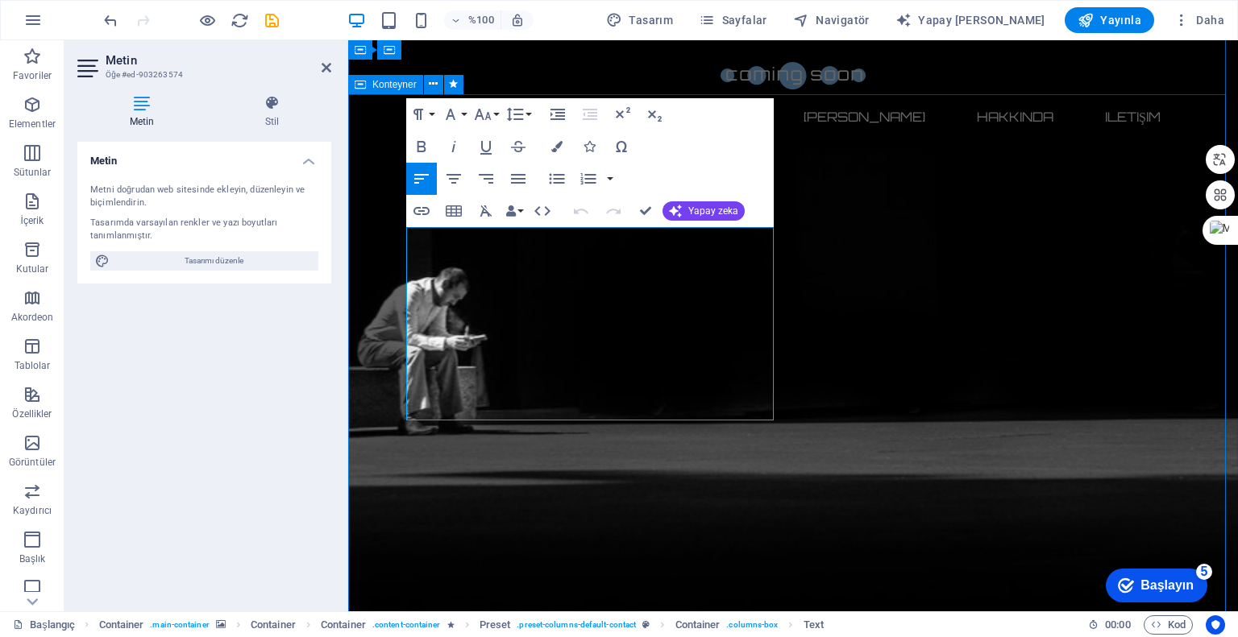
drag, startPoint x: 767, startPoint y: 407, endPoint x: 402, endPoint y: 201, distance: 418.9
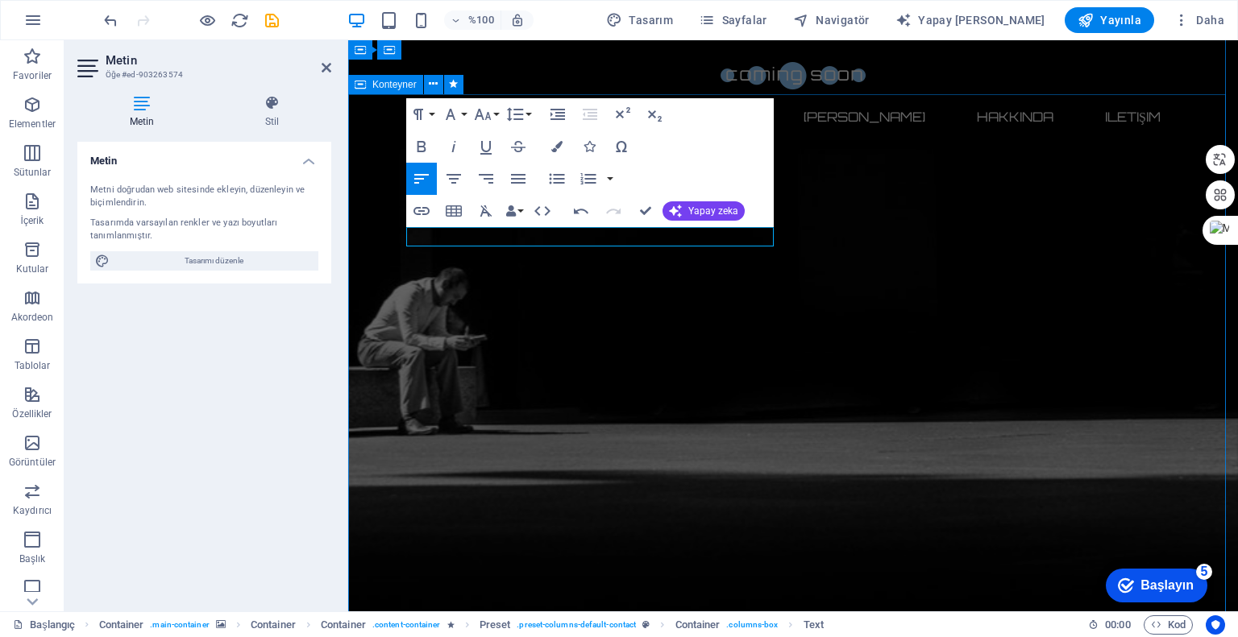
drag, startPoint x: 488, startPoint y: 241, endPoint x: 390, endPoint y: 225, distance: 99.6
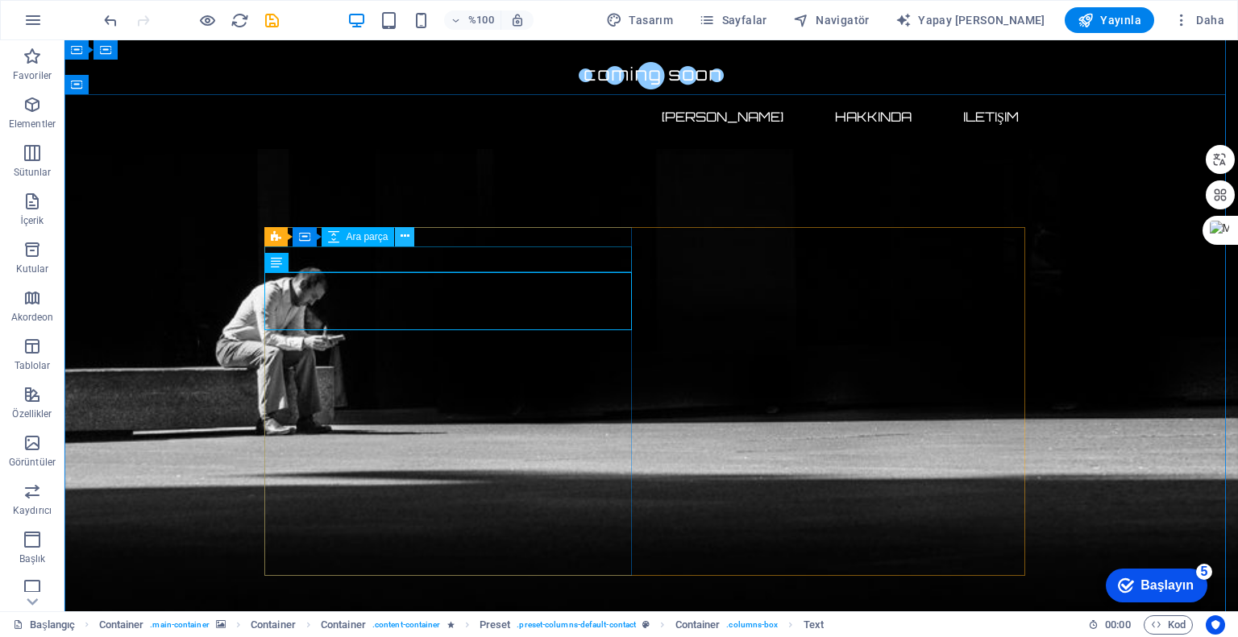
click at [408, 238] on icon at bounding box center [405, 236] width 9 height 17
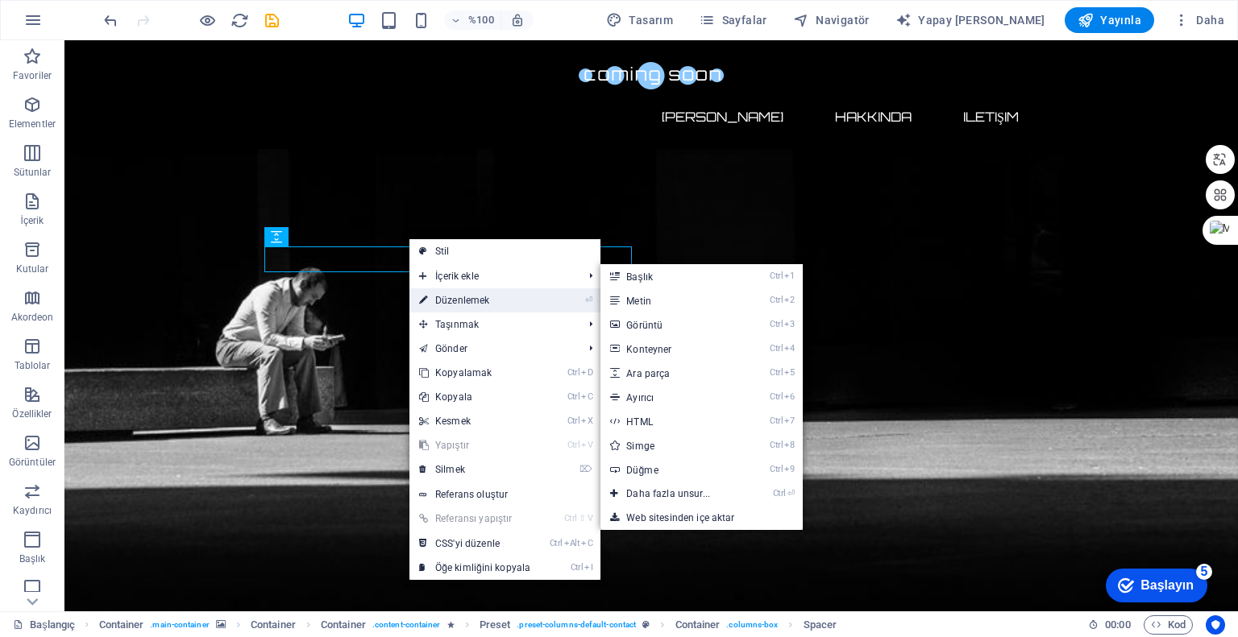
click at [464, 301] on font "Düzenlemek" at bounding box center [462, 300] width 54 height 11
select select "px"
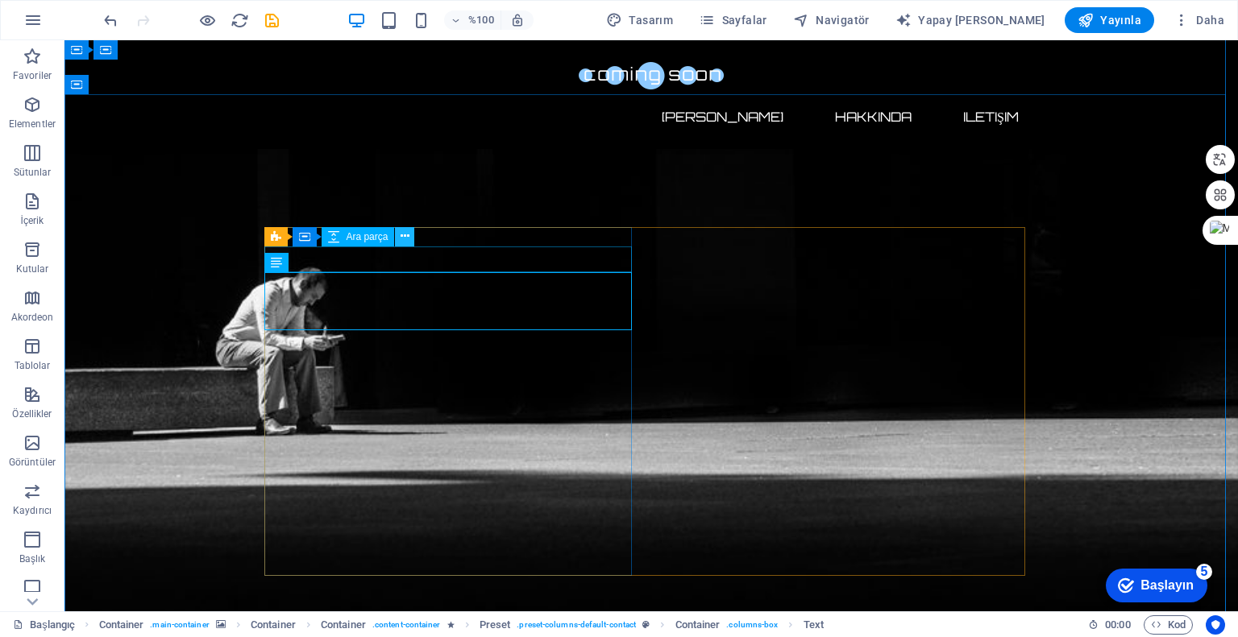
click at [407, 238] on icon at bounding box center [405, 236] width 9 height 17
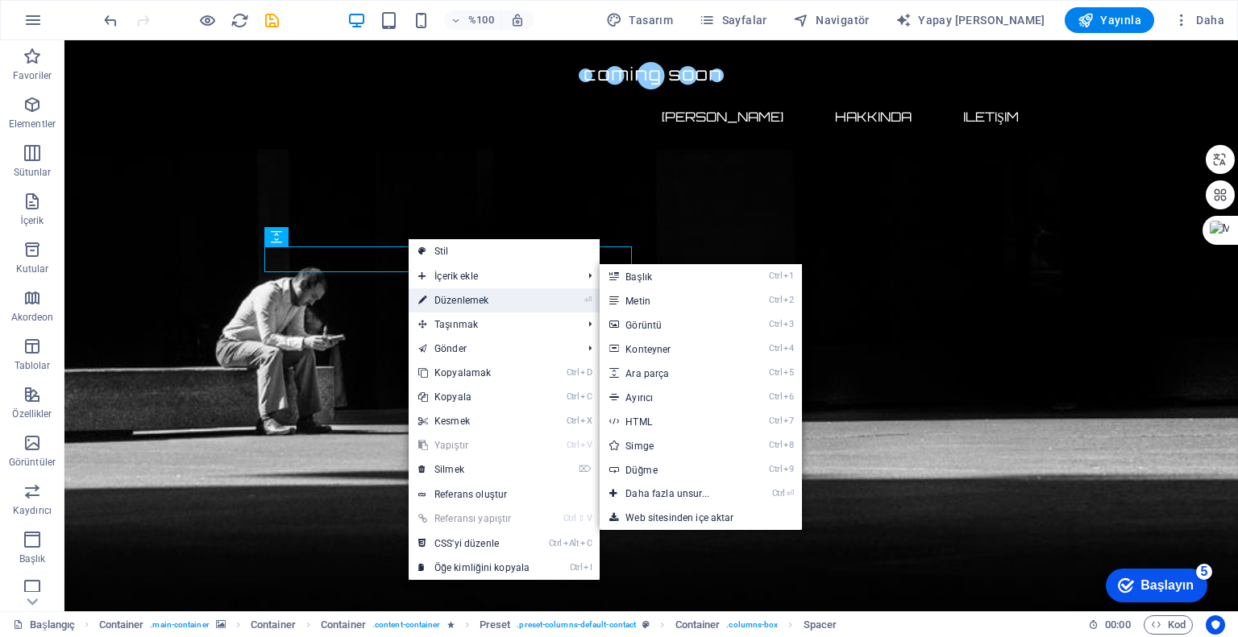
drag, startPoint x: 465, startPoint y: 300, endPoint x: 117, endPoint y: 260, distance: 350.4
click at [465, 300] on font "Düzenlemek" at bounding box center [461, 300] width 54 height 11
select select "px"
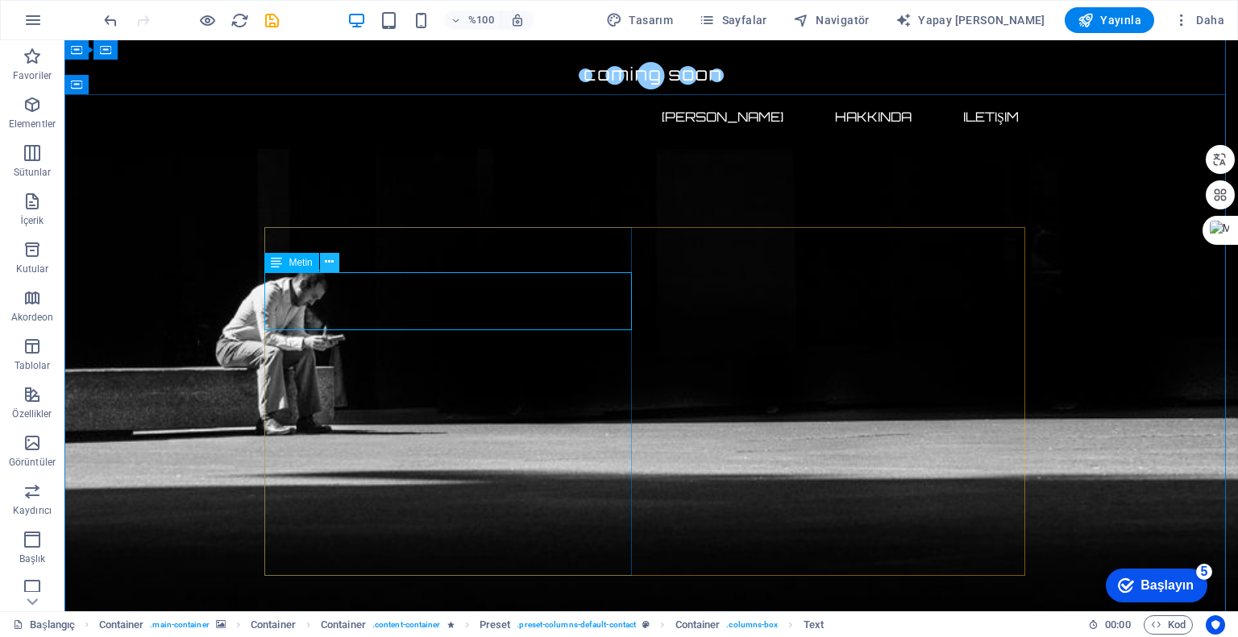
click at [332, 264] on icon at bounding box center [329, 262] width 9 height 17
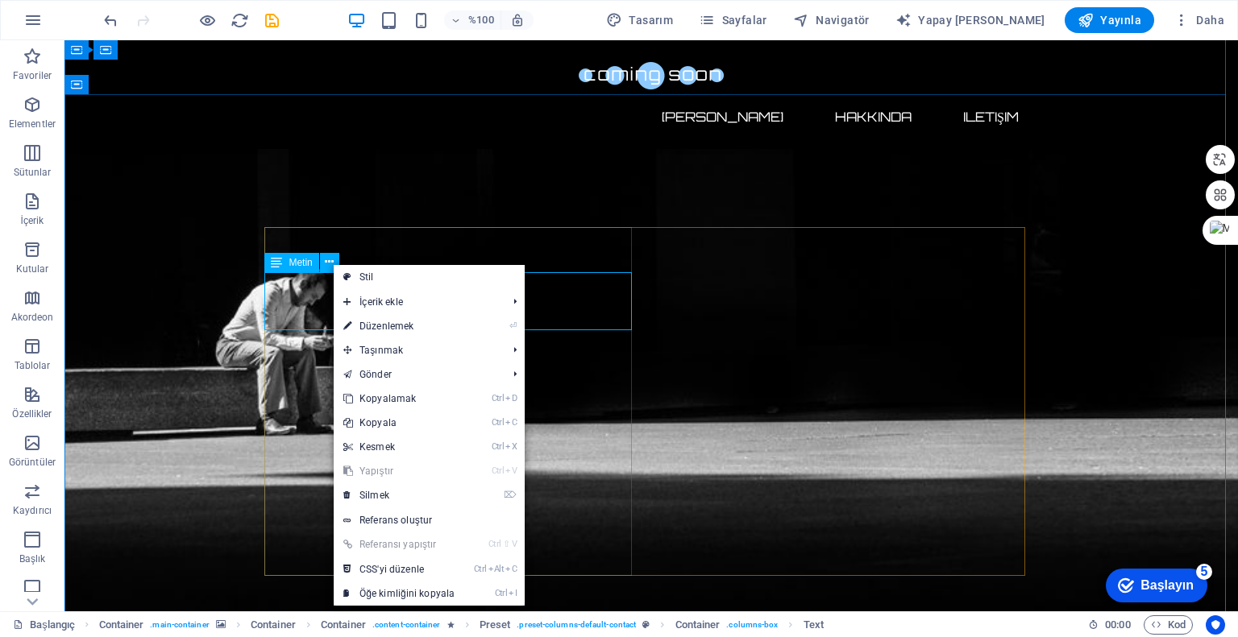
click at [280, 257] on icon at bounding box center [276, 262] width 11 height 19
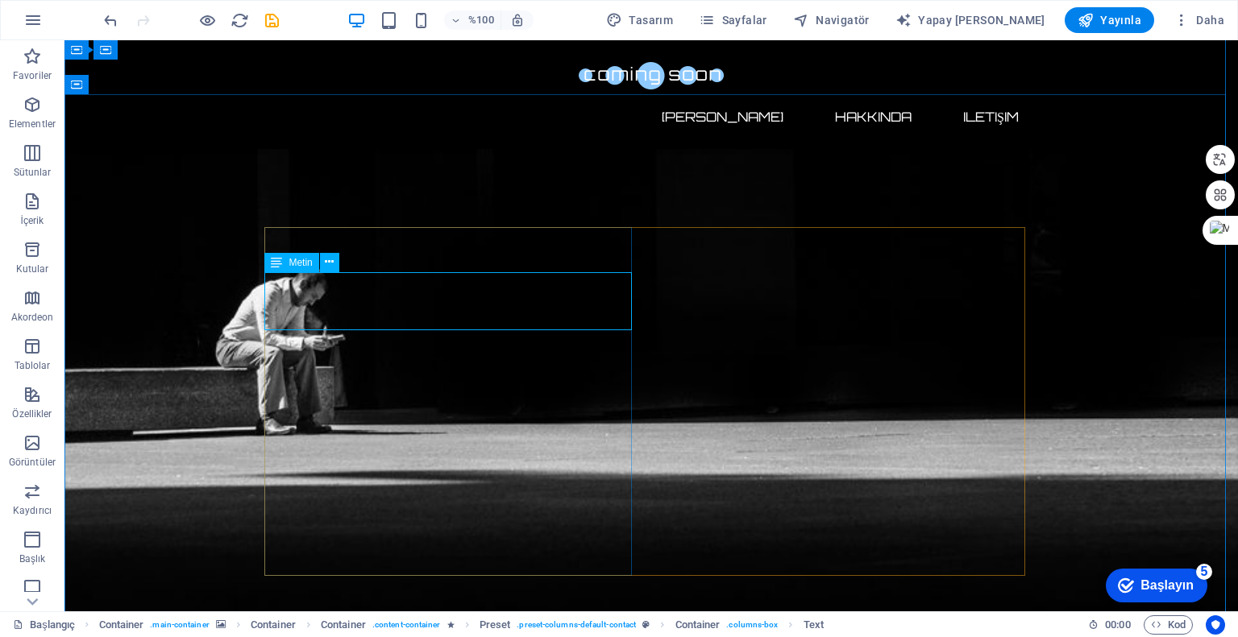
click at [284, 262] on div "Metin" at bounding box center [291, 262] width 54 height 19
click at [331, 261] on icon at bounding box center [329, 262] width 9 height 17
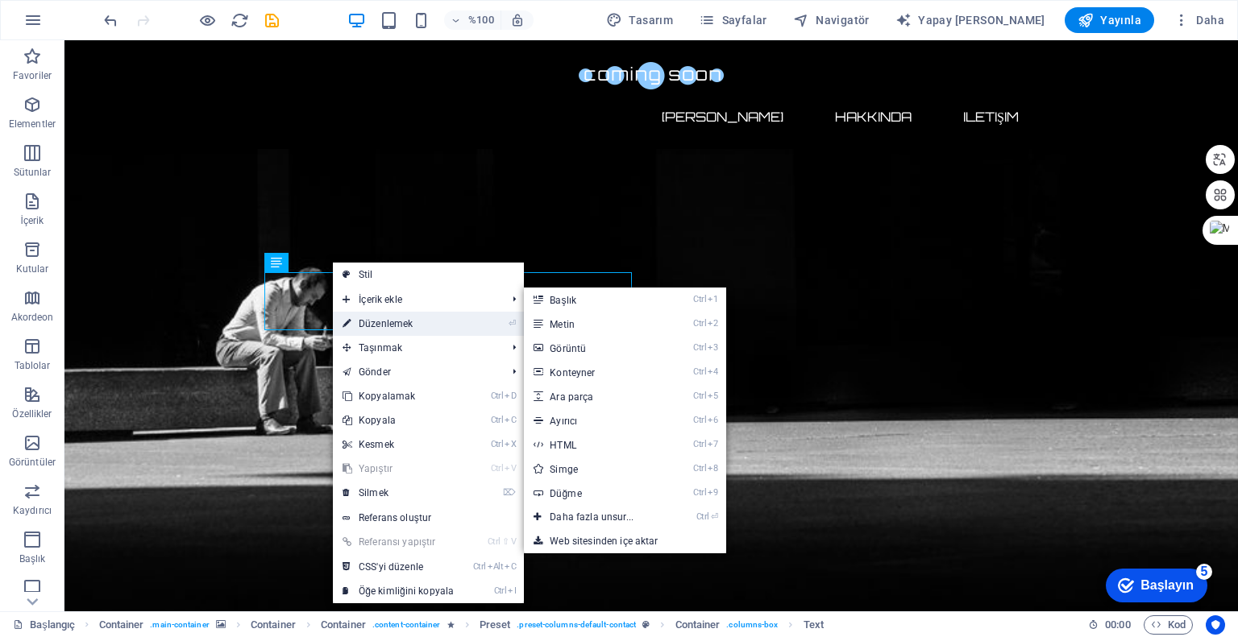
click at [377, 322] on font "Düzenlemek" at bounding box center [386, 323] width 54 height 11
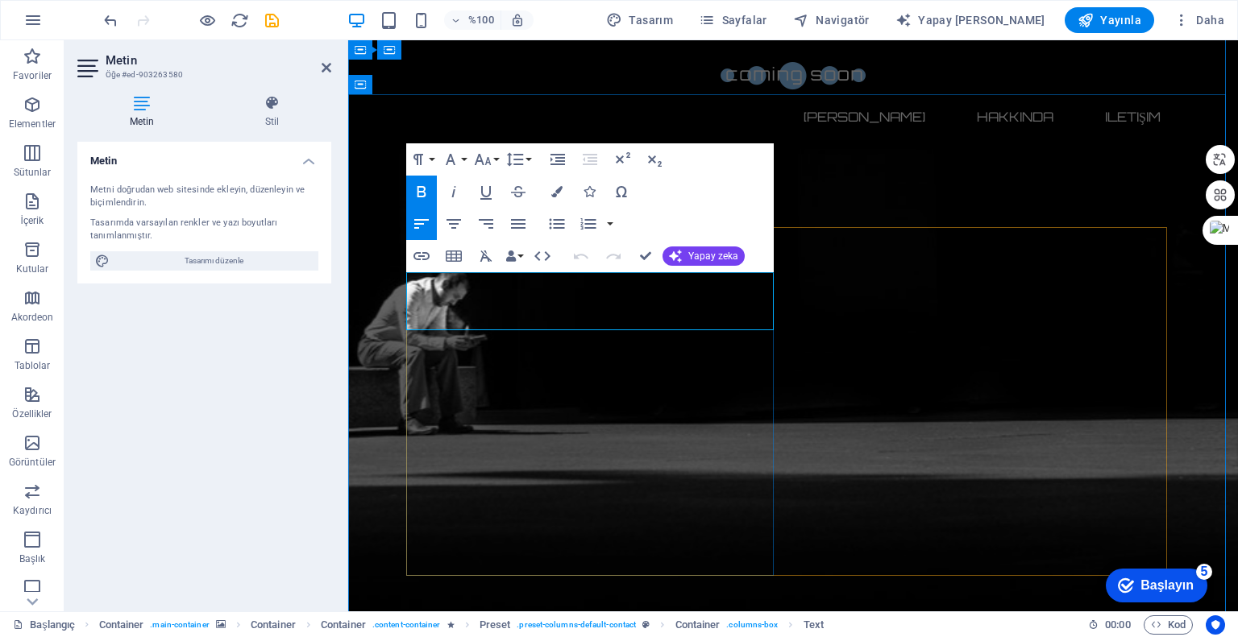
drag, startPoint x: 747, startPoint y: 323, endPoint x: 461, endPoint y: 318, distance: 286.1
drag, startPoint x: 575, startPoint y: 305, endPoint x: 464, endPoint y: 302, distance: 110.4
drag, startPoint x: 703, startPoint y: 280, endPoint x: 448, endPoint y: 283, distance: 254.7
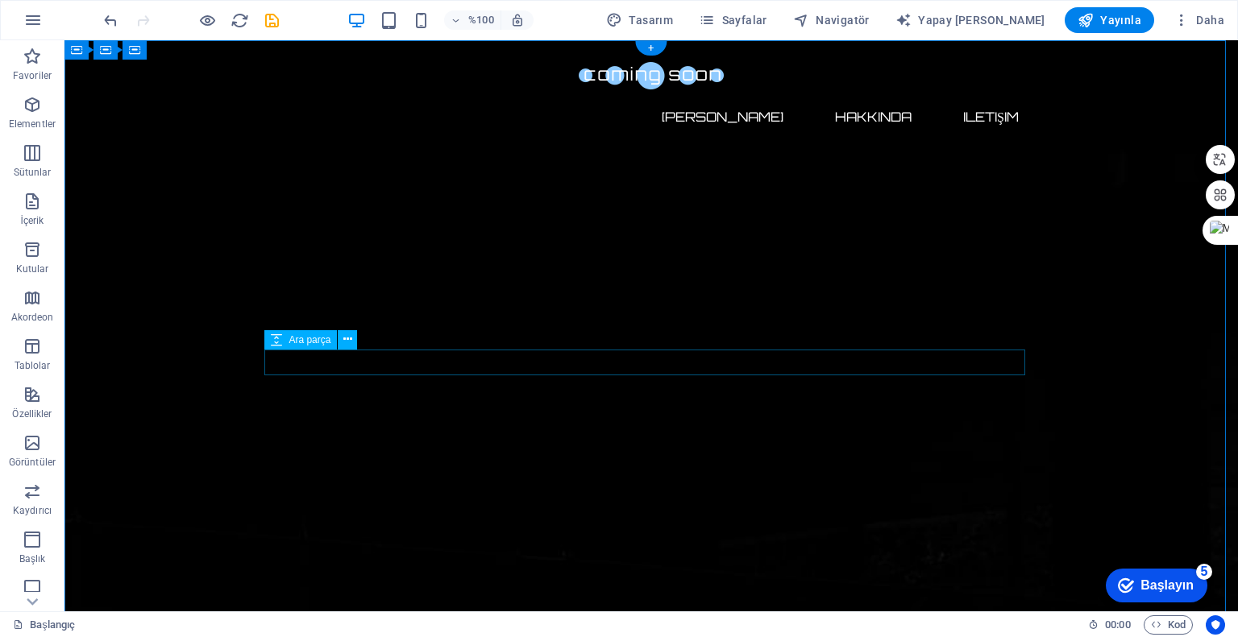
scroll to position [0, 0]
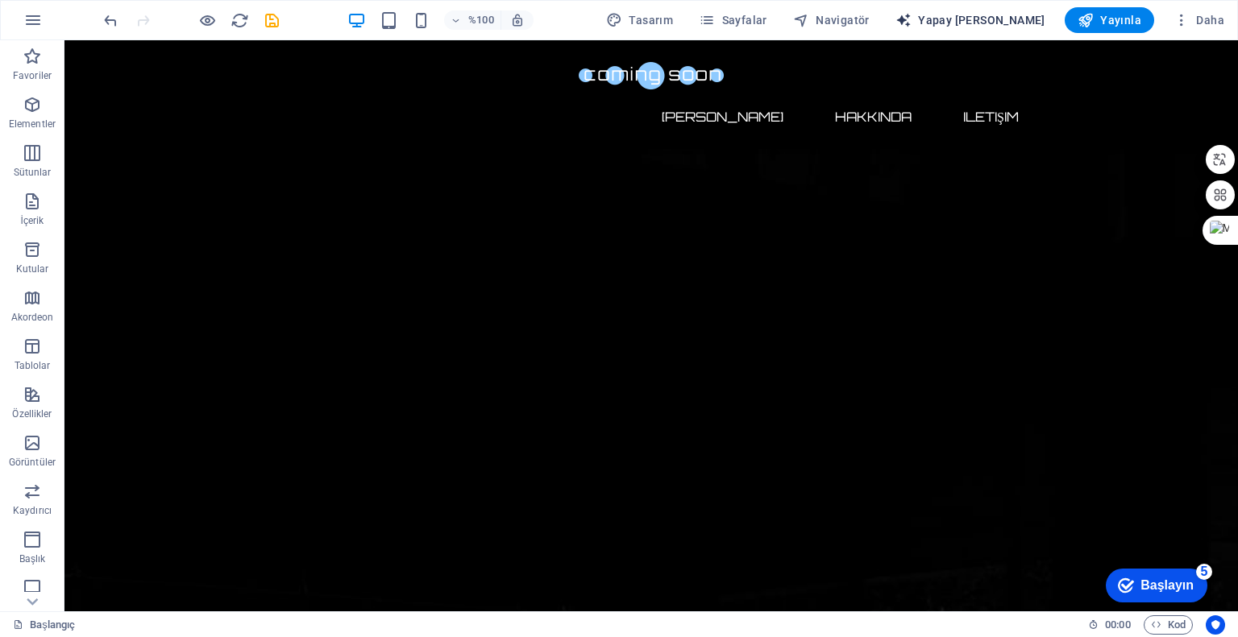
click at [995, 25] on font "Yapay [PERSON_NAME]" at bounding box center [981, 20] width 127 height 13
select select "English"
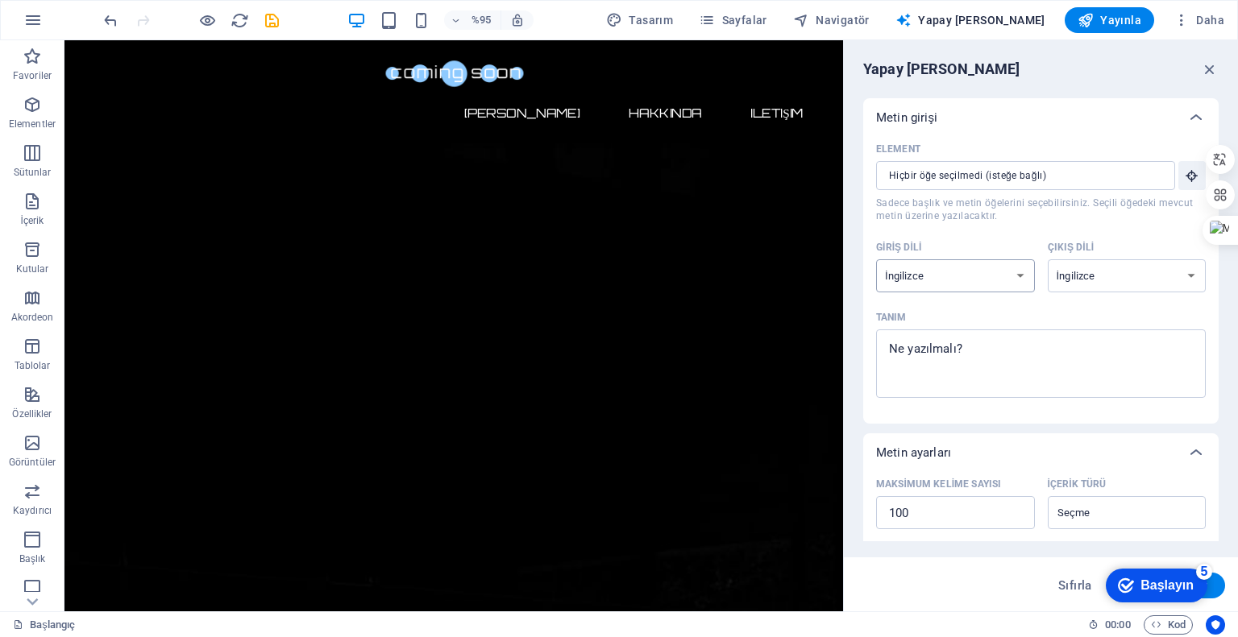
click at [1013, 275] on select "Arnavut Arapça Ermeni Awadhi Azerbaycan Başkurt Bask [GEOGRAPHIC_DATA]ça Bengal…" at bounding box center [955, 275] width 159 height 33
click at [1123, 228] on div "Element ​ Sadece başlık ve metin öğelerini seçebilirsiniz. Seçili öğedeki mevcu…" at bounding box center [1041, 274] width 330 height 274
click at [1102, 267] on select "Arnavut Arapça Ermeni Awadhi Azerbaycan Başkurt Bask [GEOGRAPHIC_DATA]ça Bengal…" at bounding box center [1127, 275] width 159 height 33
click at [1005, 17] on font "Yapay [PERSON_NAME]" at bounding box center [981, 20] width 127 height 13
click at [1210, 66] on icon "button" at bounding box center [1210, 69] width 18 height 18
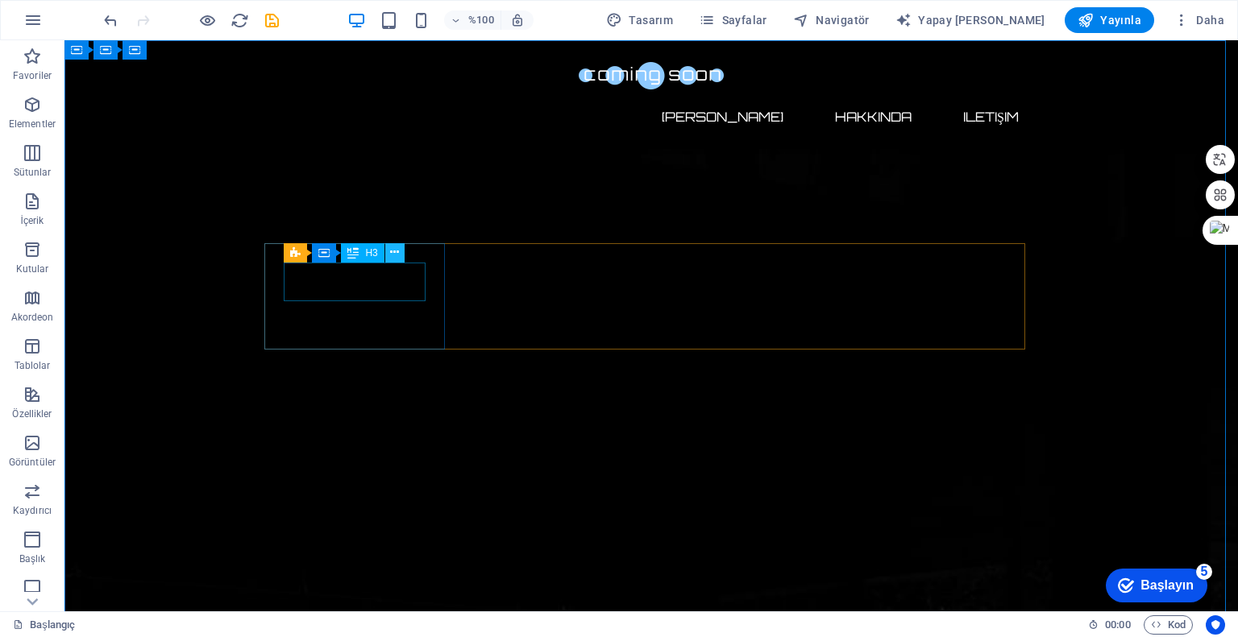
click at [402, 253] on button at bounding box center [394, 252] width 19 height 19
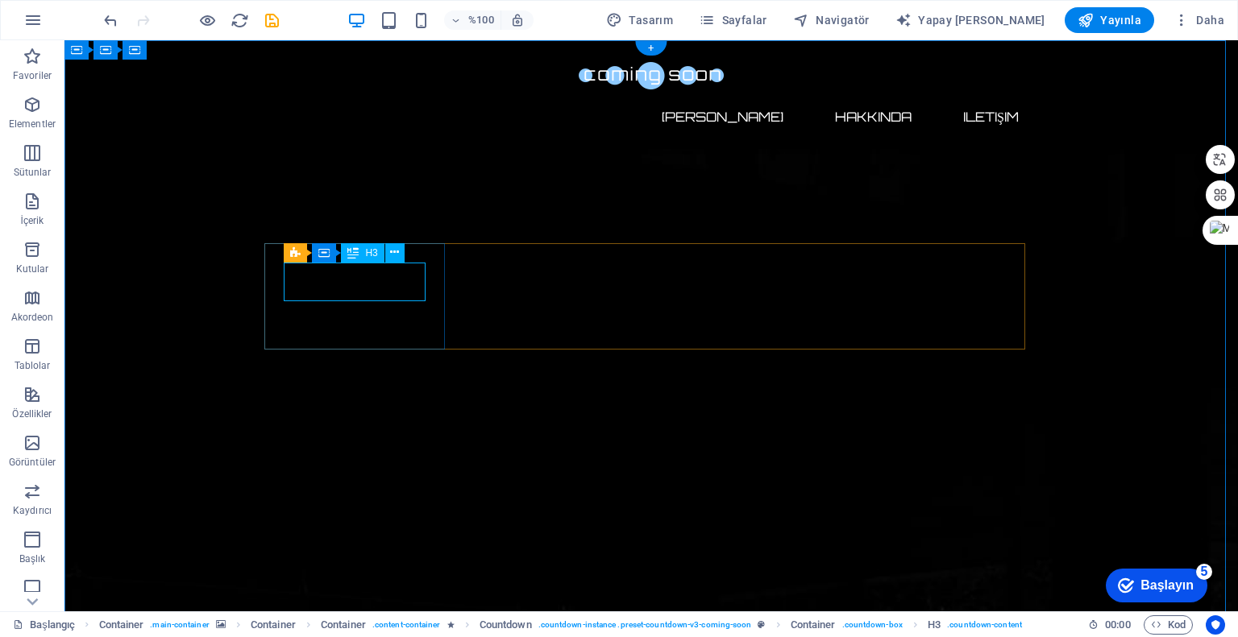
click at [392, 254] on icon at bounding box center [394, 252] width 9 height 17
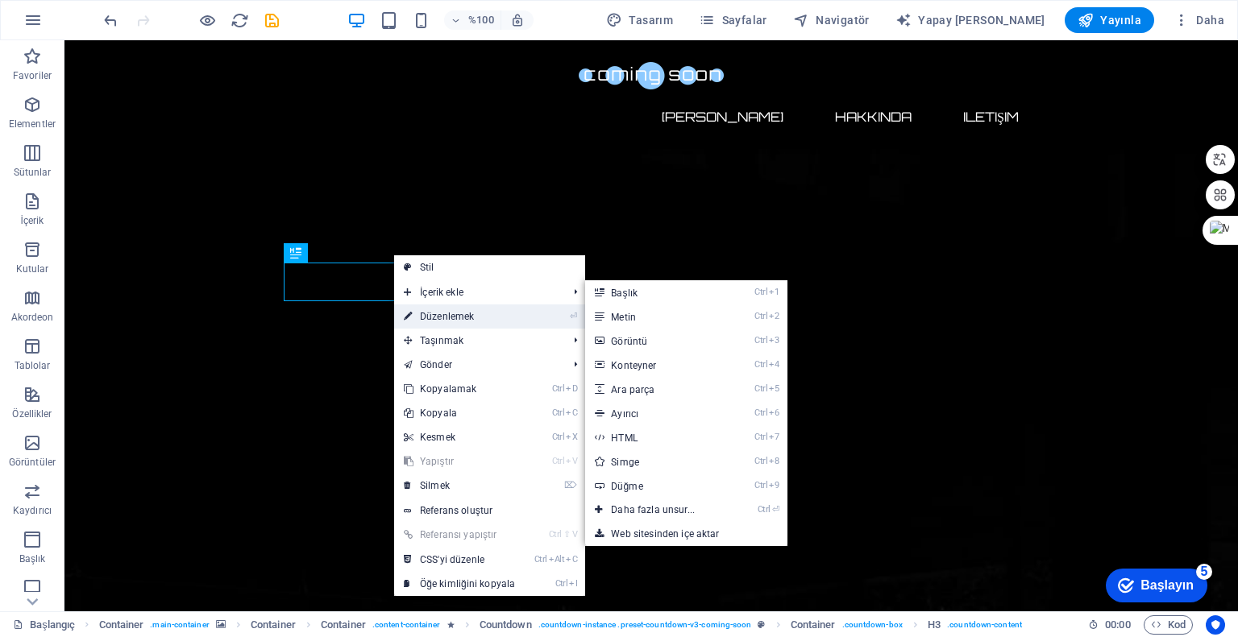
click at [437, 315] on font "Düzenlemek" at bounding box center [447, 316] width 54 height 11
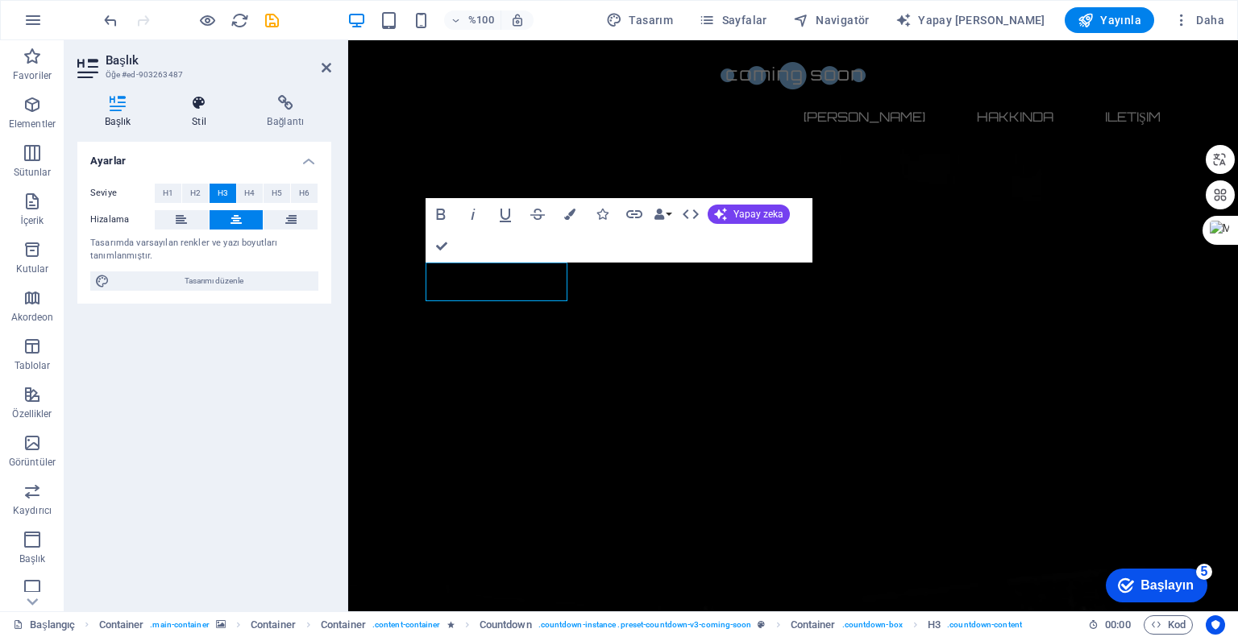
click at [211, 110] on icon at bounding box center [198, 103] width 69 height 16
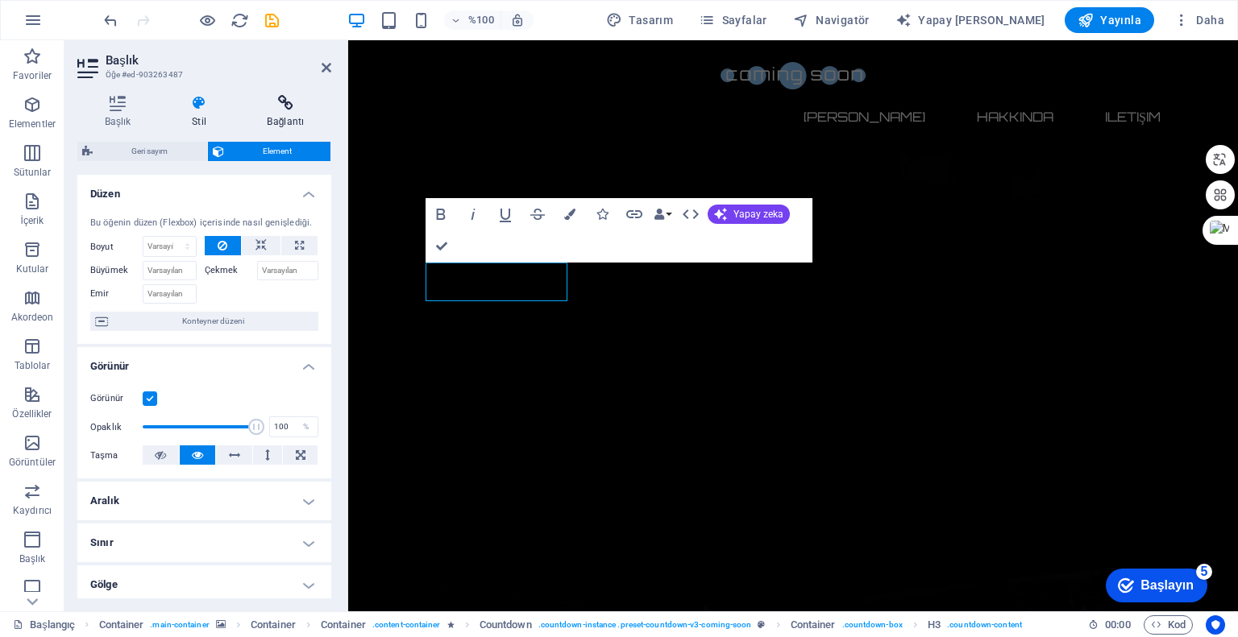
click at [284, 111] on h4 "Bağlantı" at bounding box center [285, 112] width 91 height 34
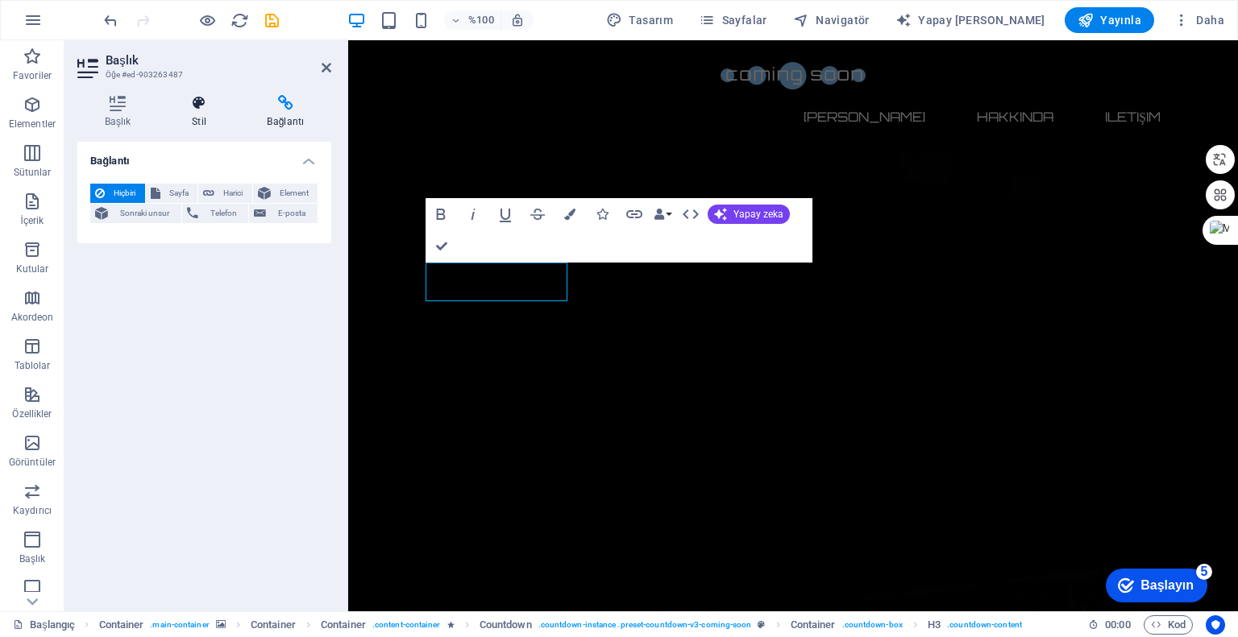
click at [201, 116] on font "Stil" at bounding box center [199, 121] width 15 height 11
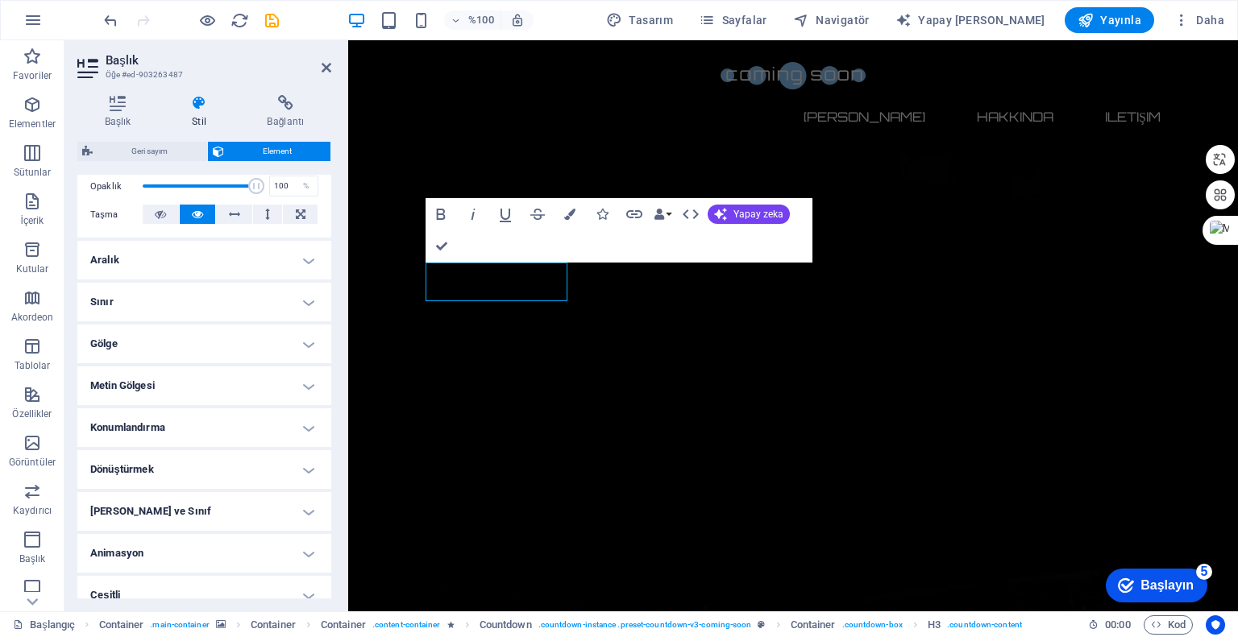
scroll to position [256, 0]
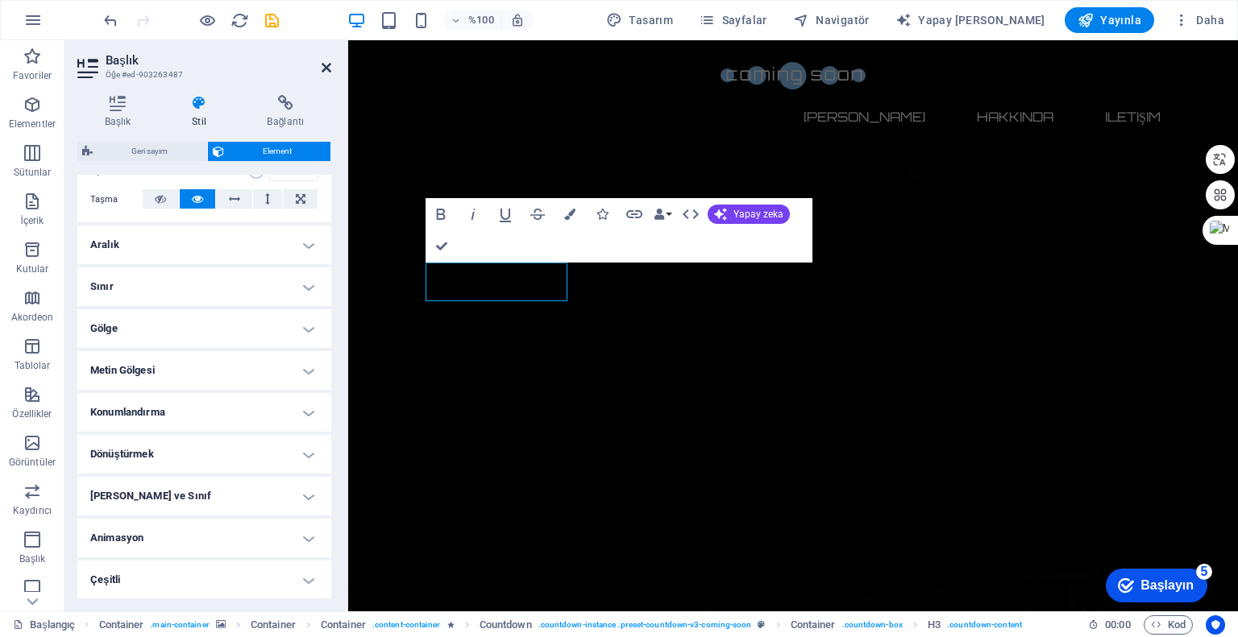
click at [328, 64] on icon at bounding box center [327, 67] width 10 height 13
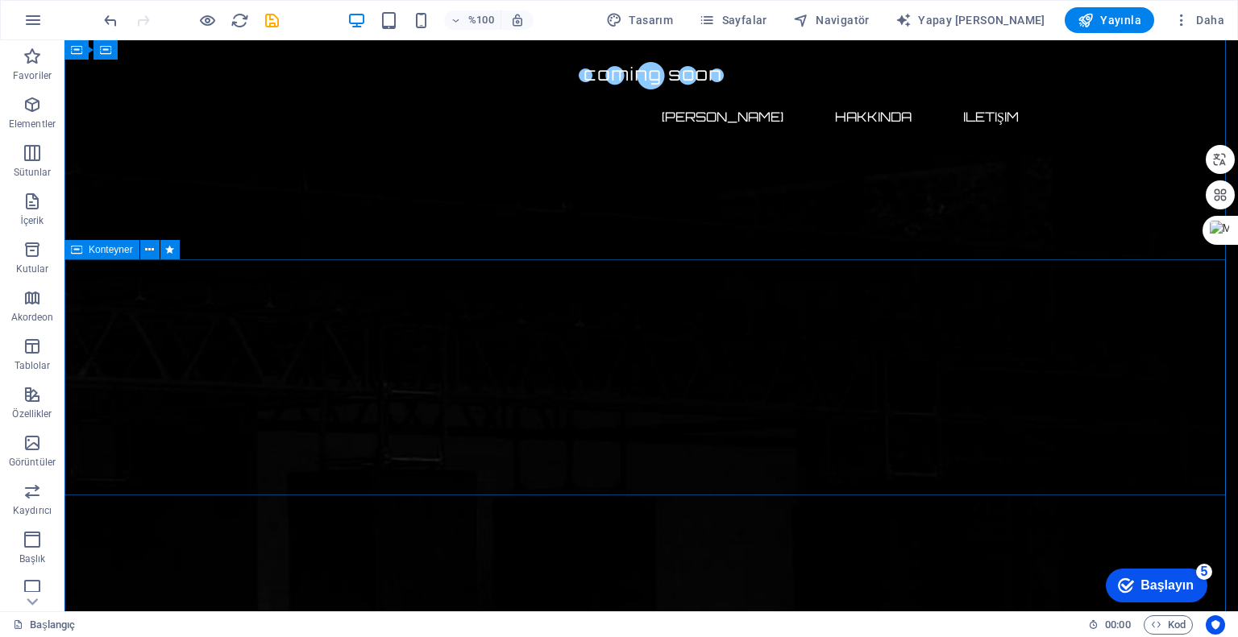
scroll to position [0, 0]
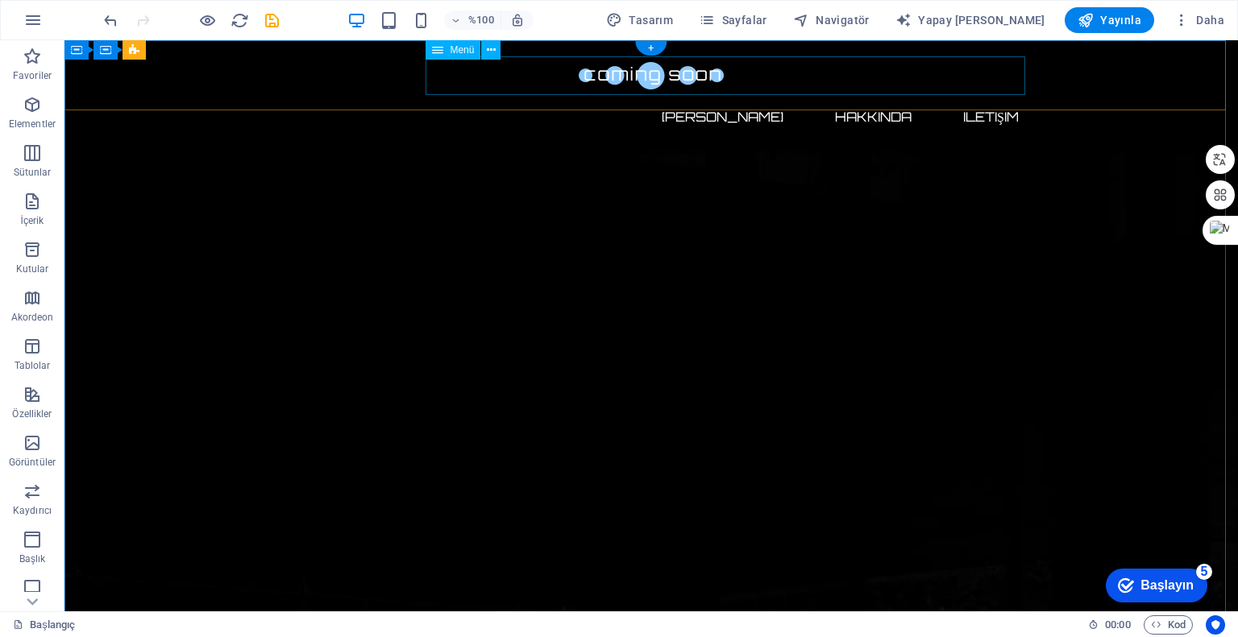
click at [735, 98] on nav "[PERSON_NAME] Hakkında iletişim" at bounding box center [651, 117] width 761 height 39
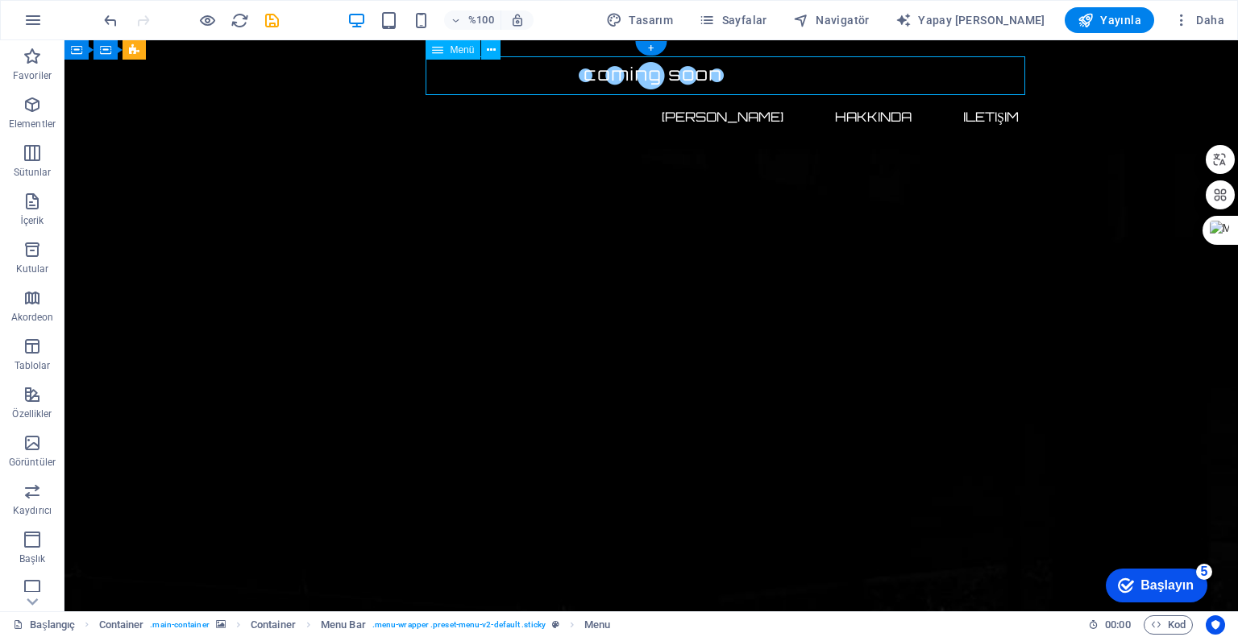
click at [854, 98] on nav "[PERSON_NAME] Hakkında iletişim" at bounding box center [651, 117] width 761 height 39
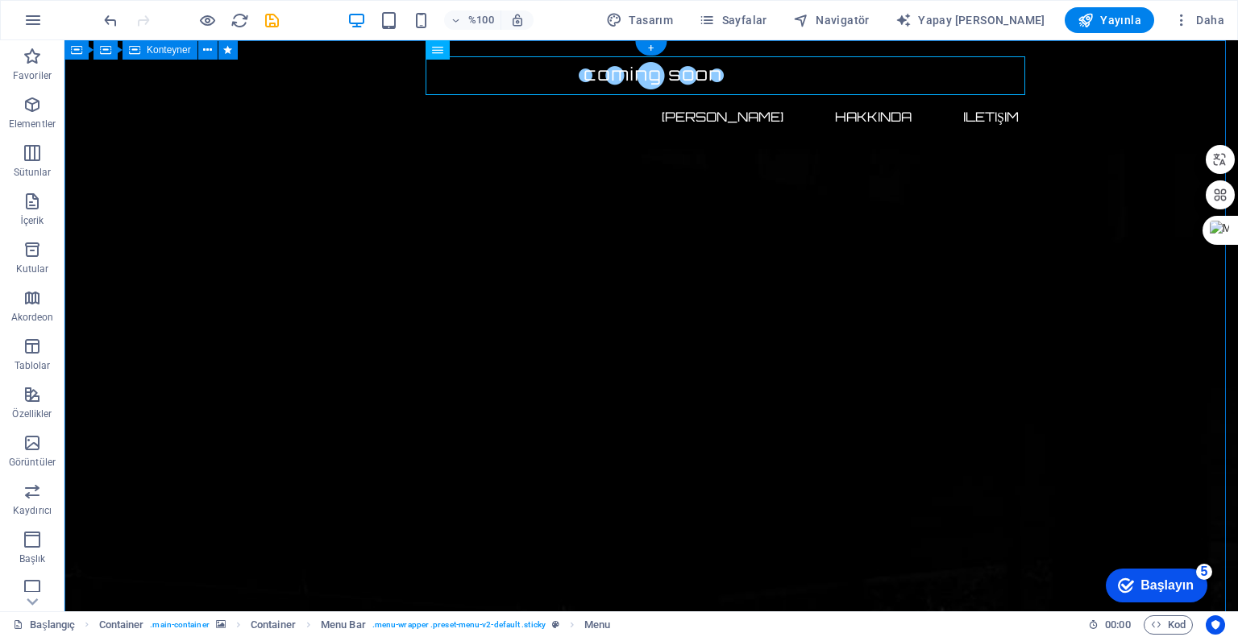
click at [859, 98] on nav "[PERSON_NAME] Hakkında iletişim" at bounding box center [651, 117] width 761 height 39
click at [485, 52] on button at bounding box center [490, 49] width 19 height 19
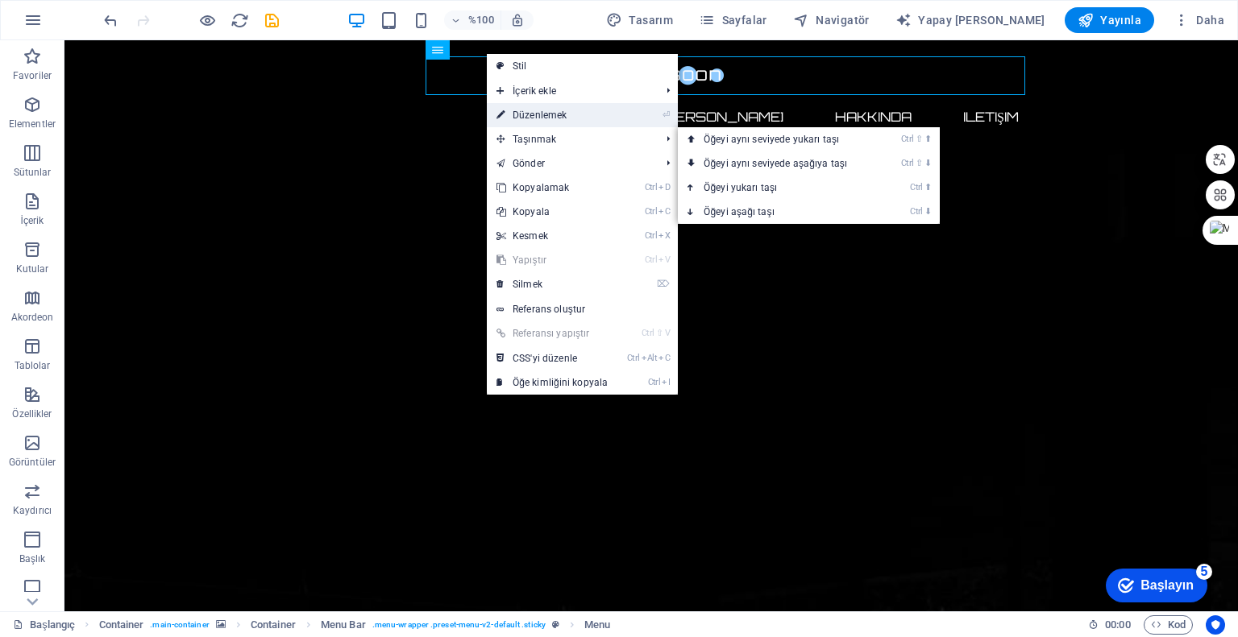
click at [548, 118] on font "Düzenlemek" at bounding box center [540, 115] width 54 height 11
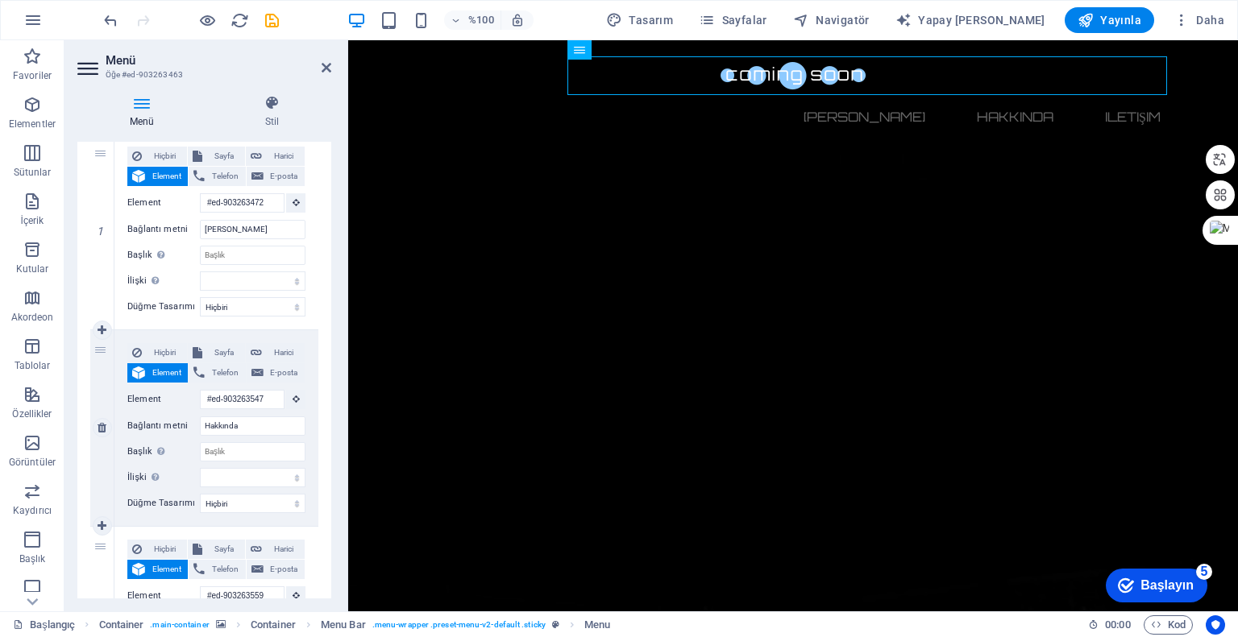
scroll to position [242, 0]
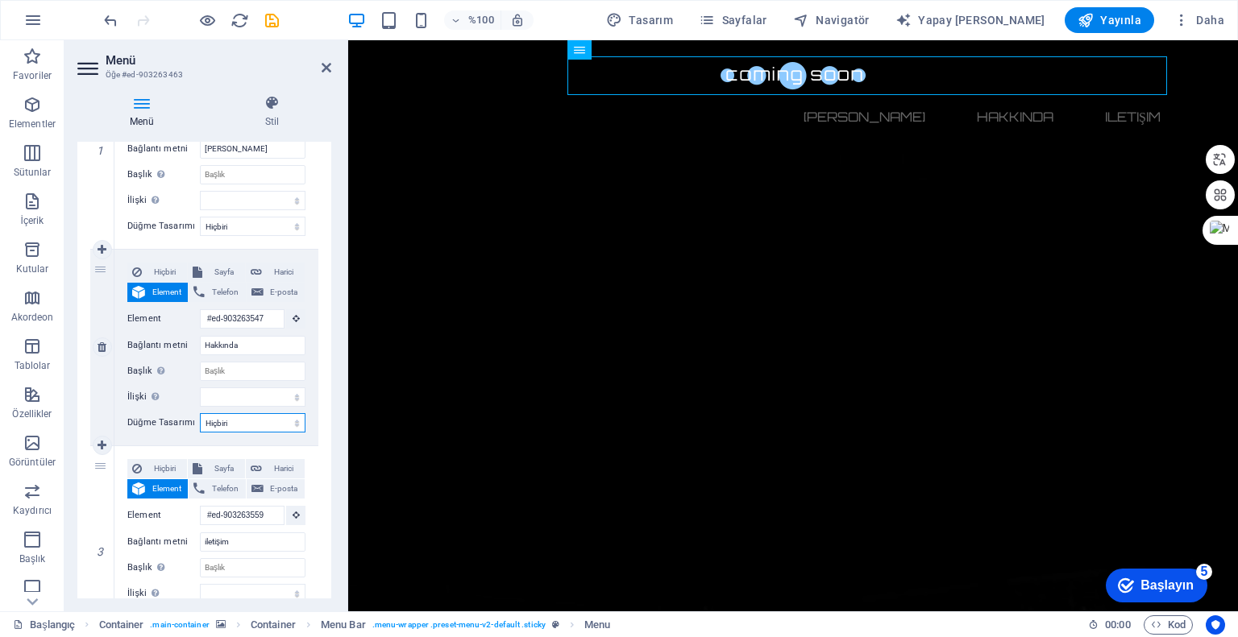
click at [261, 423] on select "Hiçbiri Varsayılan Öncelik İkincil" at bounding box center [253, 422] width 106 height 19
select select "default"
click at [200, 413] on select "Hiçbiri Varsayılan Öncelik İkincil" at bounding box center [253, 422] width 106 height 19
select select
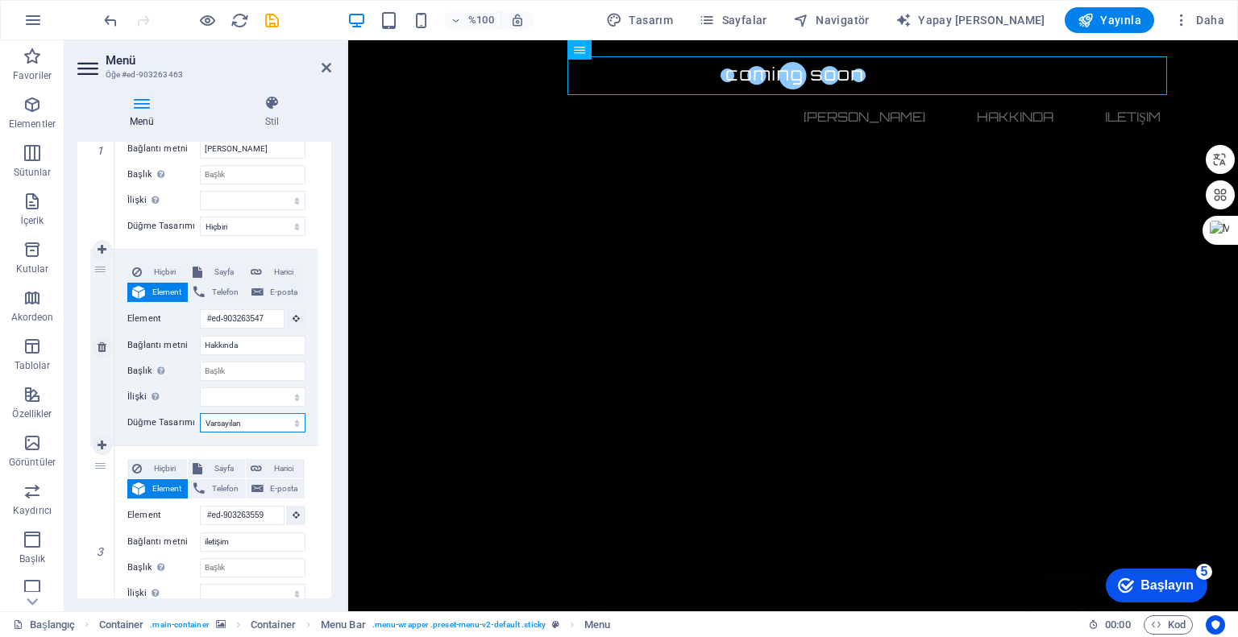
select select
click at [246, 220] on select "Hiçbiri Varsayılan Öncelik İkincil" at bounding box center [253, 226] width 106 height 19
select select "default"
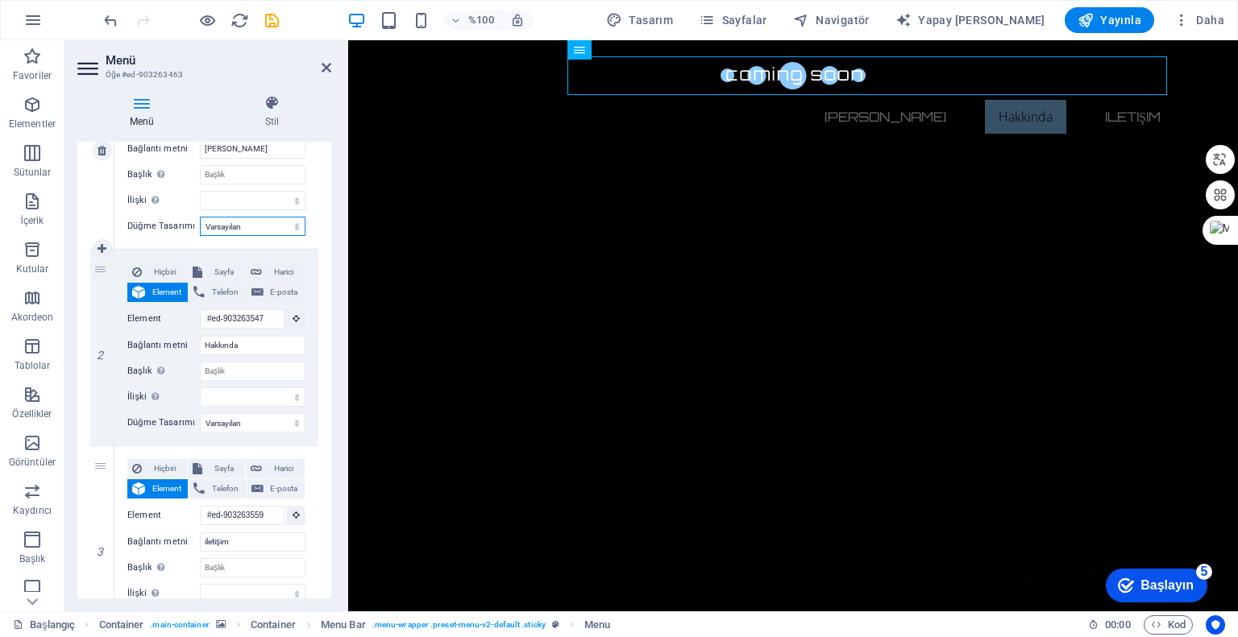
click at [200, 217] on select "Hiçbiri Varsayılan Öncelik İkincil" at bounding box center [253, 226] width 106 height 19
select select
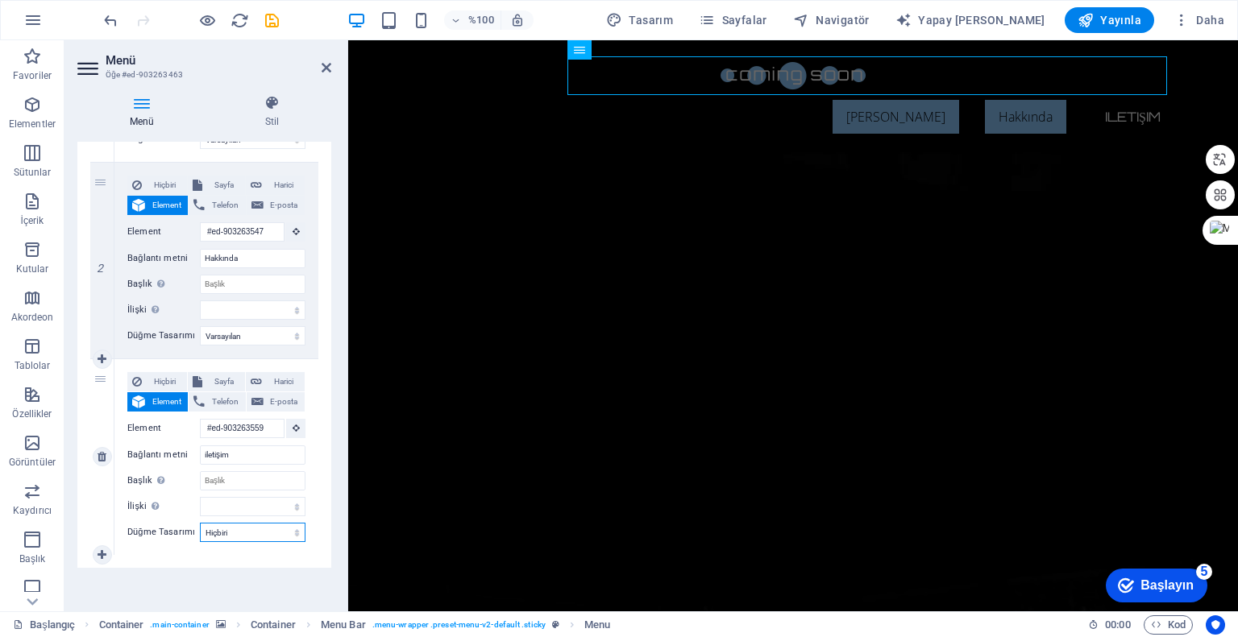
click at [230, 533] on select "Hiçbiri Varsayılan Öncelik İkincil" at bounding box center [253, 532] width 106 height 19
select select "default"
click at [200, 523] on select "Hiçbiri Varsayılan Öncelik İkincil" at bounding box center [253, 532] width 106 height 19
select select
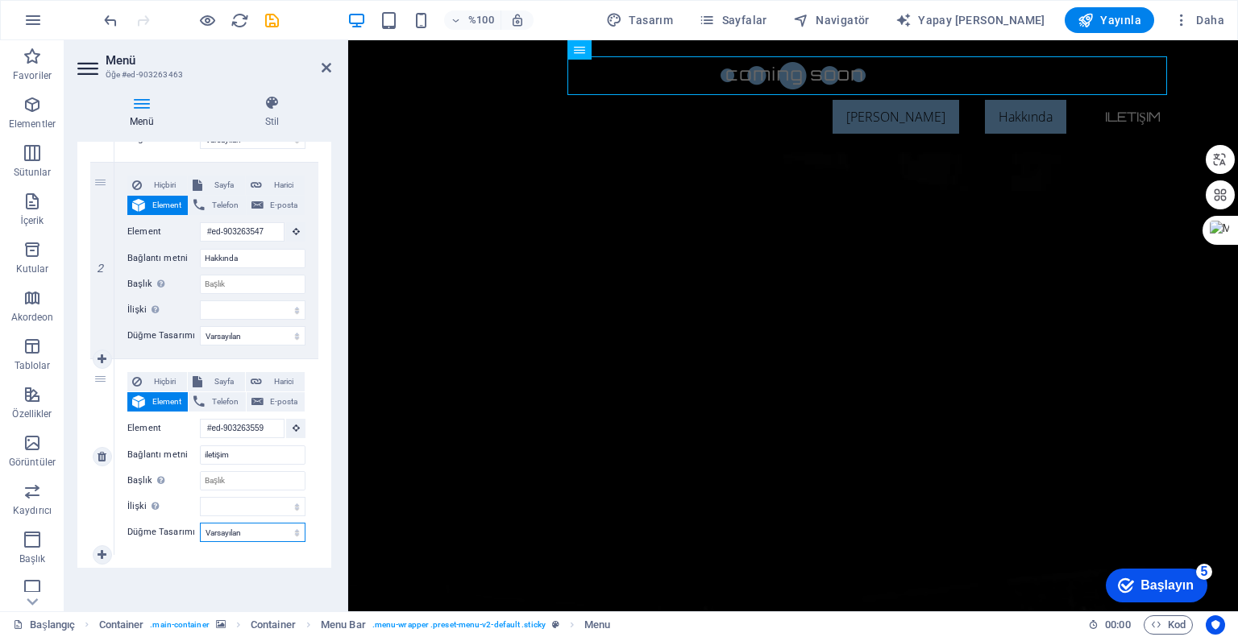
select select
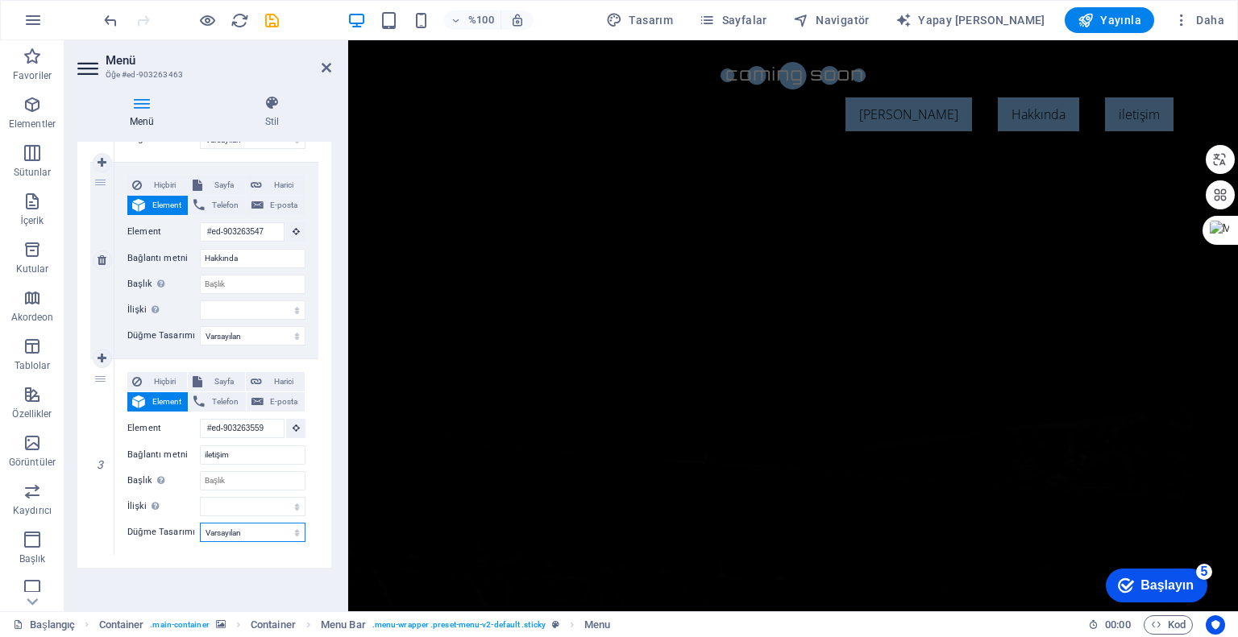
scroll to position [0, 0]
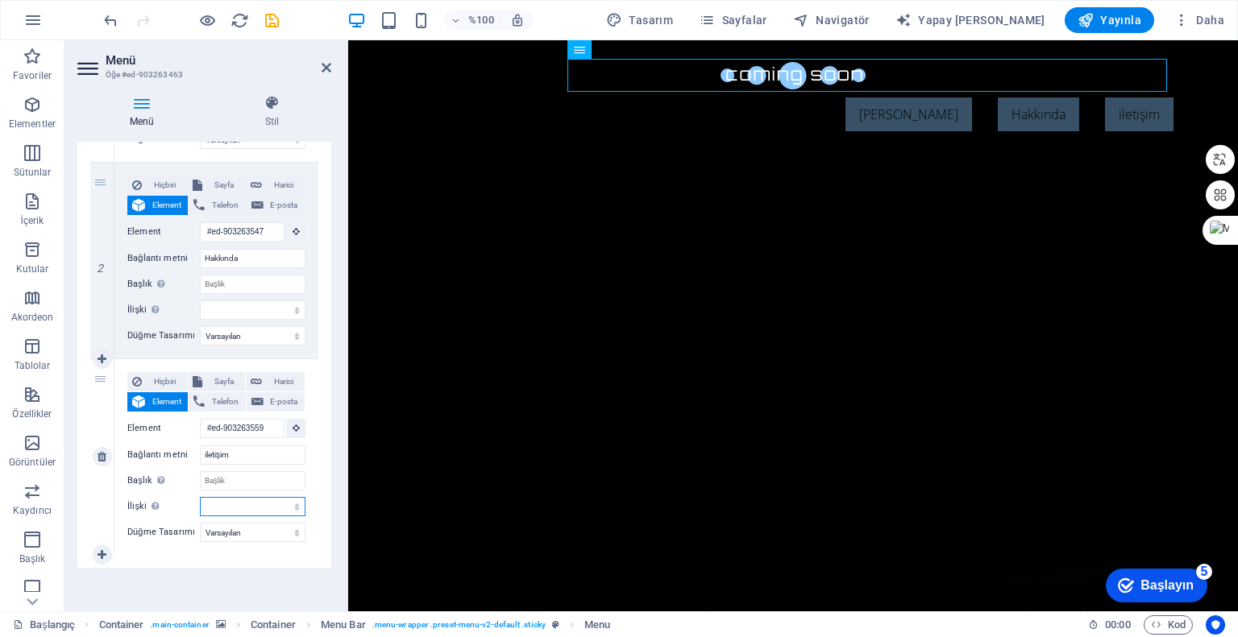
click at [251, 510] on select "alternatif yazar yer imi harici yardım lisans Sonraki takip etme referans yok n…" at bounding box center [253, 506] width 106 height 19
click at [101, 409] on div "3" at bounding box center [102, 457] width 24 height 196
select select
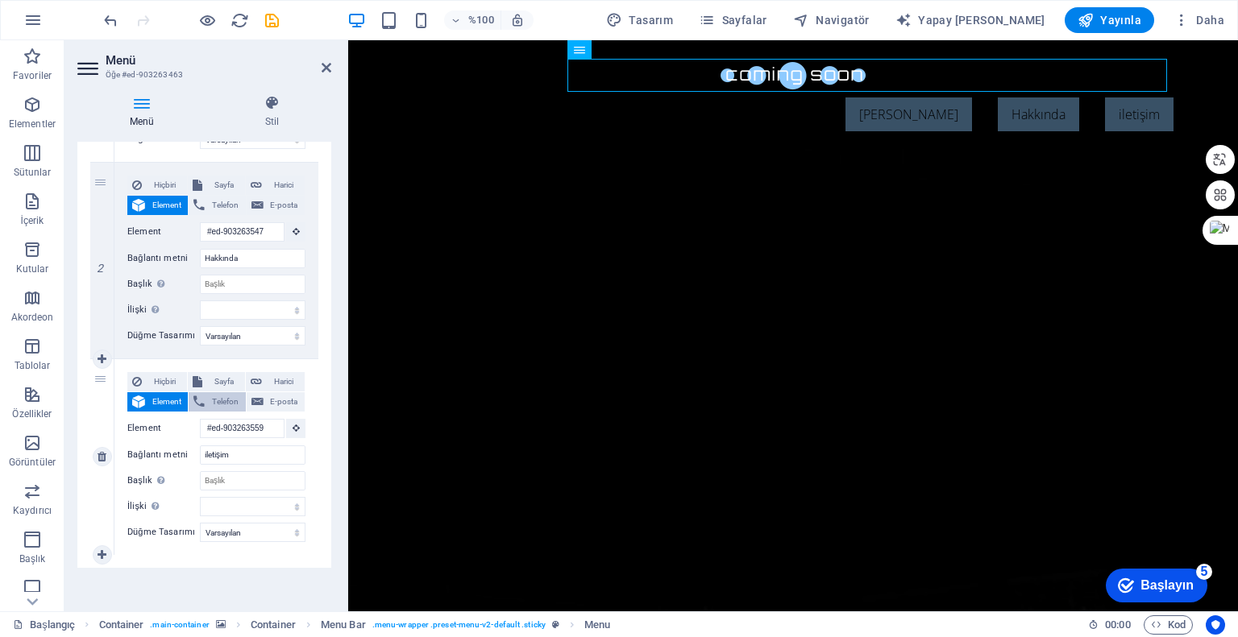
click at [225, 400] on font "Telefon" at bounding box center [225, 401] width 27 height 9
select select
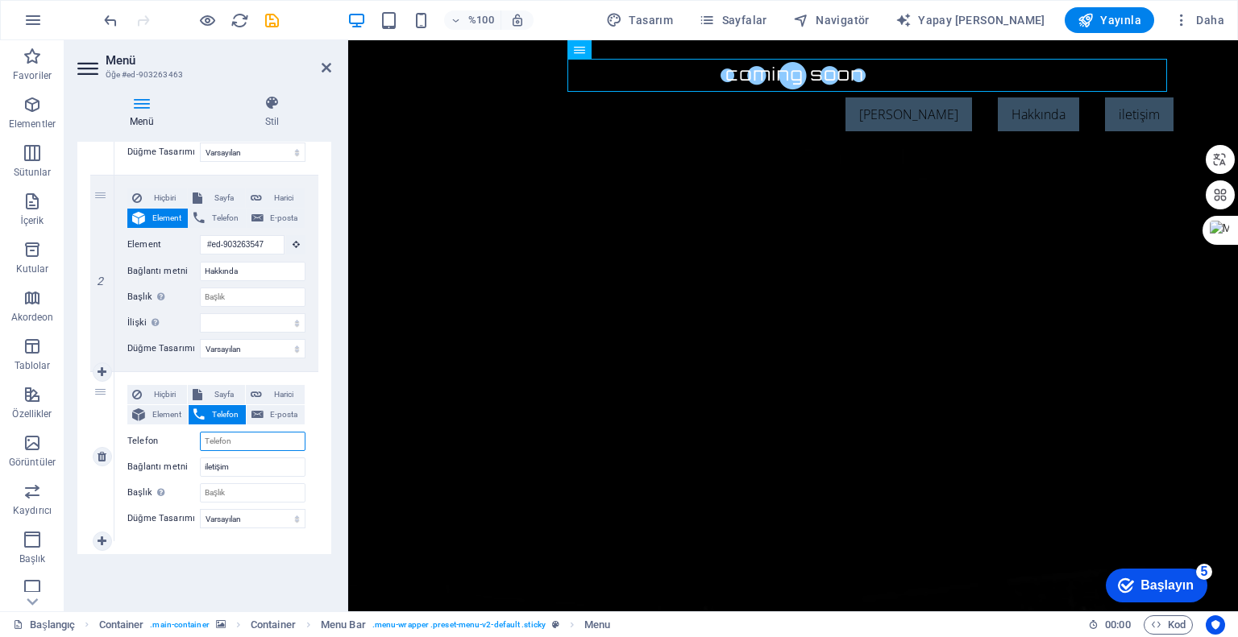
scroll to position [315, 0]
type input "+90"
select select
type input "+90-5"
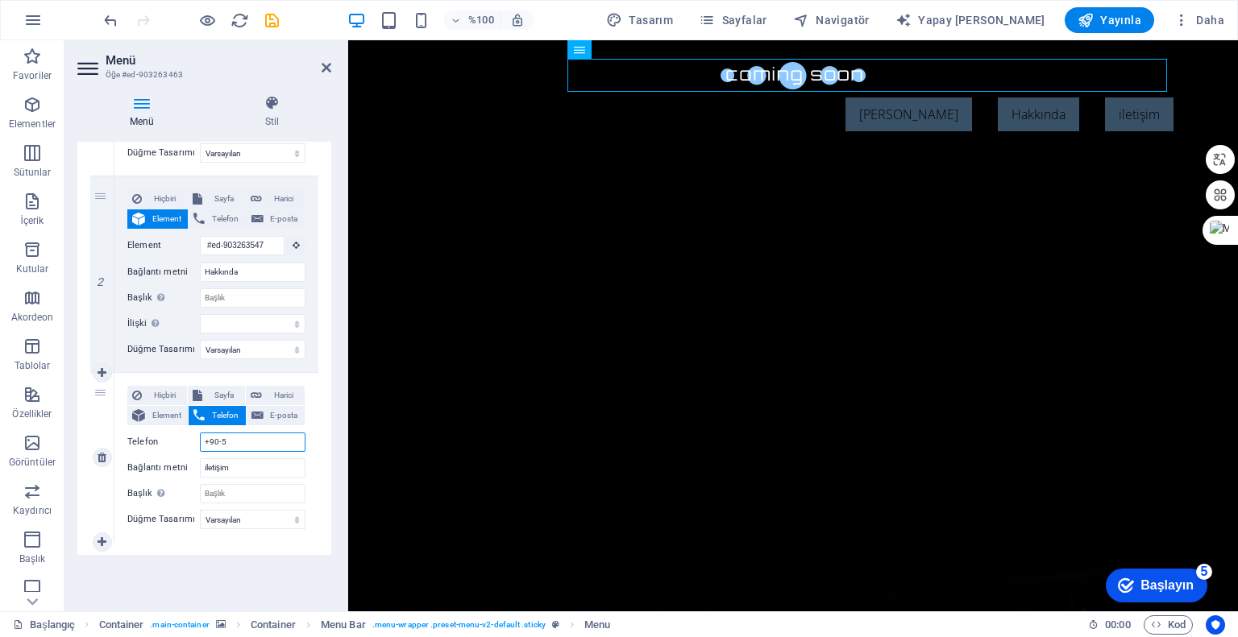
select select
type input "[PHONE_NUMBER]"
select select
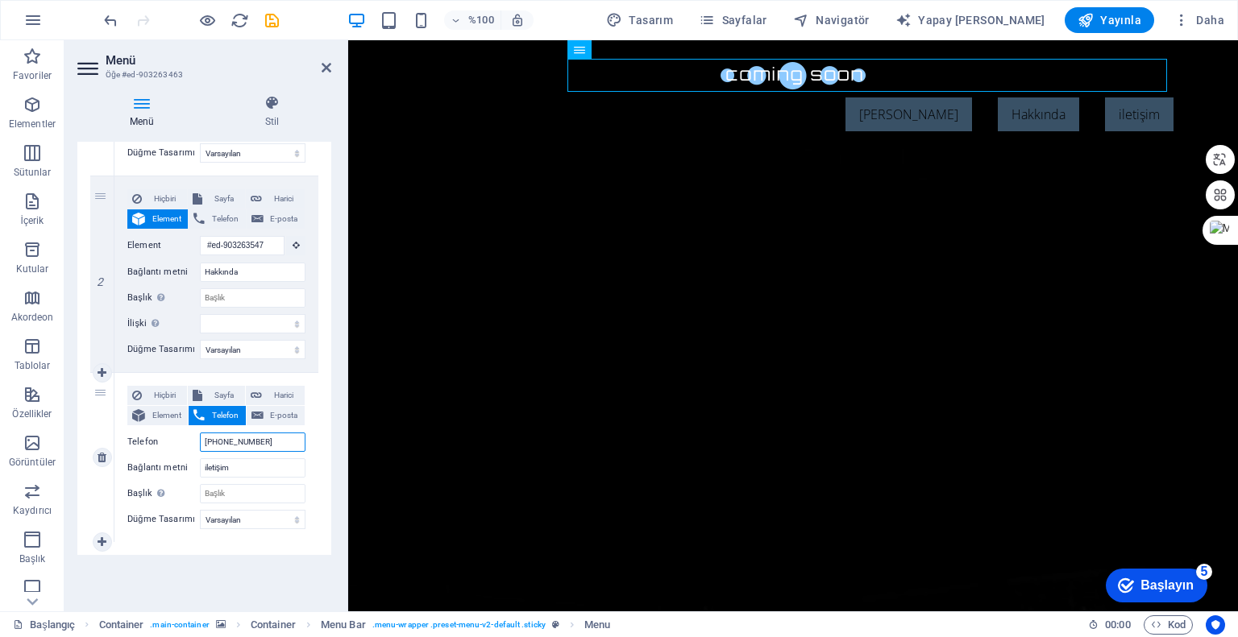
type input "[PHONE_NUMBER]"
select select
type input "[PHONE_NUMBER]"
click at [274, 411] on font "E-posta" at bounding box center [283, 415] width 27 height 9
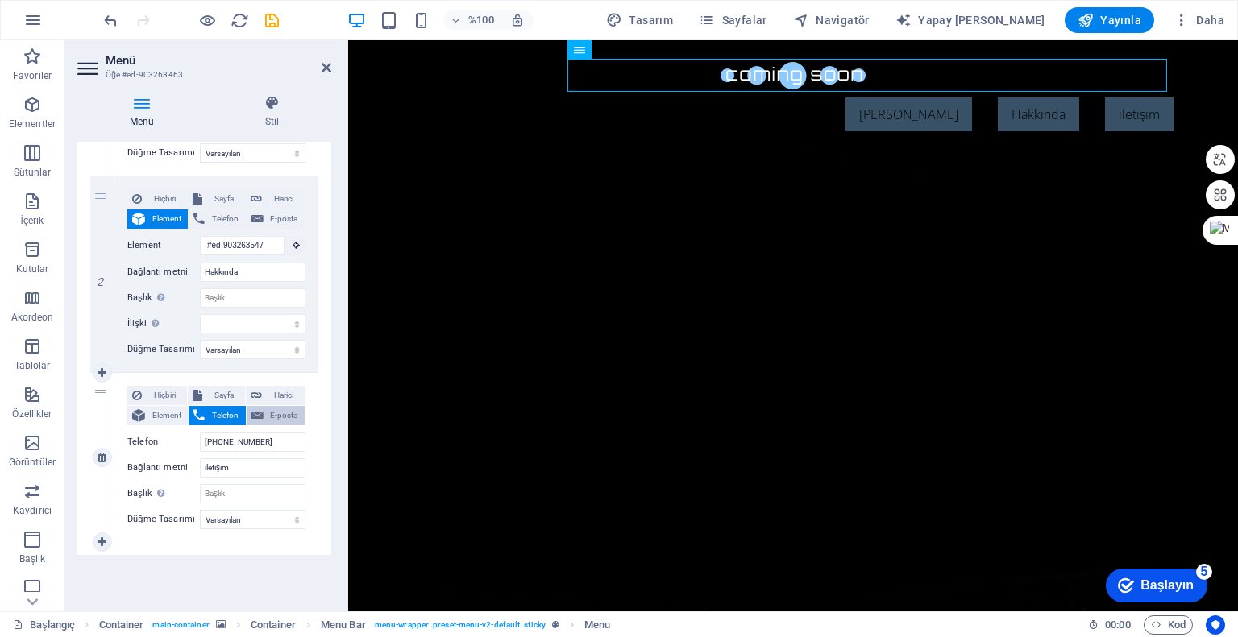
select select
click at [233, 438] on input "E-posta" at bounding box center [253, 442] width 106 height 19
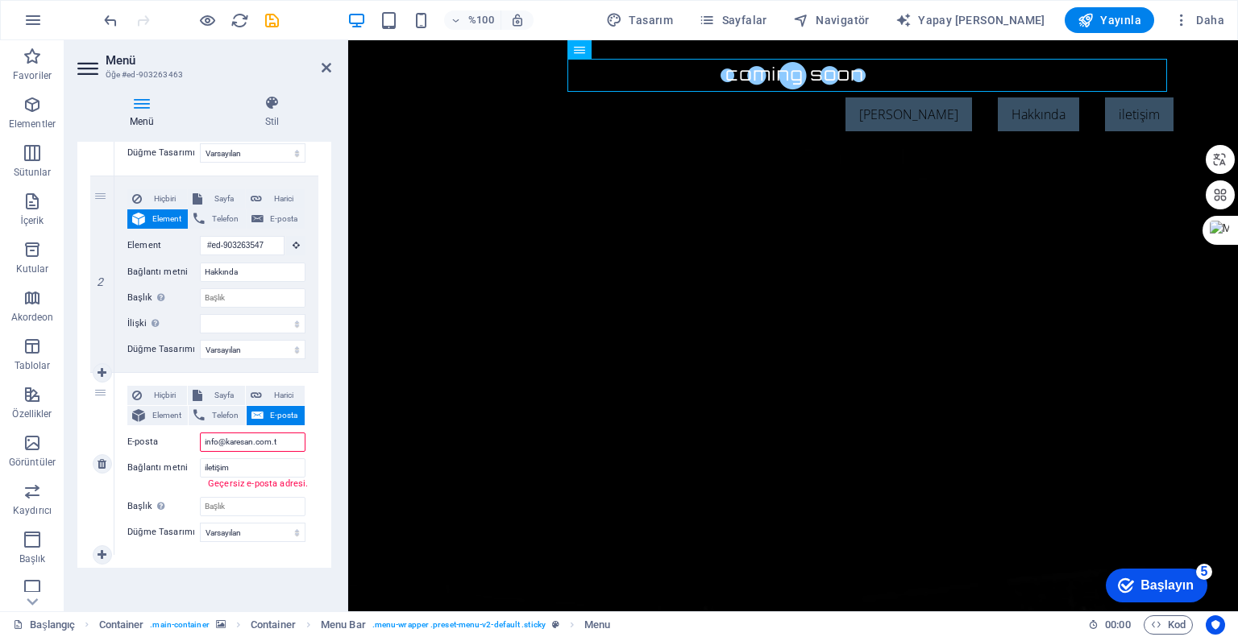
type input "[EMAIL_ADDRESS][DOMAIN_NAME]"
select select
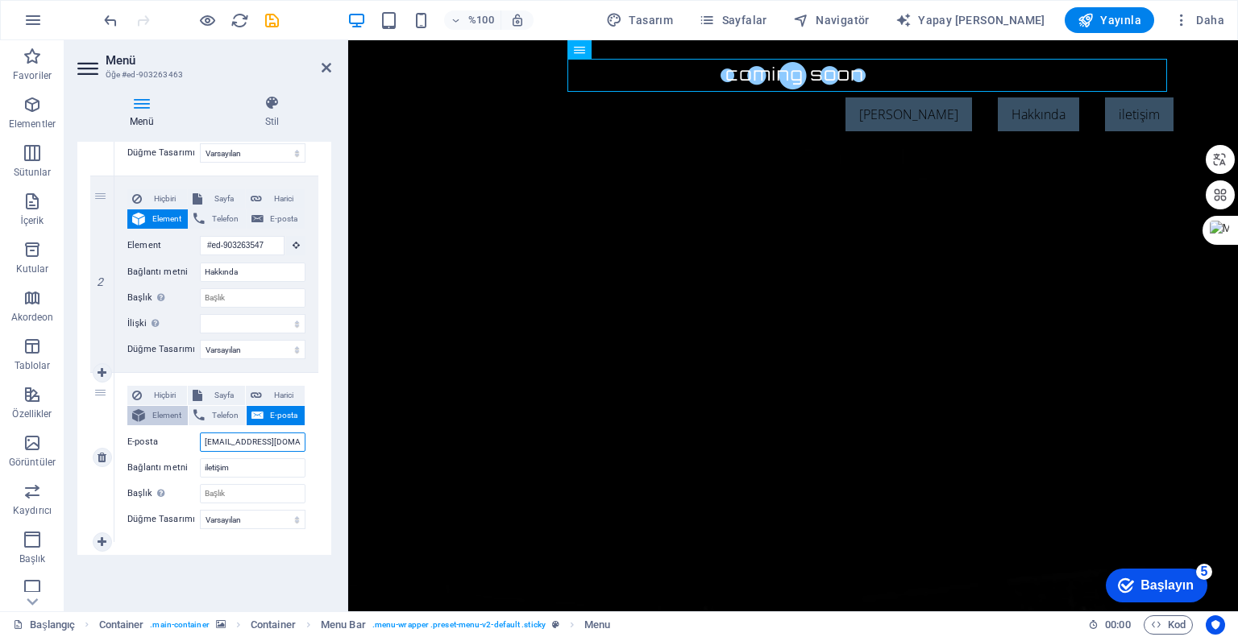
type input "[EMAIL_ADDRESS][DOMAIN_NAME]"
click at [159, 415] on font "Element" at bounding box center [166, 415] width 29 height 9
select select
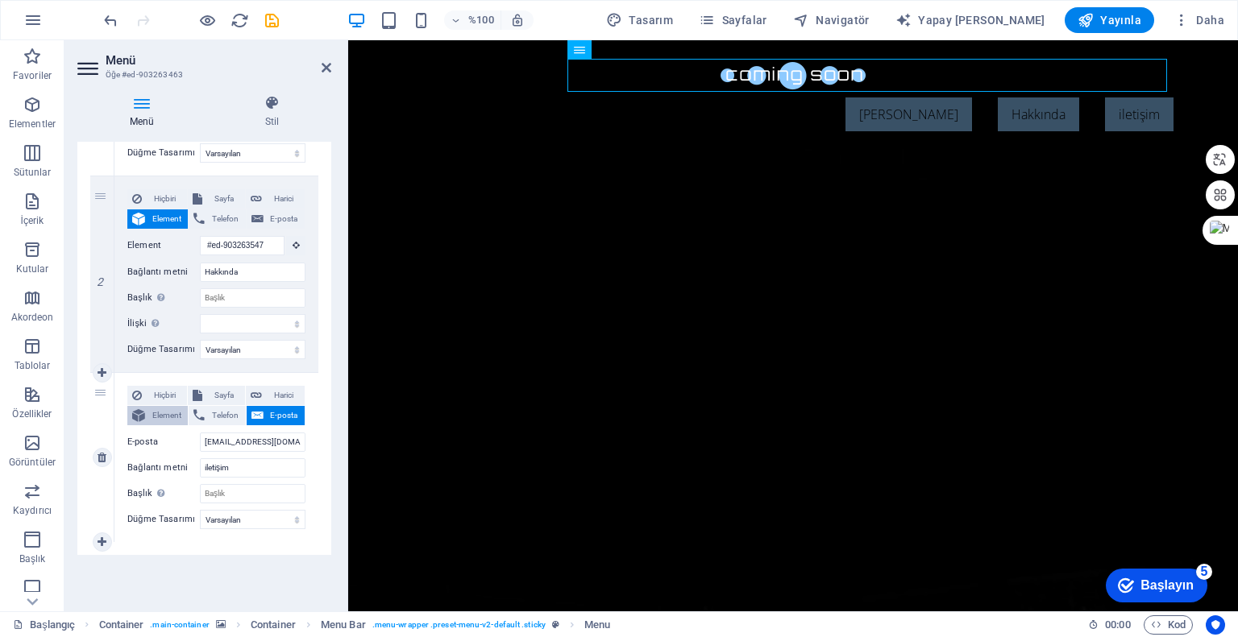
scroll to position [0, 2]
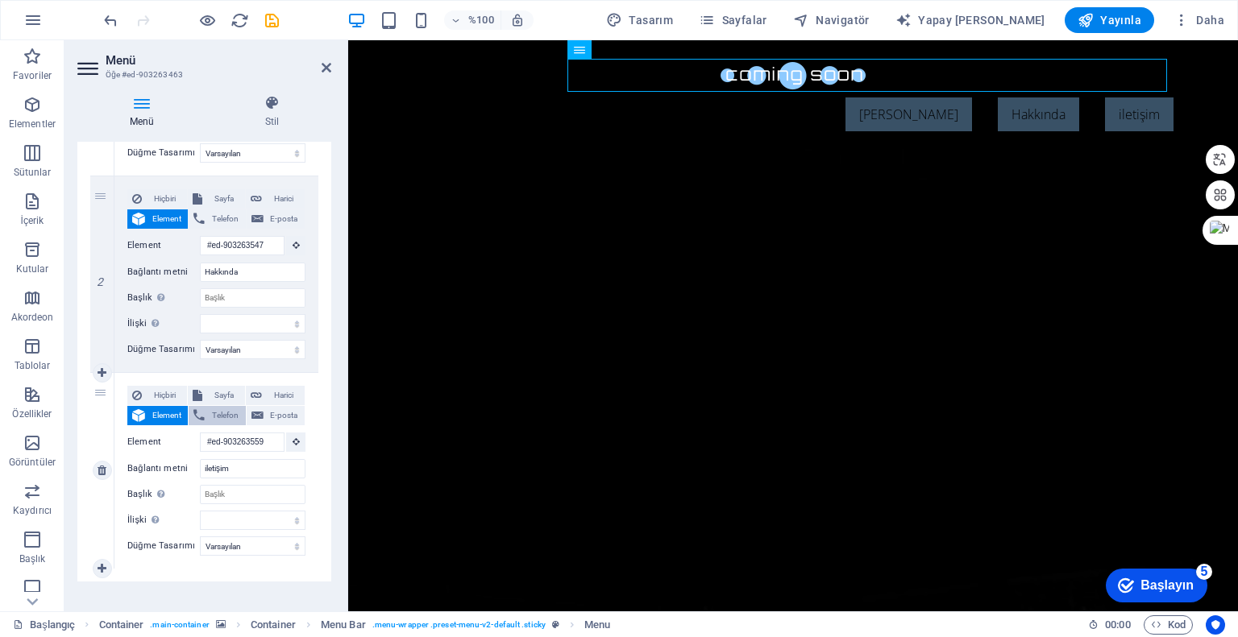
click at [223, 411] on font "Telefon" at bounding box center [225, 415] width 27 height 9
select select
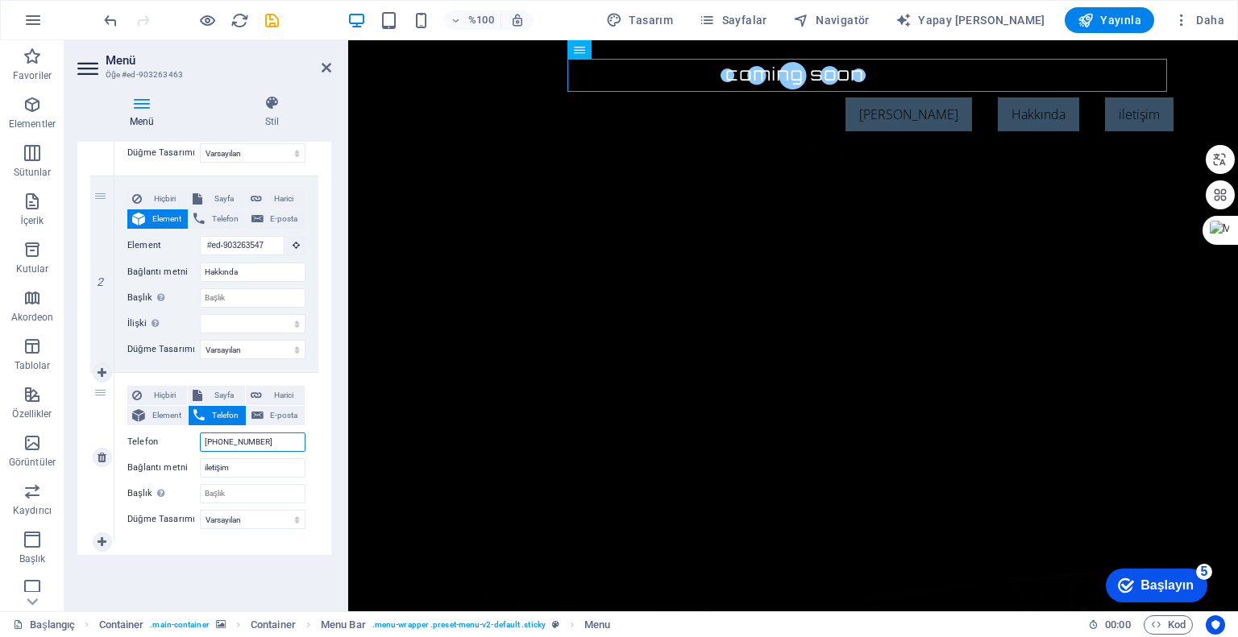
scroll to position [0, 0]
click at [259, 412] on icon at bounding box center [257, 415] width 12 height 19
select select
click at [268, 394] on span "Harici" at bounding box center [283, 395] width 33 height 19
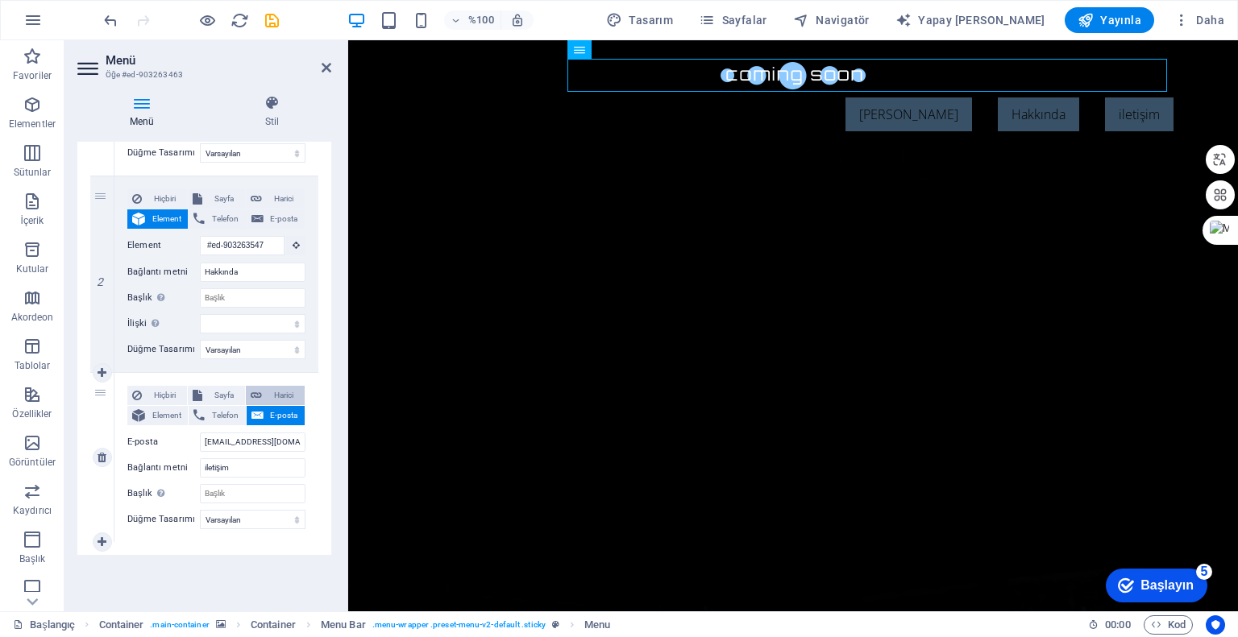
select select
select select "blank"
select select
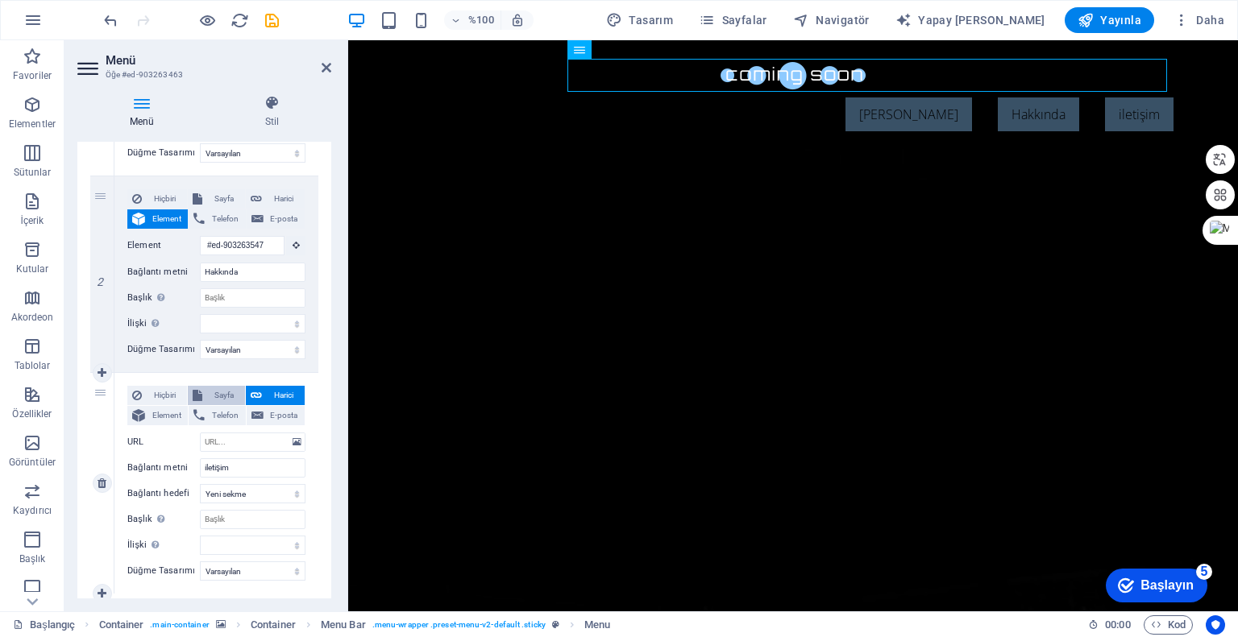
click at [210, 399] on span "Sayfa" at bounding box center [223, 395] width 33 height 19
select select
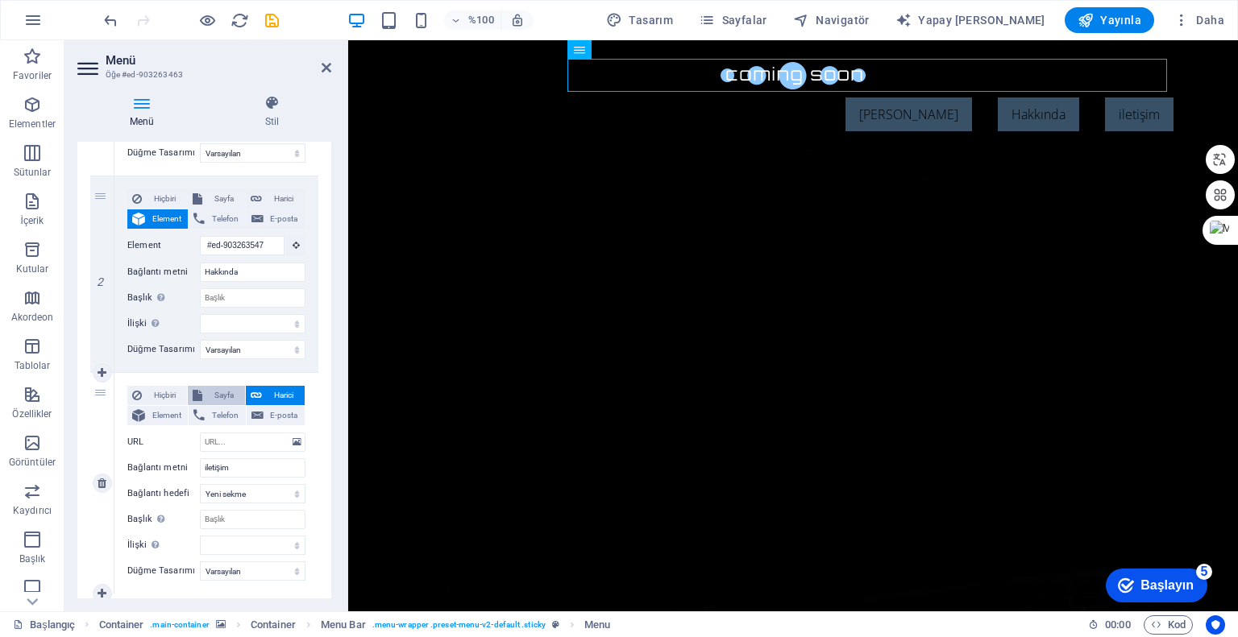
select select
click at [165, 396] on font "Hiçbiri" at bounding box center [165, 395] width 22 height 9
select select
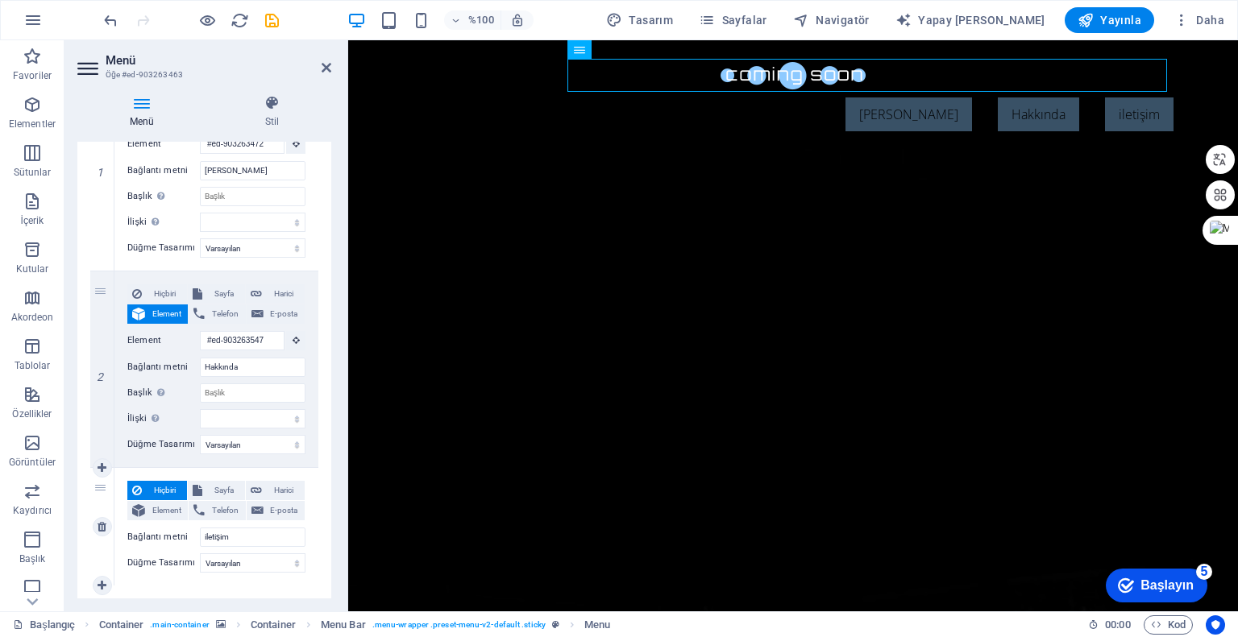
scroll to position [219, 0]
click at [207, 505] on button "Telefon" at bounding box center [217, 511] width 56 height 19
select select
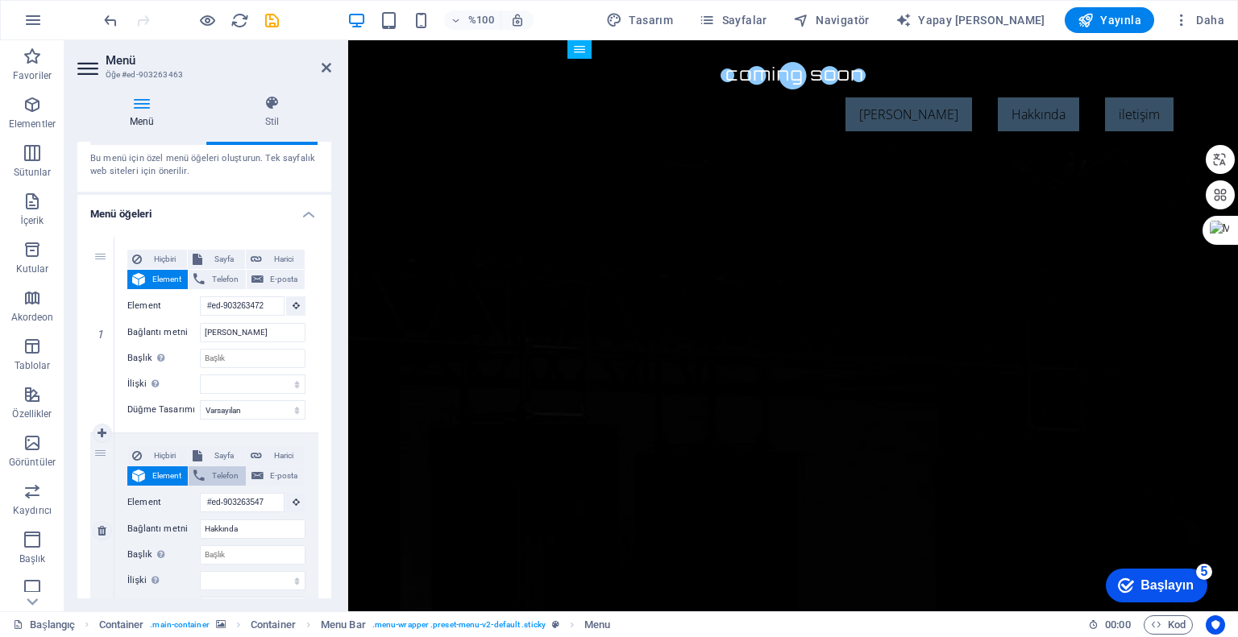
scroll to position [0, 0]
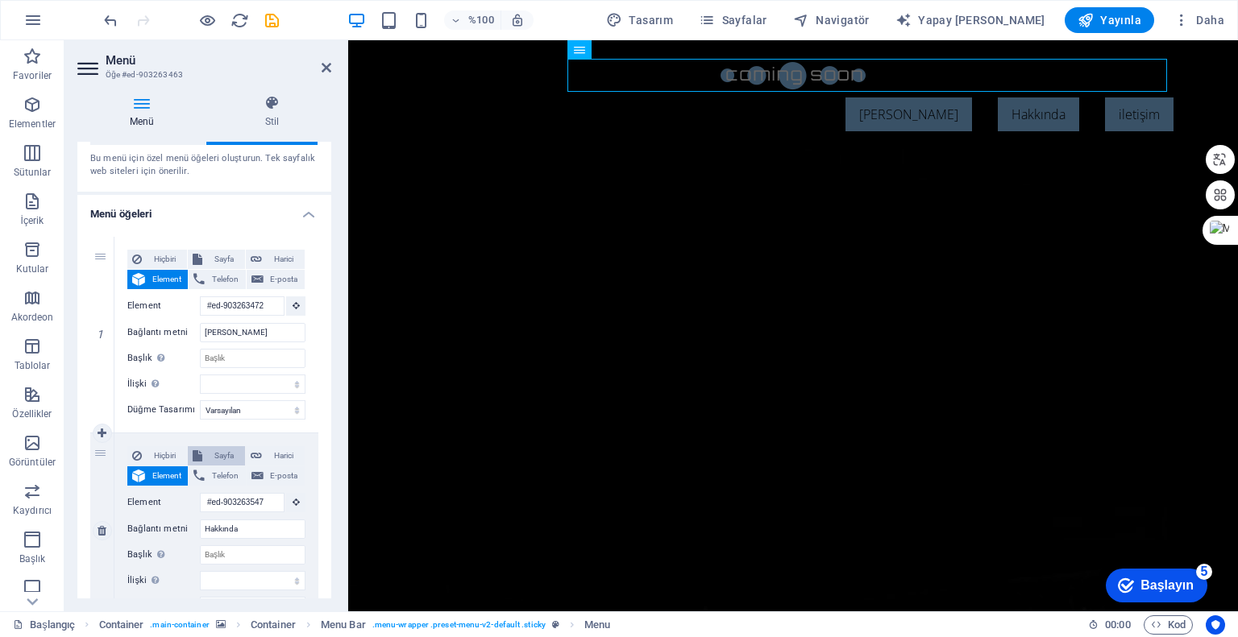
click at [210, 454] on span "Sayfa" at bounding box center [223, 455] width 33 height 19
select select
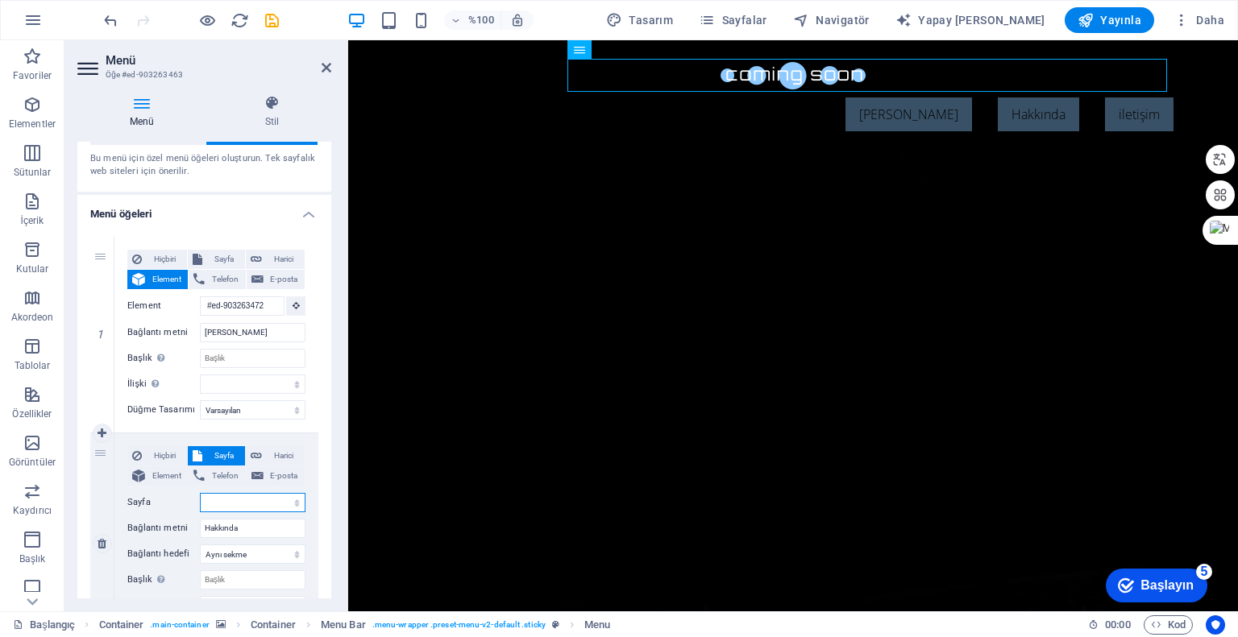
click at [242, 498] on select "Başlangıç Yasal Uyarı Mahremiyet" at bounding box center [253, 502] width 106 height 19
select select "0"
click at [200, 493] on select "Başlangıç Yasal Uyarı Mahremiyet" at bounding box center [253, 502] width 106 height 19
select select
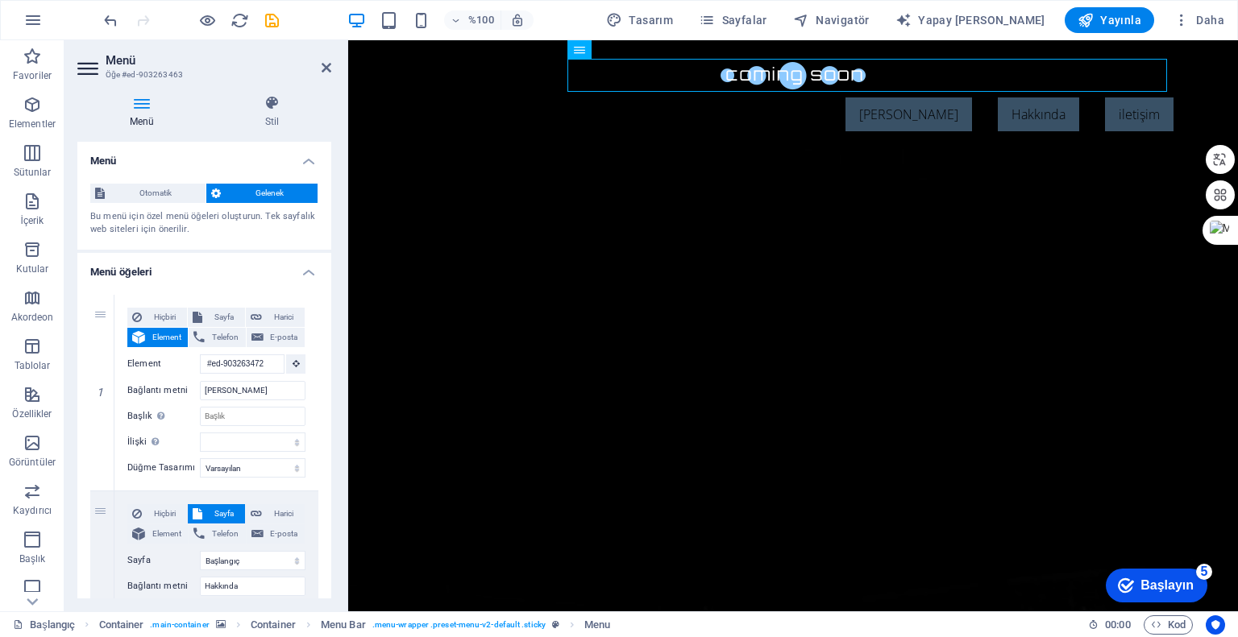
click at [331, 66] on aside "Menü Öğe #ed-903263463 Menü Stil Menü Otomatik Gelenek Bu menü için özel menü ö…" at bounding box center [206, 325] width 284 height 571
click at [330, 61] on icon at bounding box center [327, 67] width 10 height 13
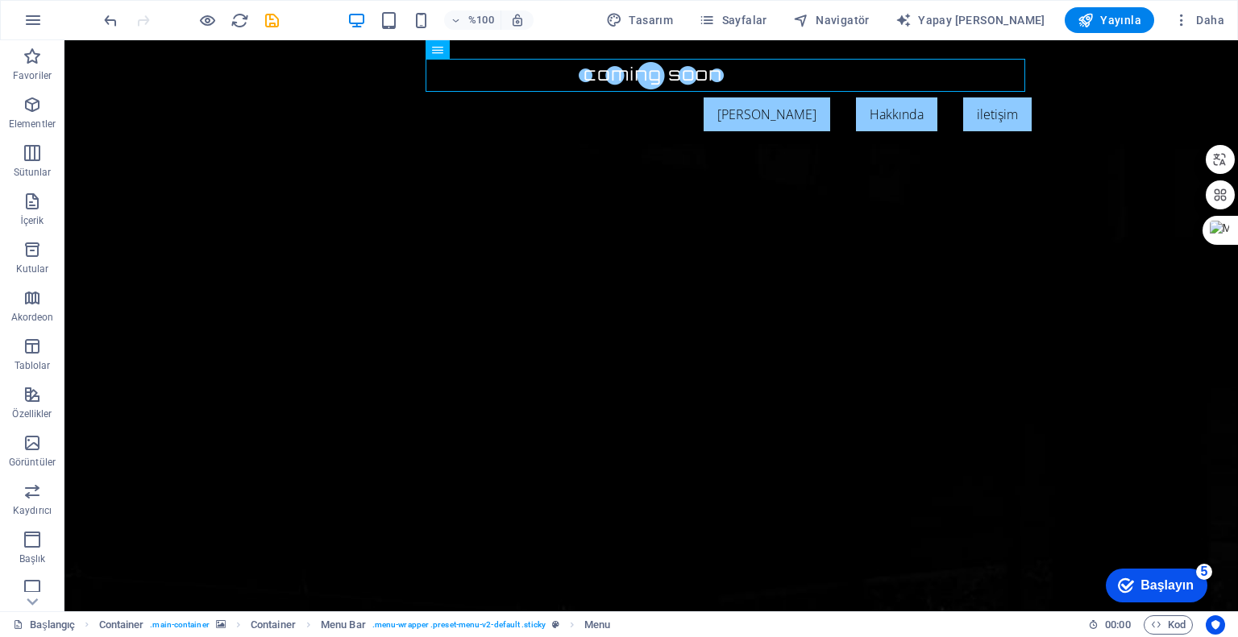
click at [1136, 587] on div "checkmark Başlayın 5" at bounding box center [1156, 586] width 76 height 16
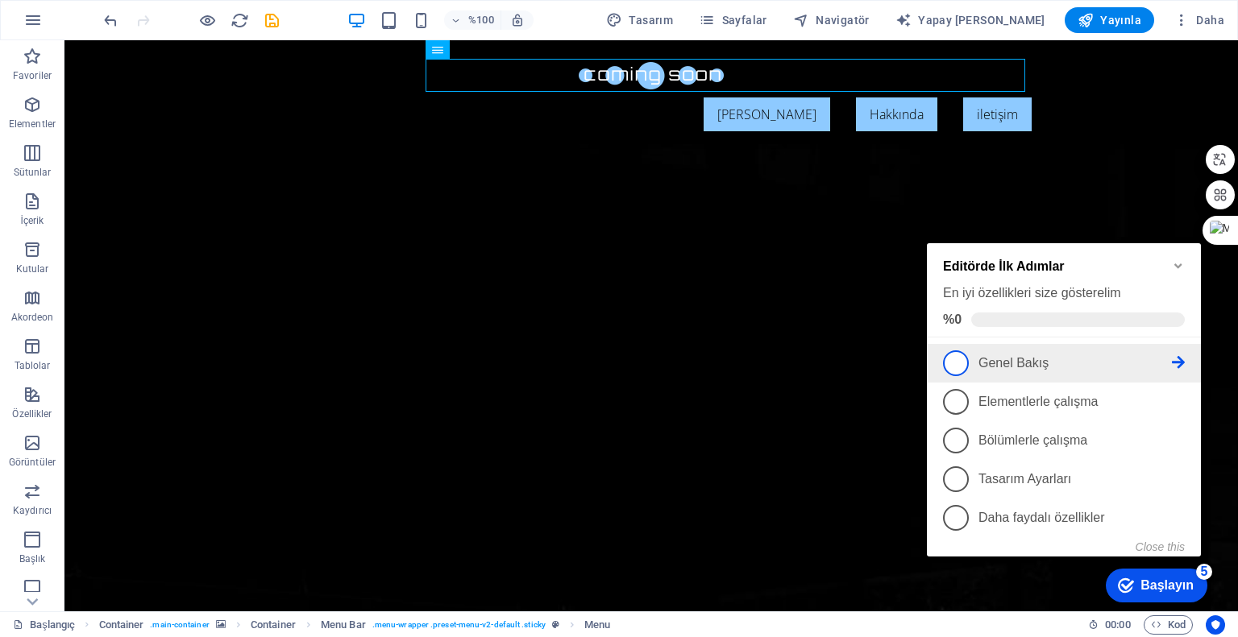
click at [960, 361] on span "1" at bounding box center [956, 364] width 26 height 26
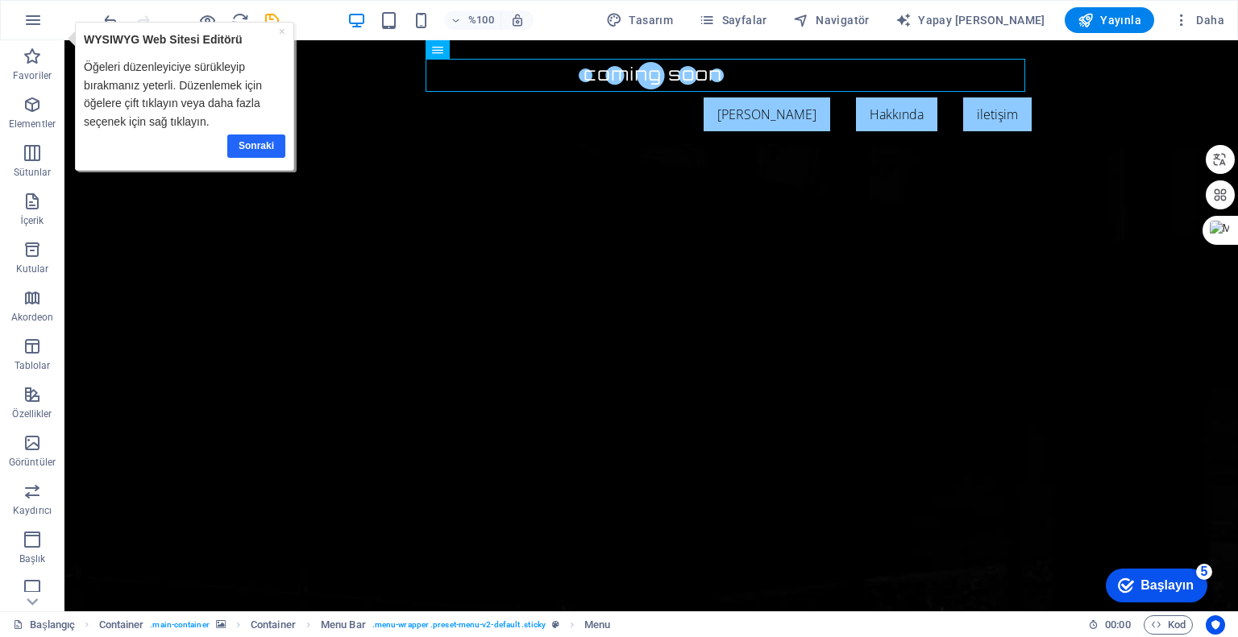
click at [248, 144] on font "Sonraki" at bounding box center [256, 144] width 35 height 11
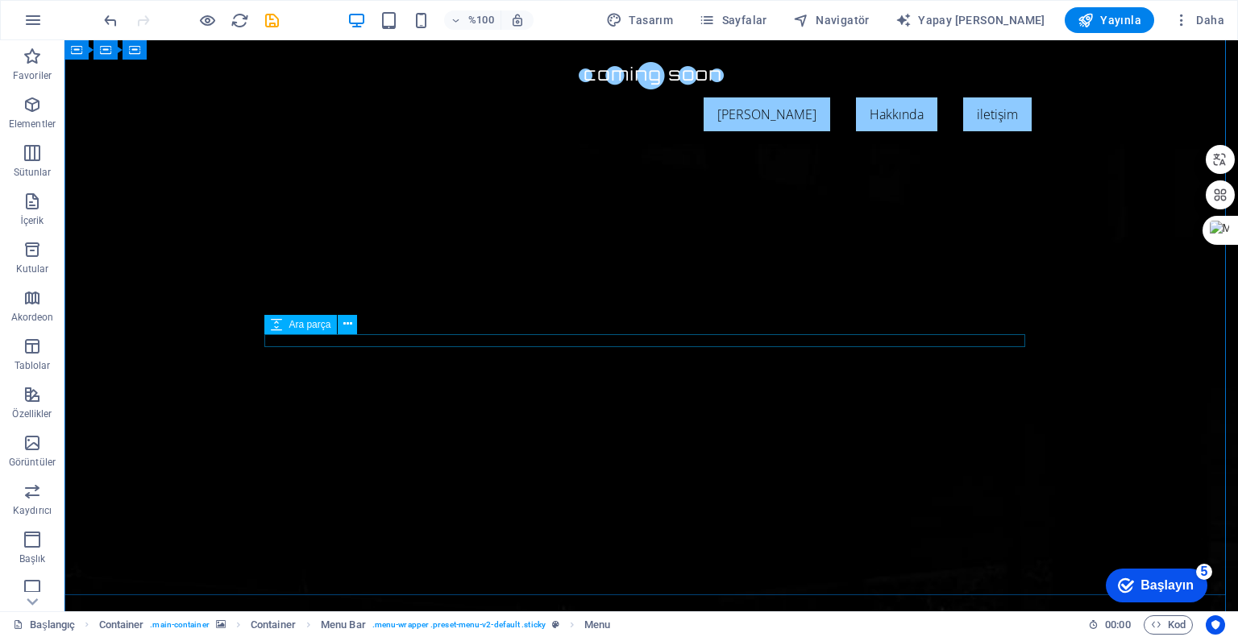
scroll to position [81, 0]
click div
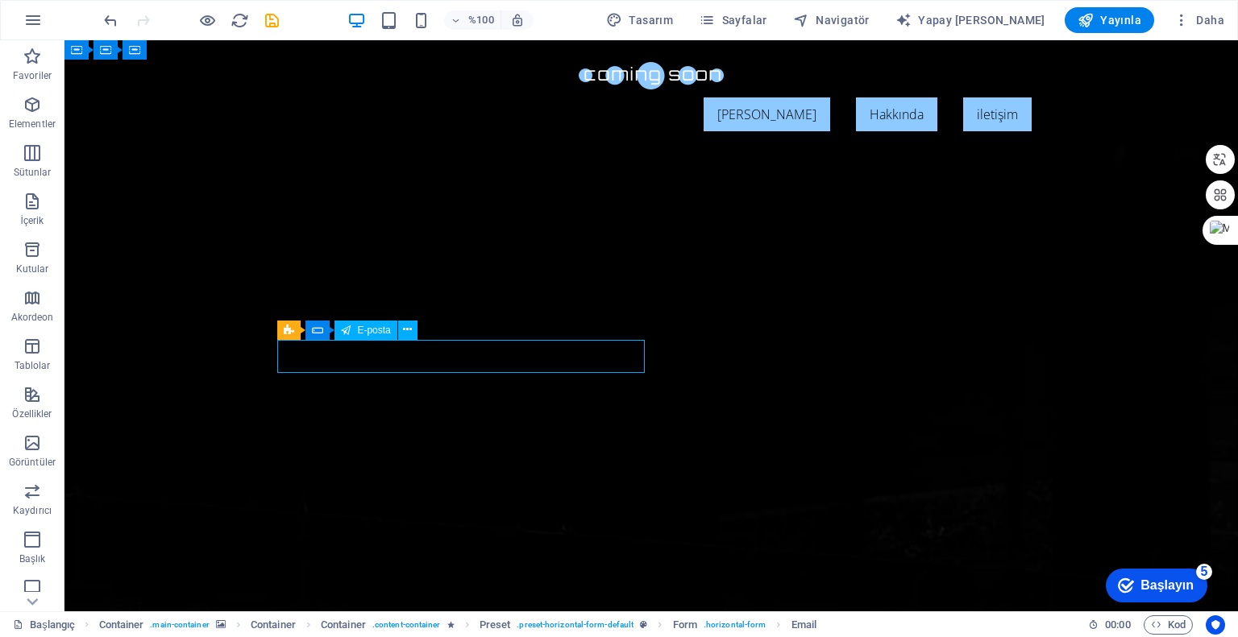
click div
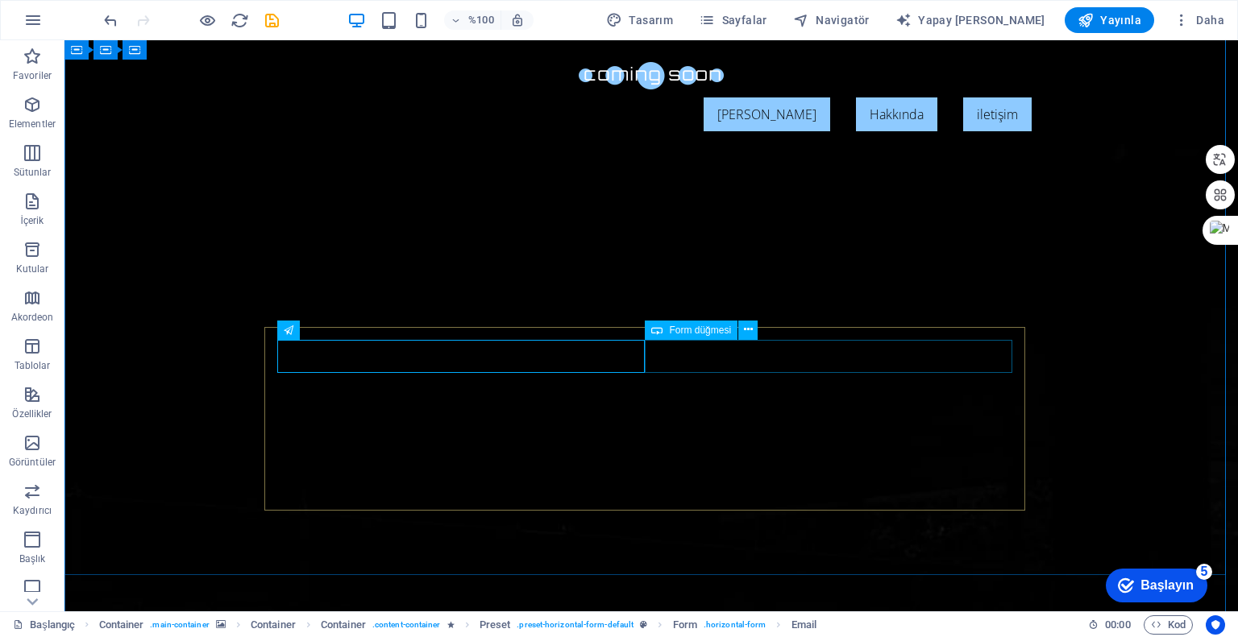
click div "Bana haber ver"
click div
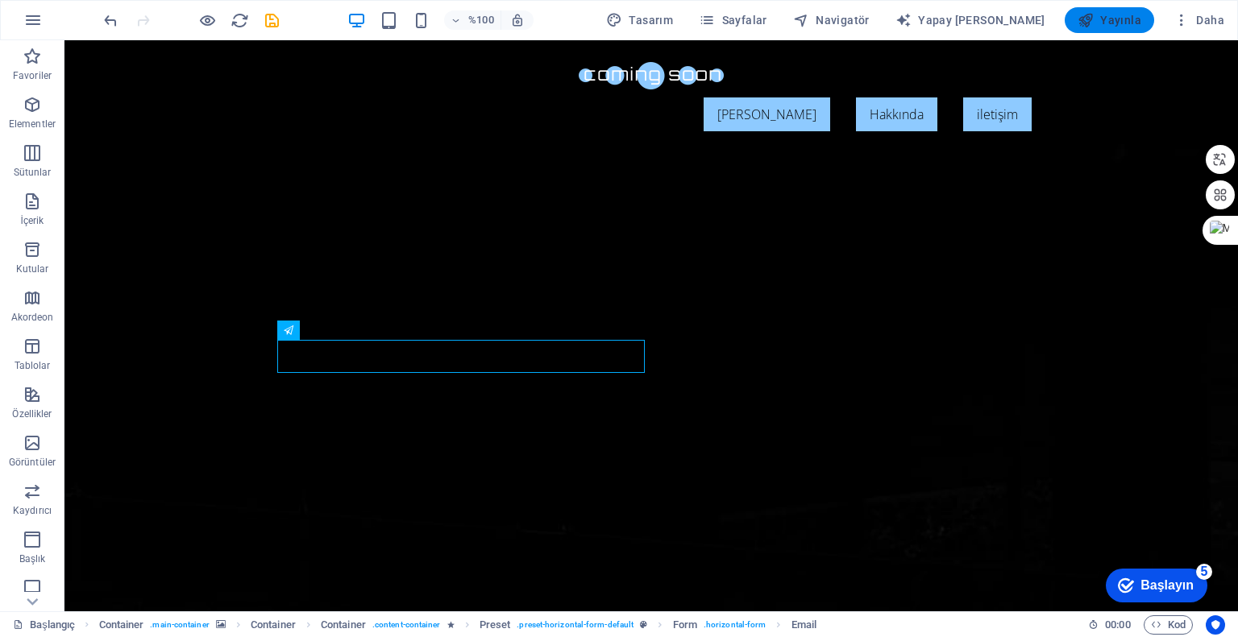
click at [1111, 27] on span "Yayınla" at bounding box center [1109, 20] width 64 height 16
